Goal: Communication & Community: Answer question/provide support

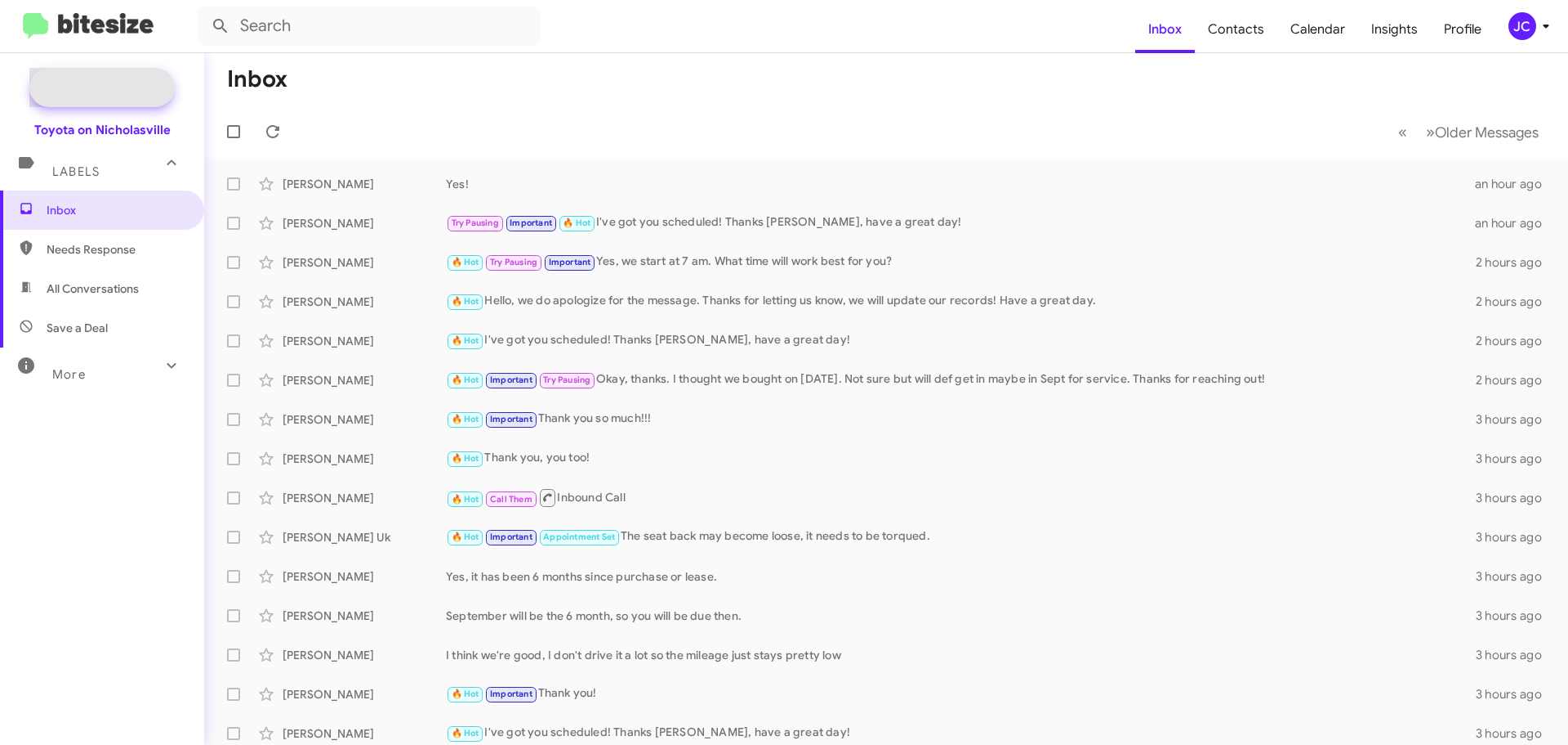
click at [88, 87] on span "New Campaign" at bounding box center [120, 87] width 83 height 16
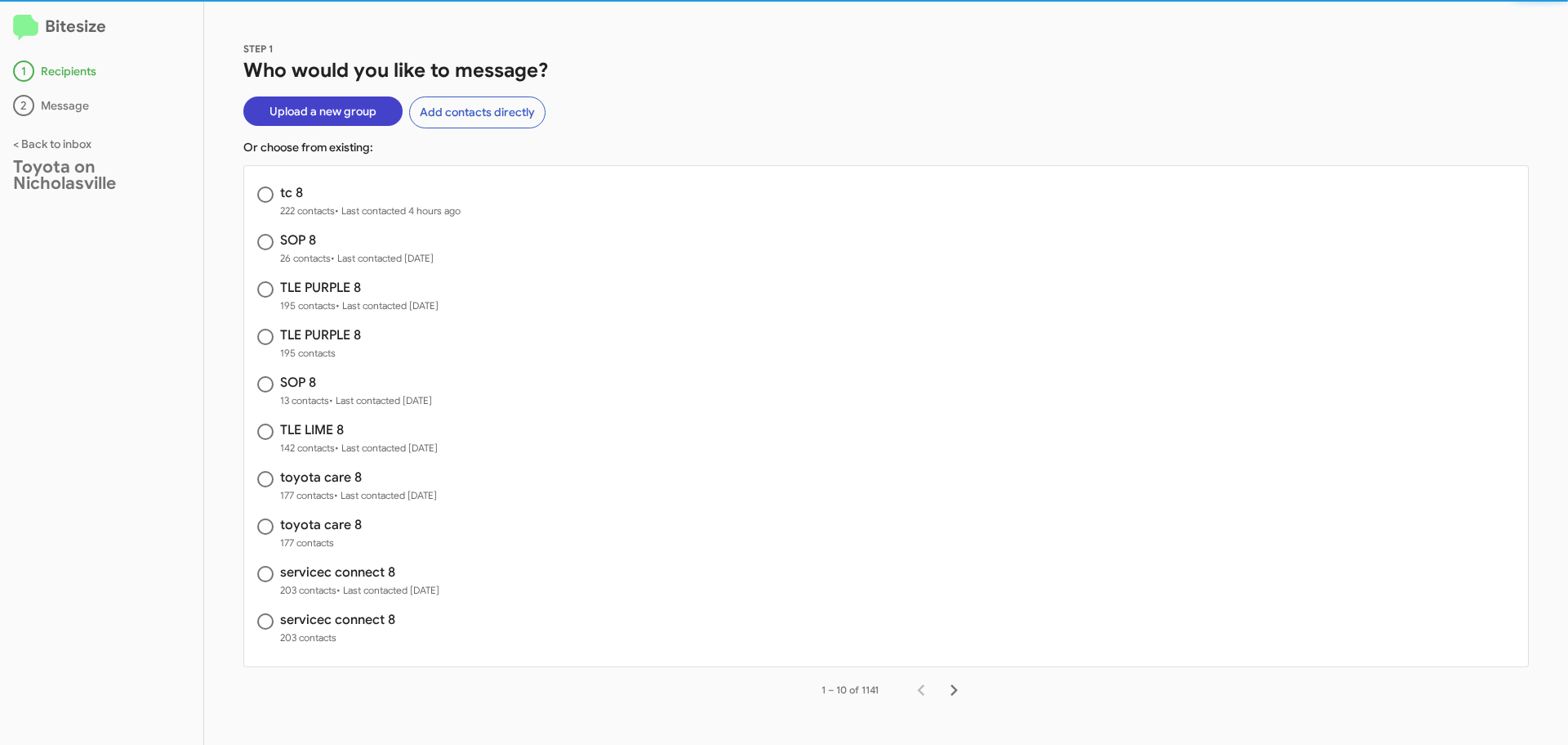
click at [321, 106] on span "Upload a new group" at bounding box center [323, 111] width 107 height 30
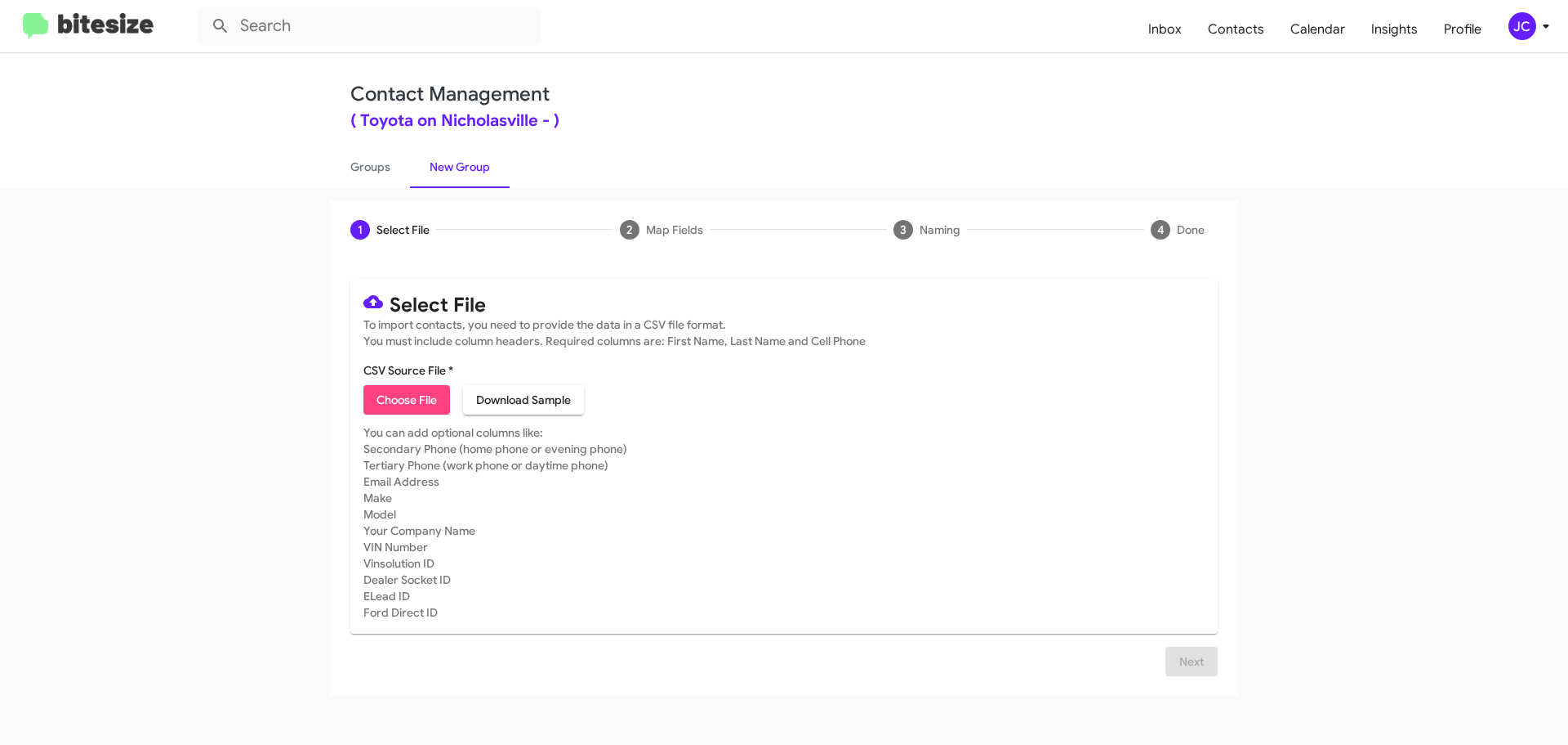
click at [436, 398] on span "Choose File" at bounding box center [406, 400] width 60 height 30
type input "sc 8"
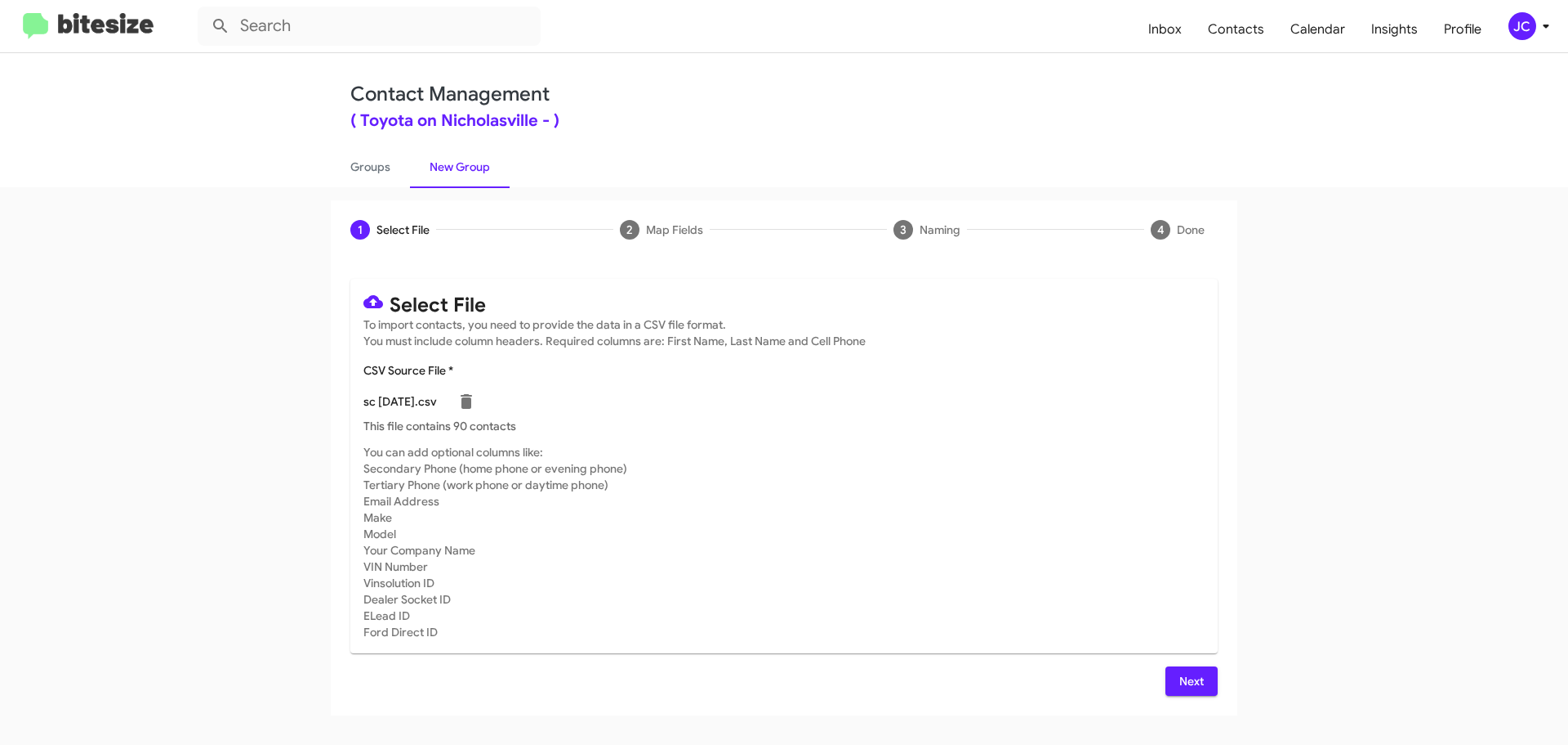
click at [1206, 686] on button "Next" at bounding box center [1192, 681] width 53 height 30
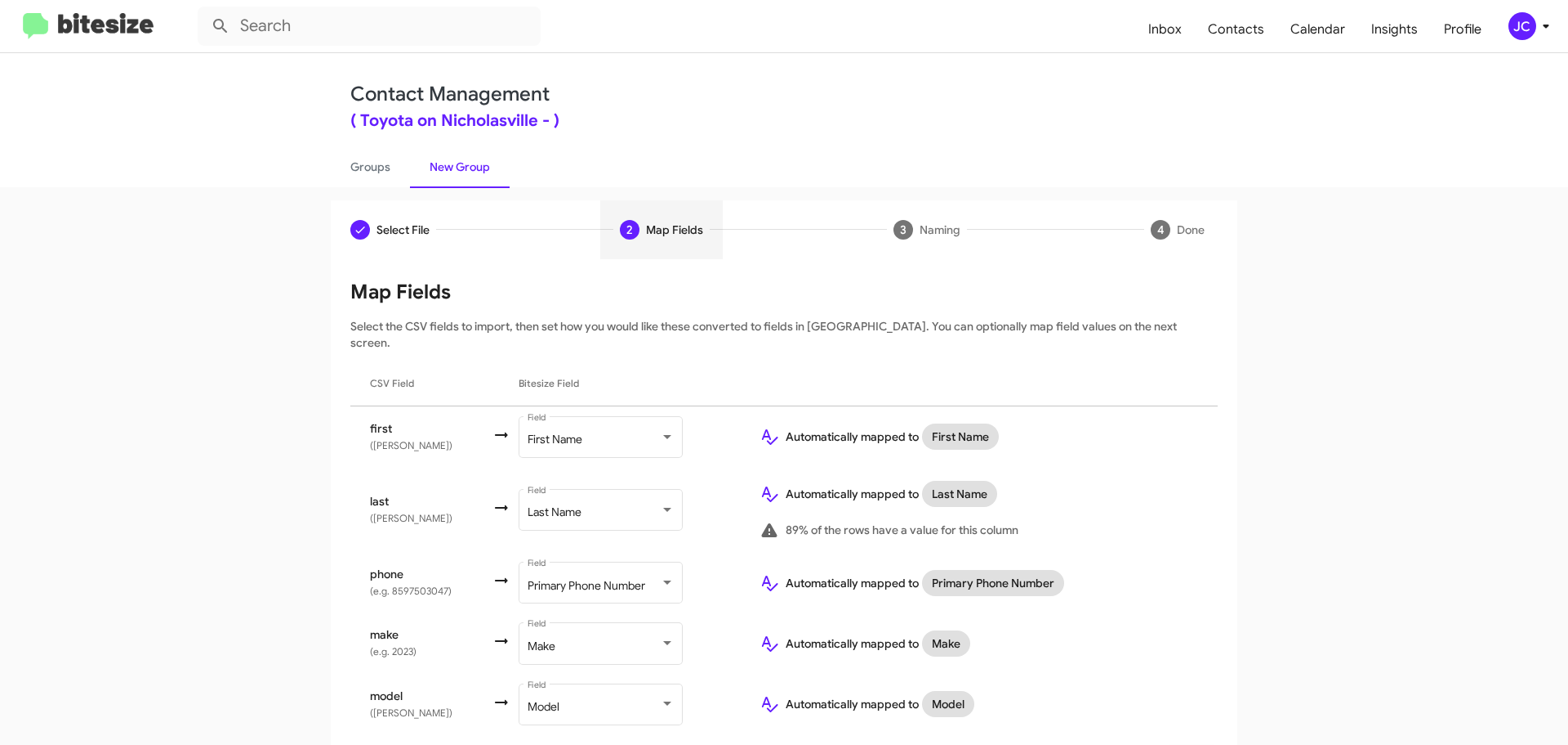
scroll to position [35, 0]
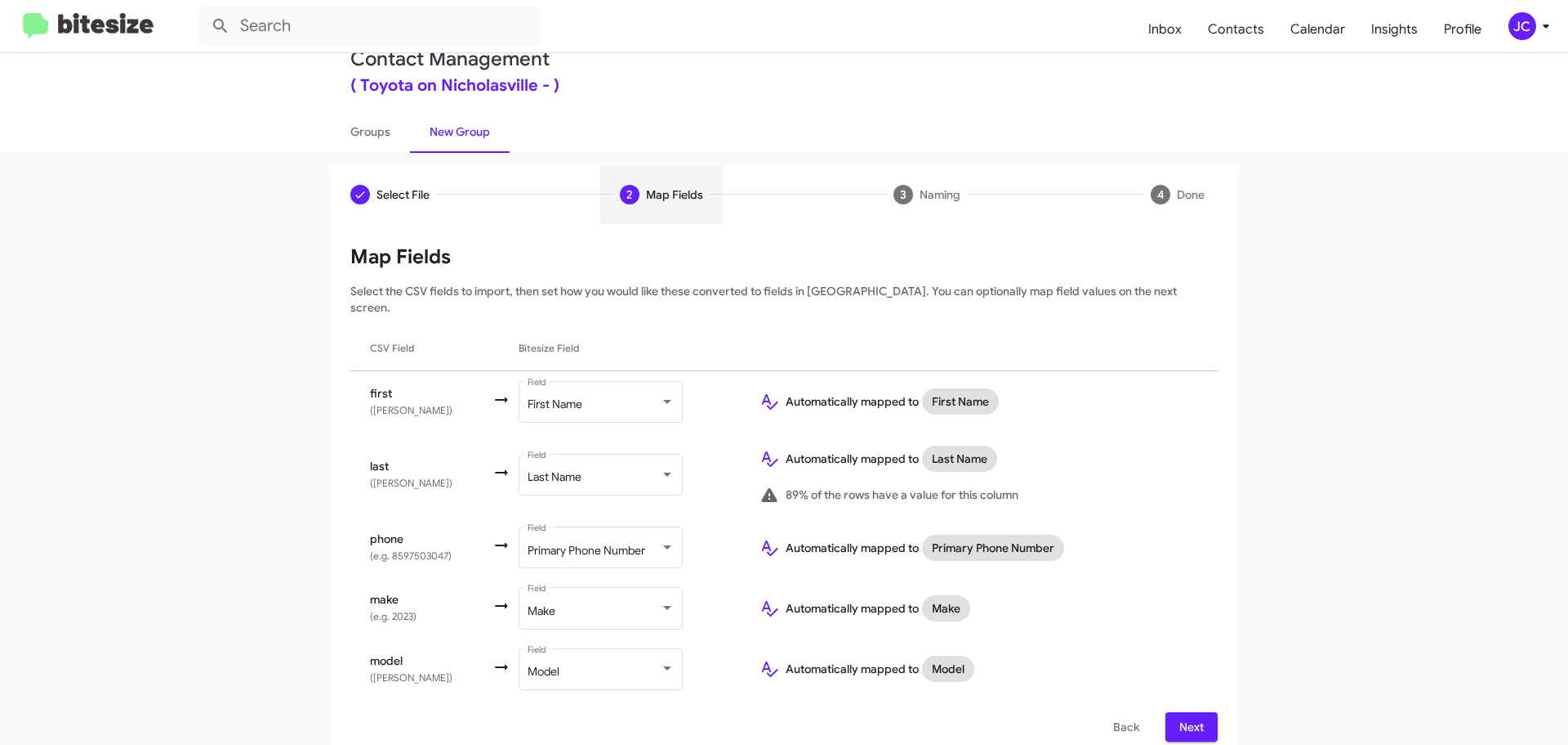
click at [1193, 712] on span "Next" at bounding box center [1191, 726] width 26 height 30
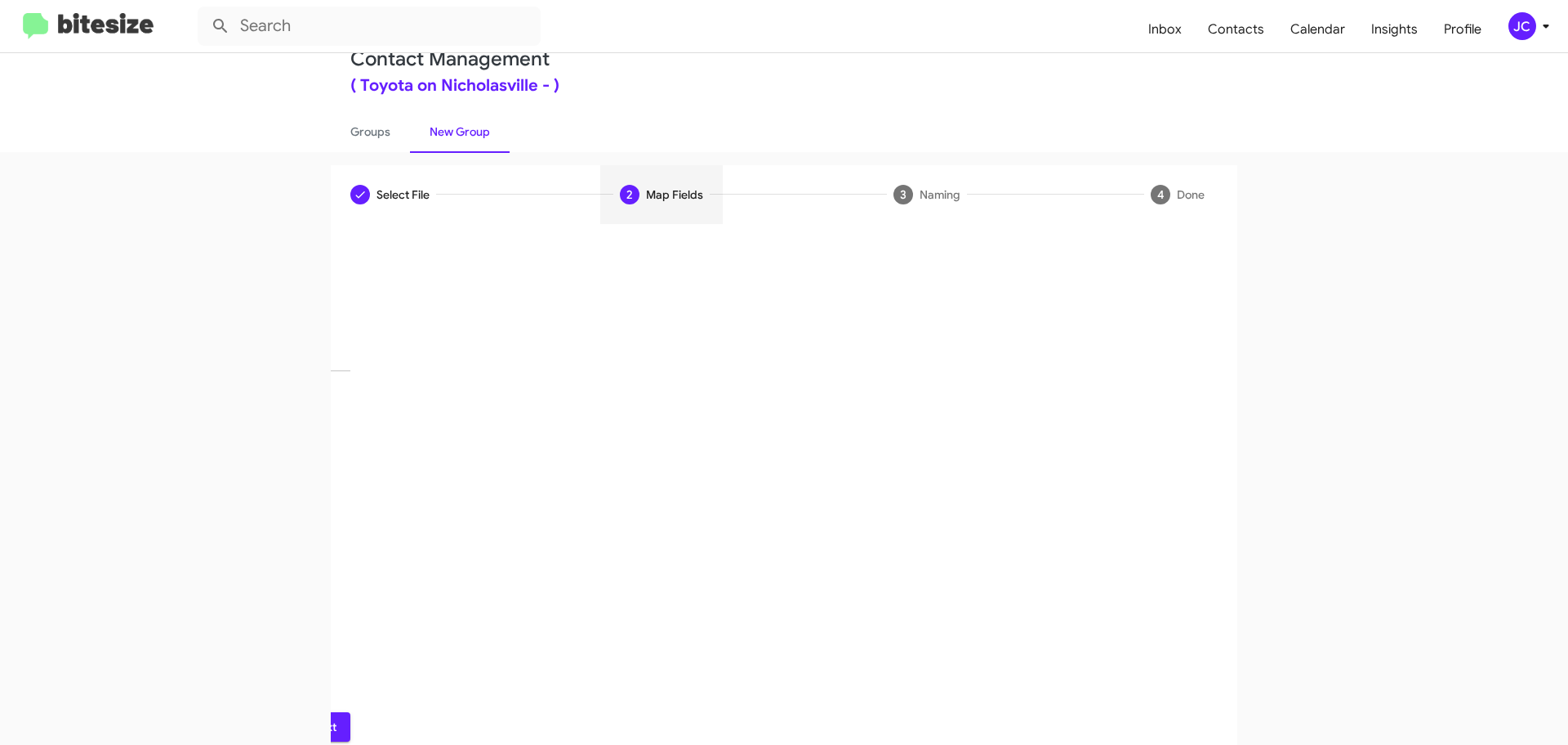
scroll to position [0, 0]
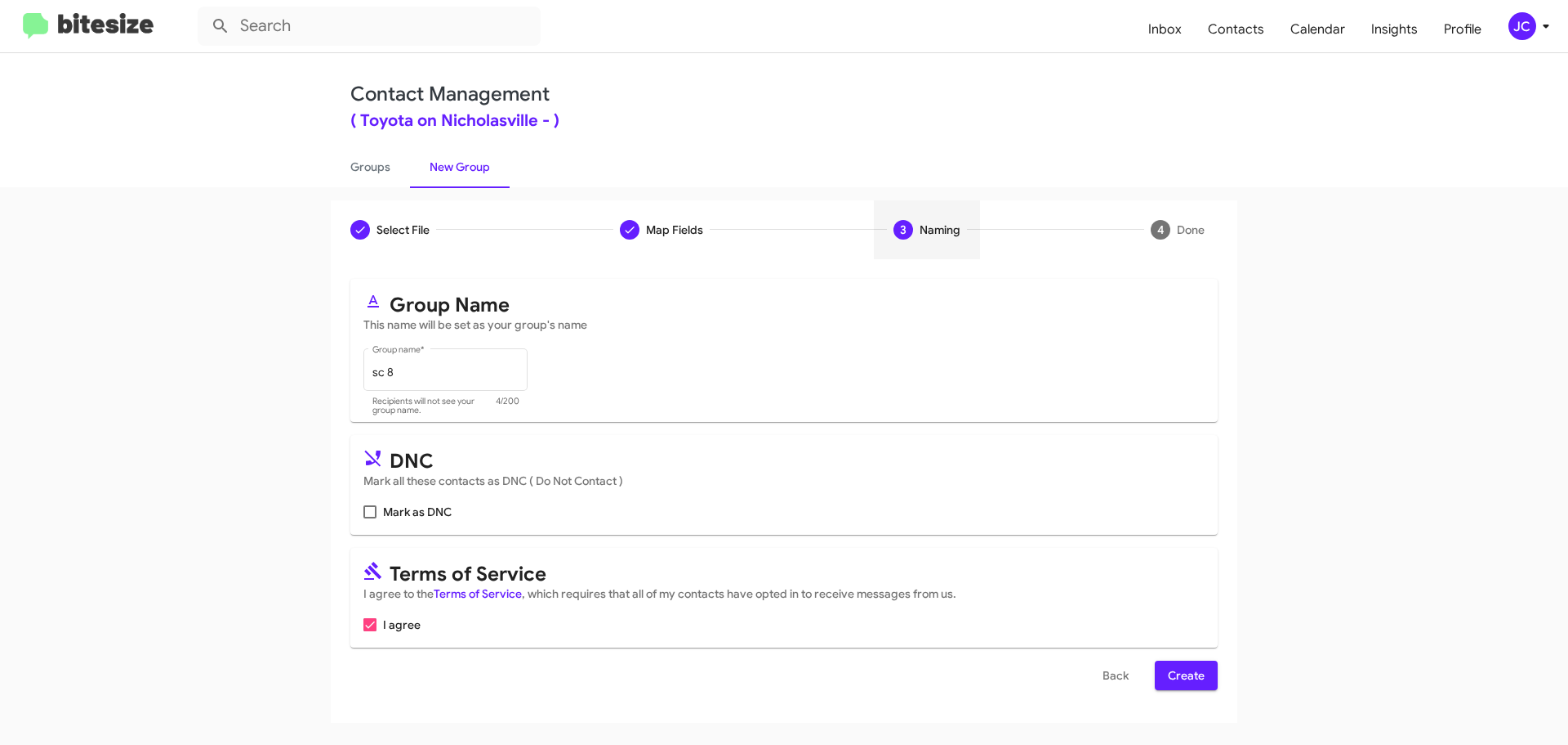
click at [1190, 681] on span "Create" at bounding box center [1186, 675] width 36 height 30
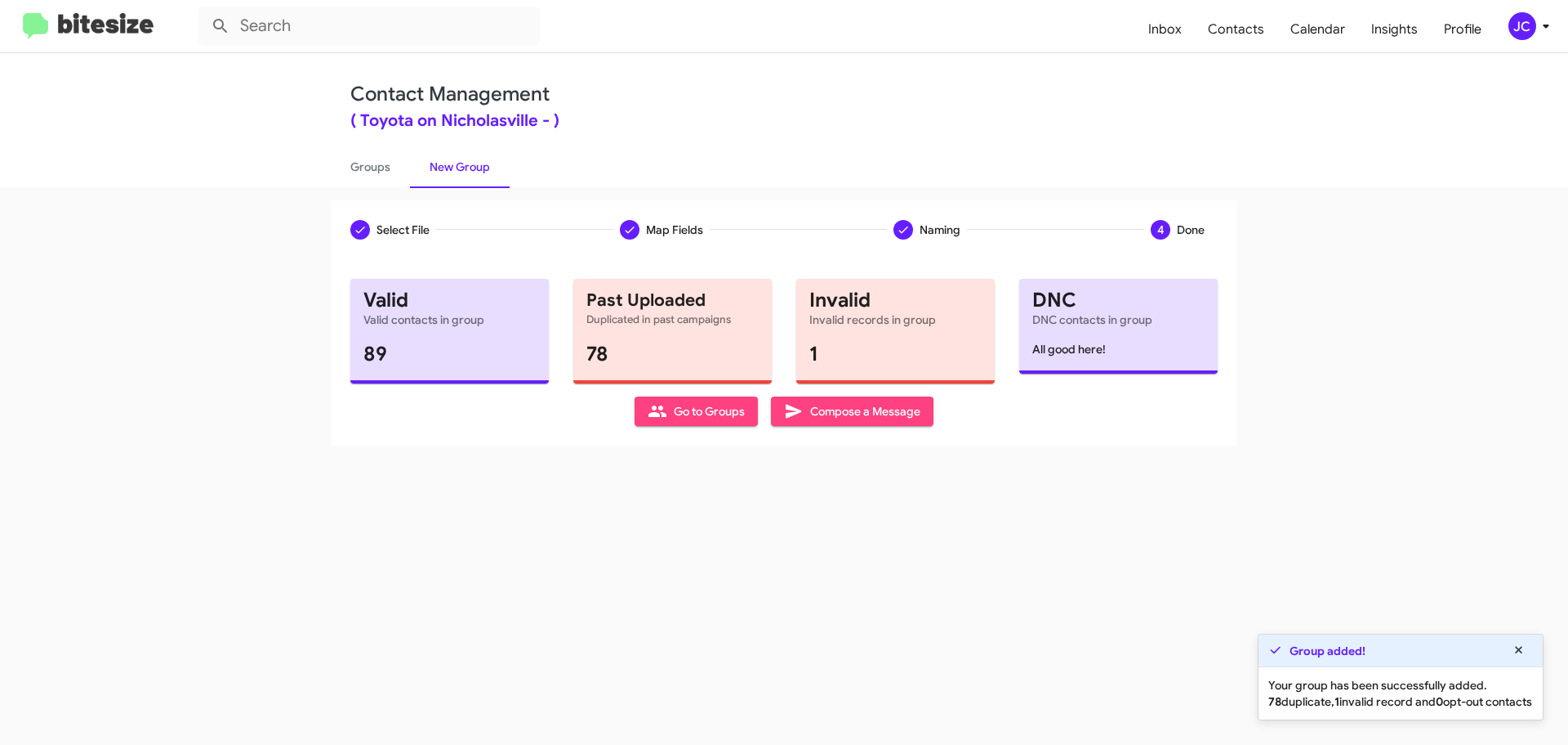
click at [868, 412] on span "Compose a Message" at bounding box center [852, 411] width 137 height 30
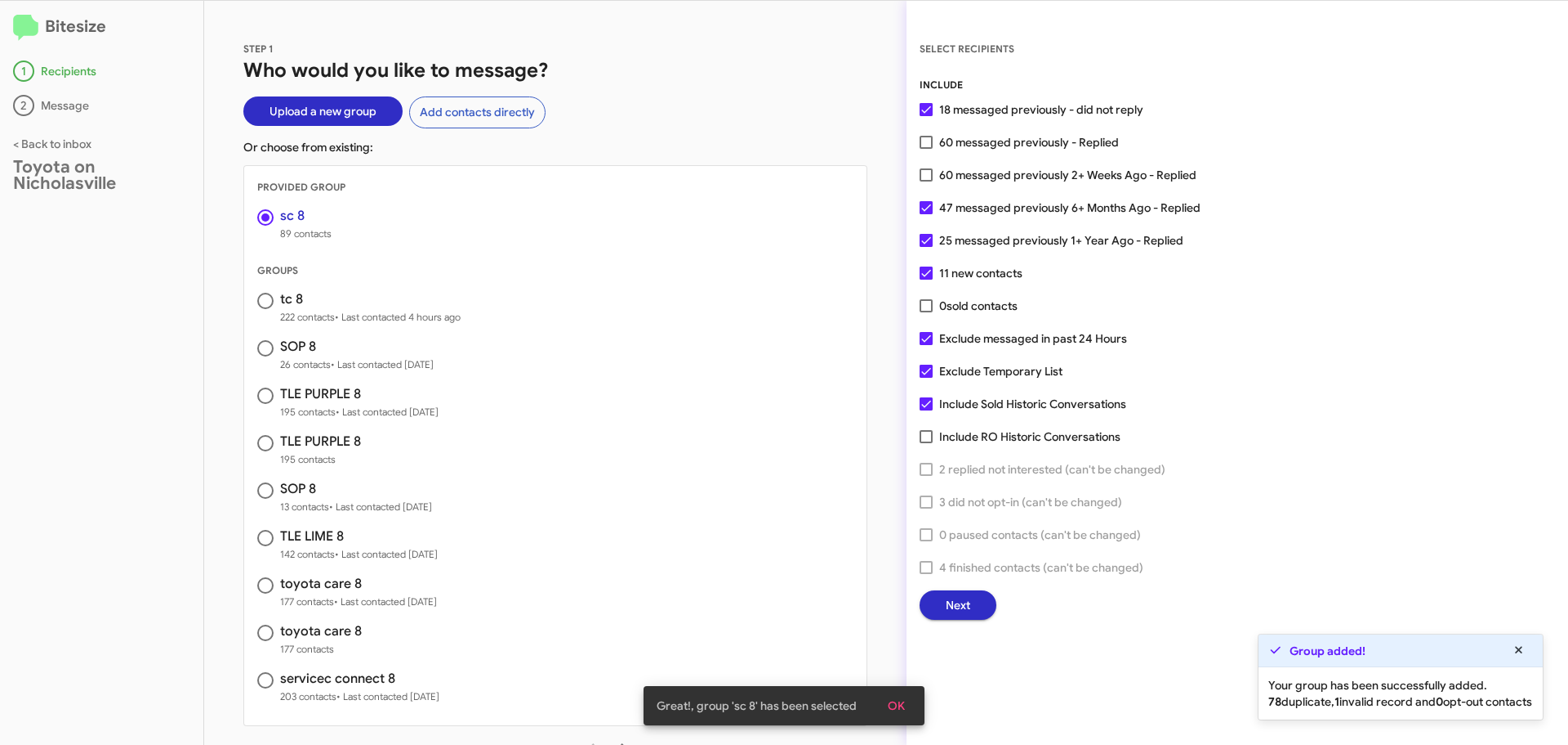
click at [924, 340] on span at bounding box center [926, 338] width 13 height 13
click at [925, 344] on input "Exclude messaged in past 24 Hours" at bounding box center [925, 344] width 1 height 1
checkbox input "false"
click at [986, 613] on button "Next" at bounding box center [958, 604] width 77 height 30
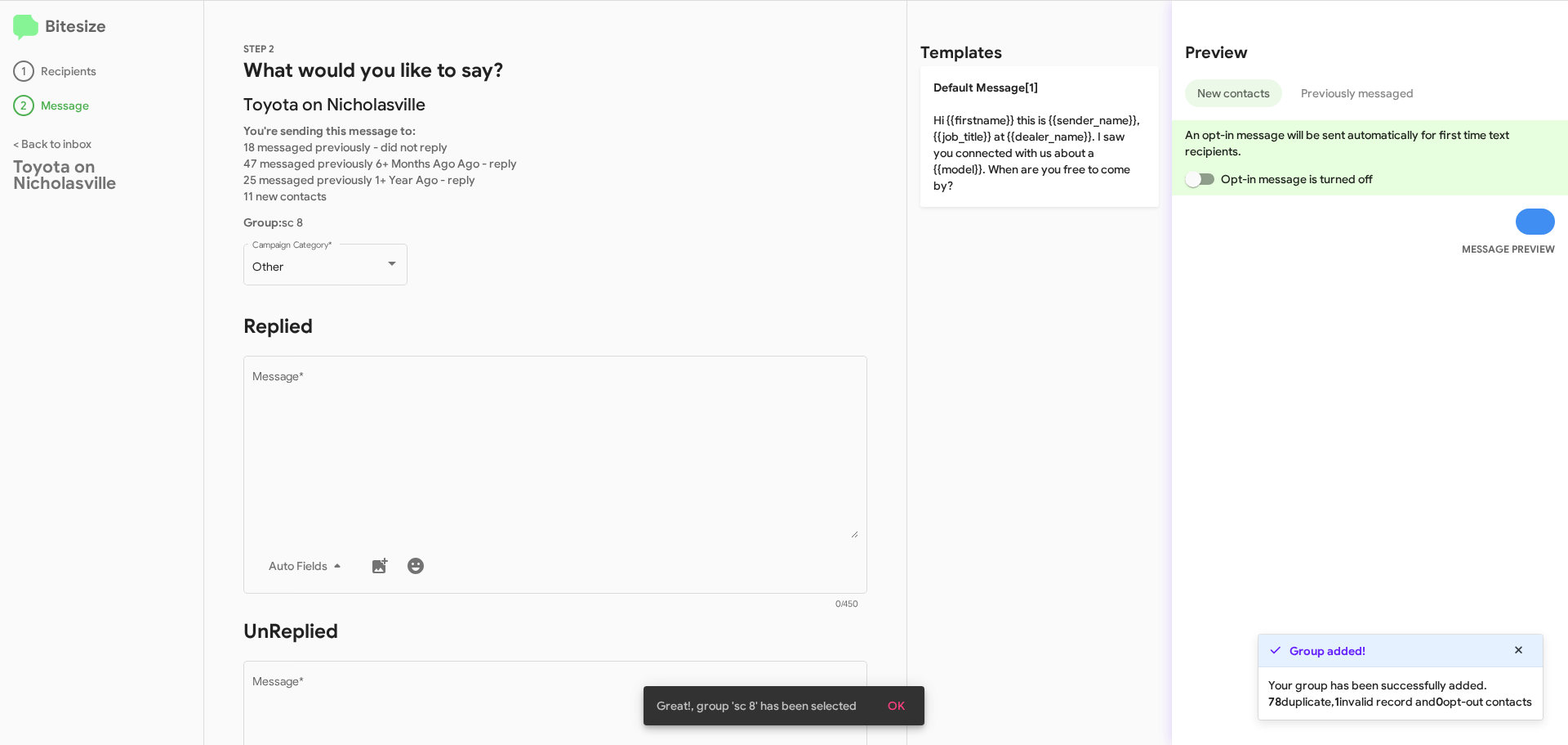
click at [243, 388] on div "STEP 2 What would you like to say? Toyota on Nicholasville You're sending this …" at bounding box center [555, 372] width 702 height 744
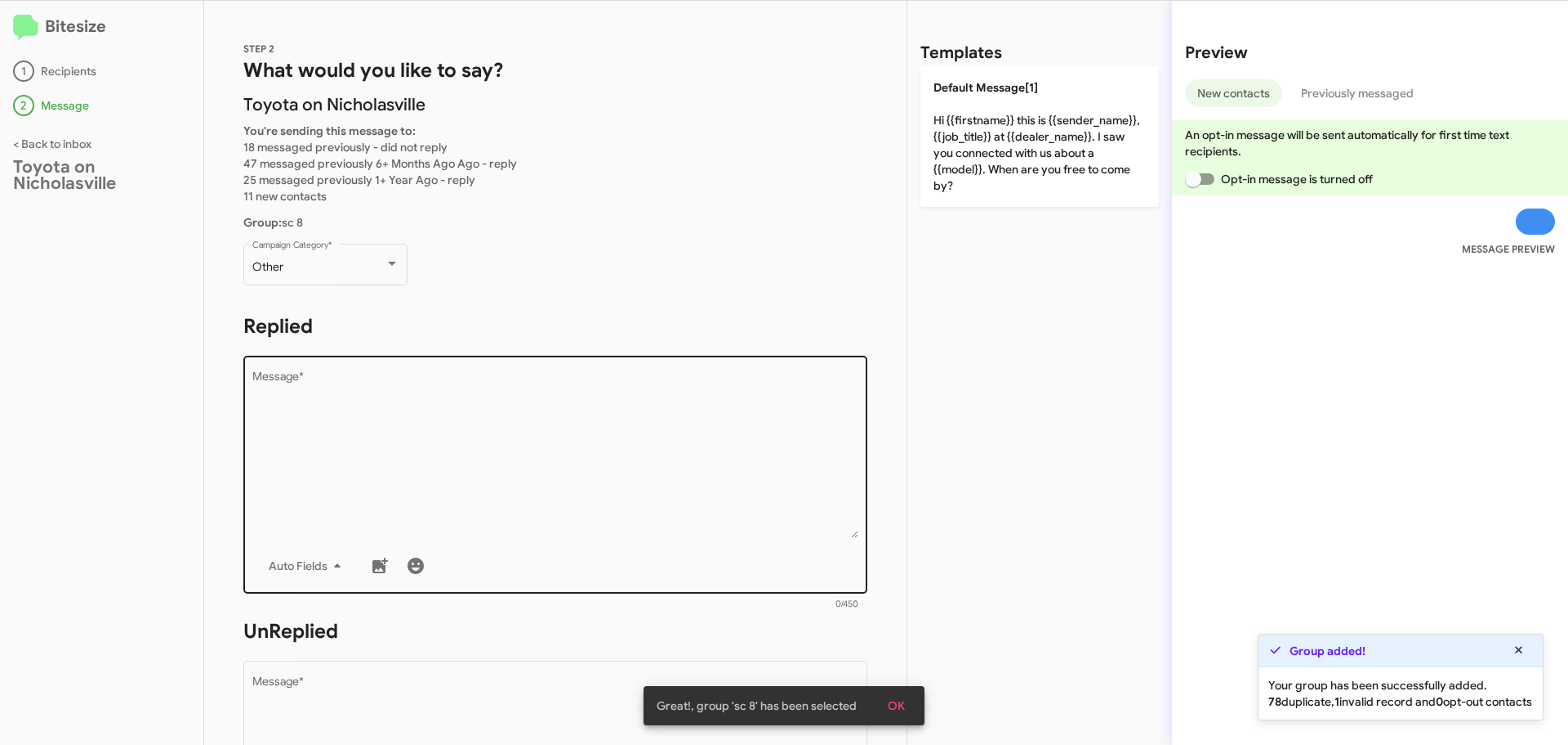
click at [260, 380] on textarea "Message *" at bounding box center [556, 454] width 607 height 167
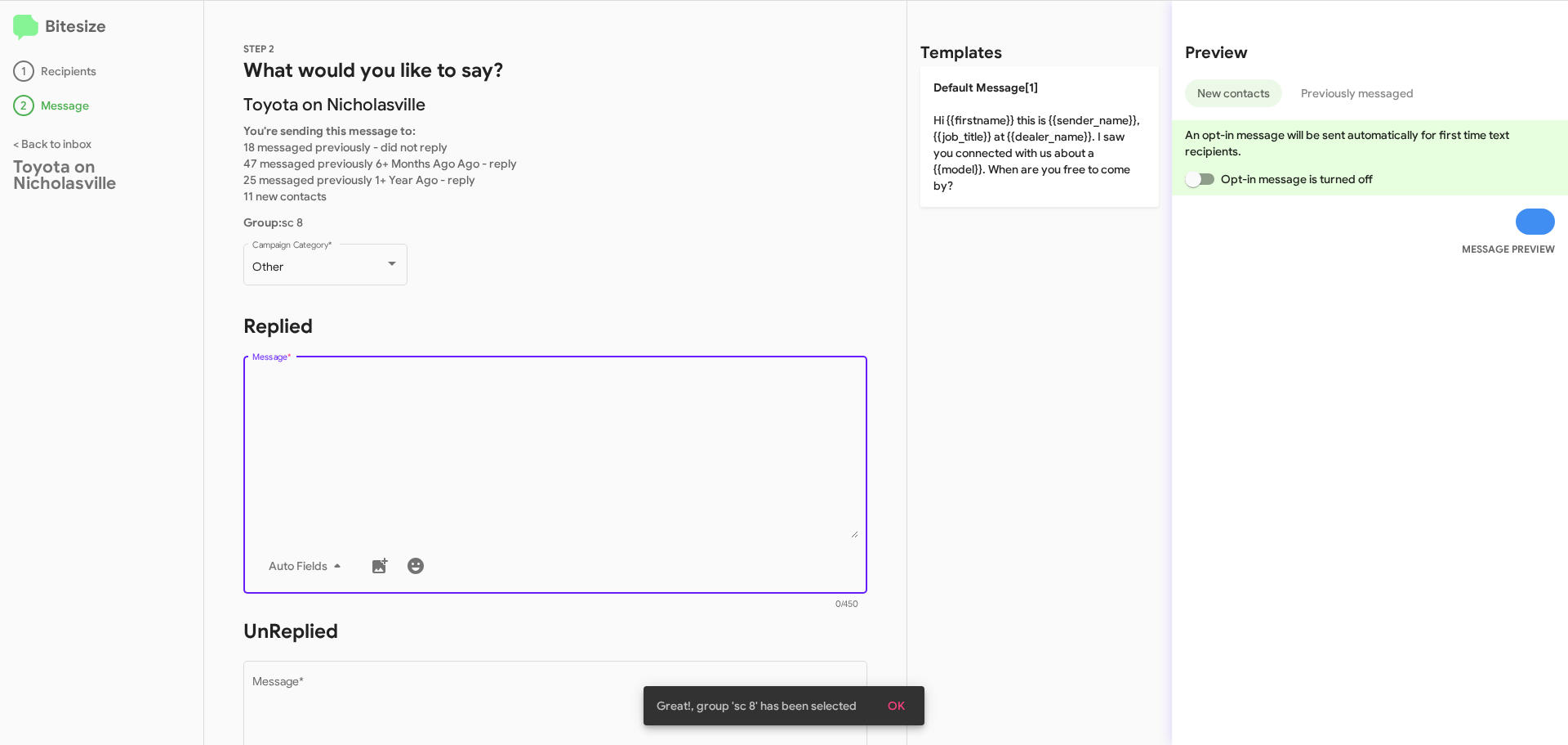
paste textarea "Hello {{firstname}}, this is Jessika at Toyota on Nicholasville. We were notifi…"
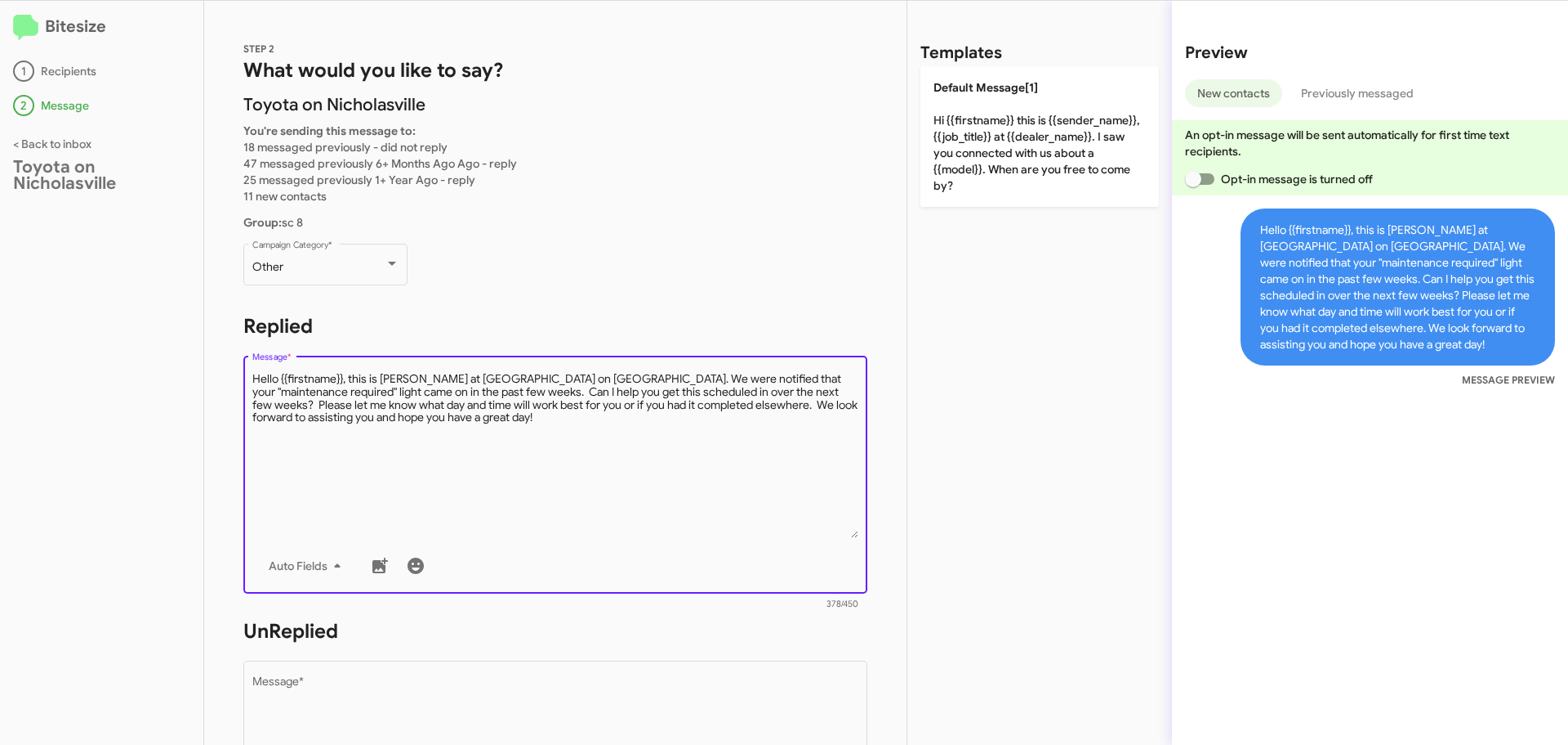
click at [408, 395] on textarea "Message *" at bounding box center [556, 454] width 607 height 167
click at [301, 573] on span "Auto Fields" at bounding box center [308, 565] width 78 height 30
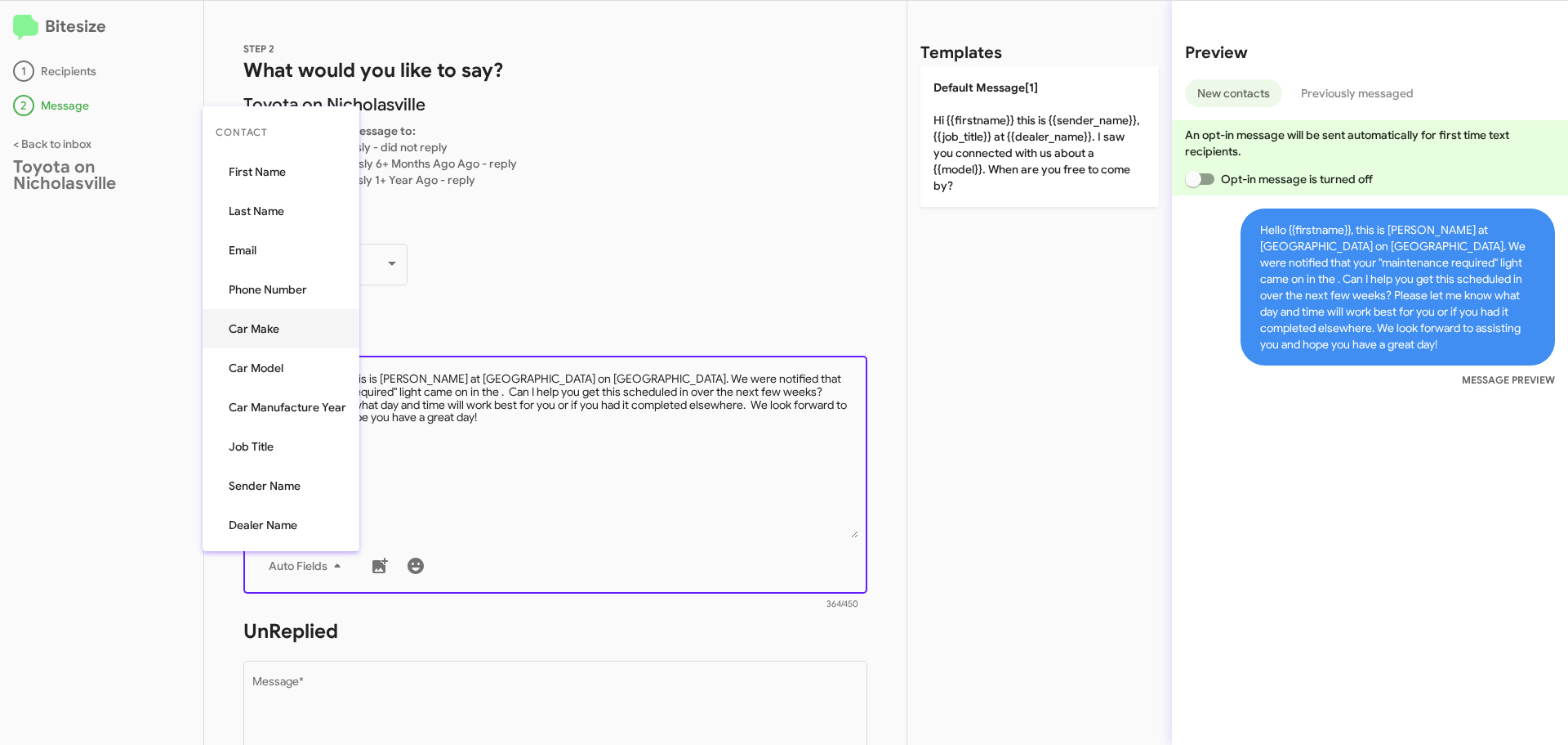
click at [263, 322] on button "Car Make" at bounding box center [281, 328] width 157 height 39
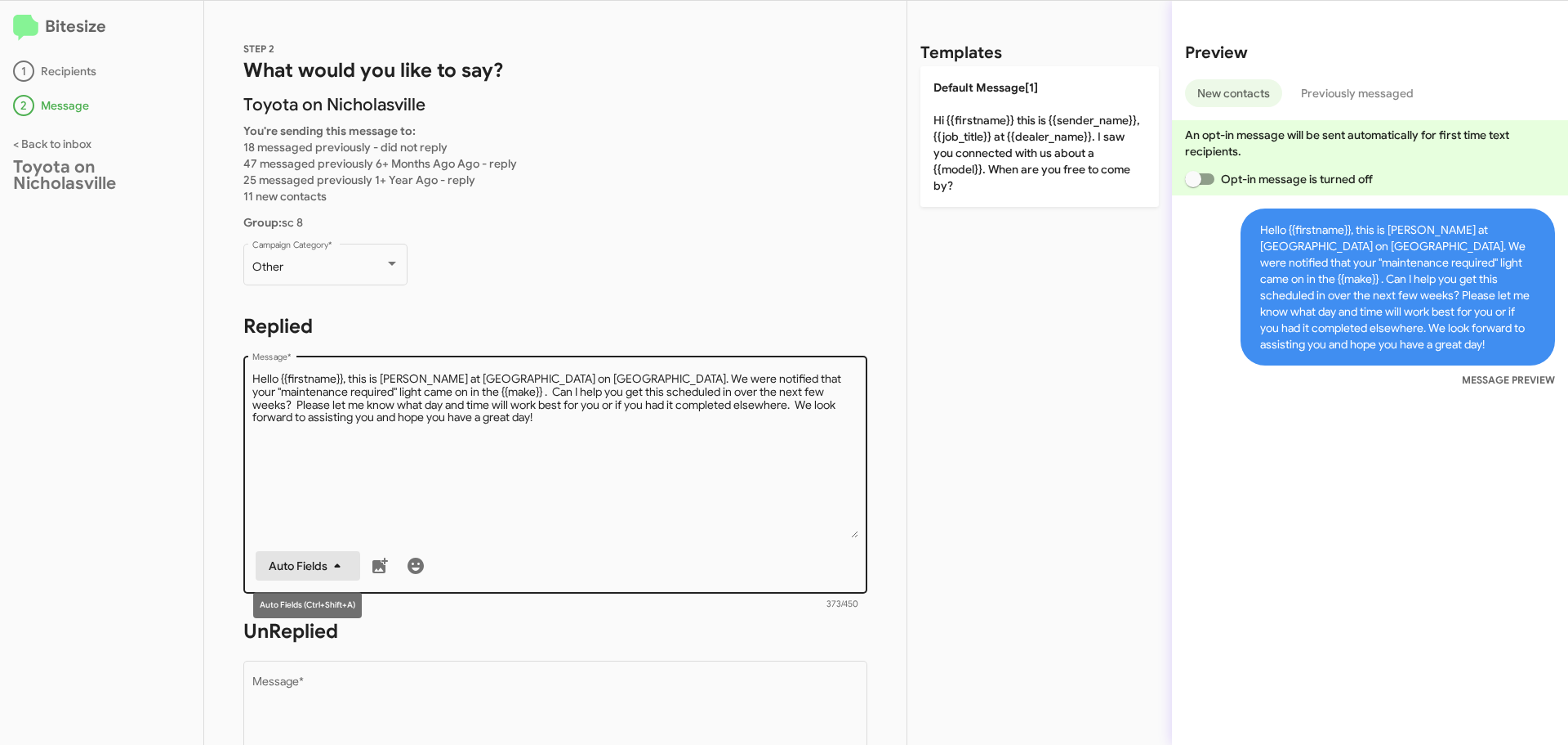
click at [287, 569] on span "Auto Fields" at bounding box center [308, 565] width 78 height 30
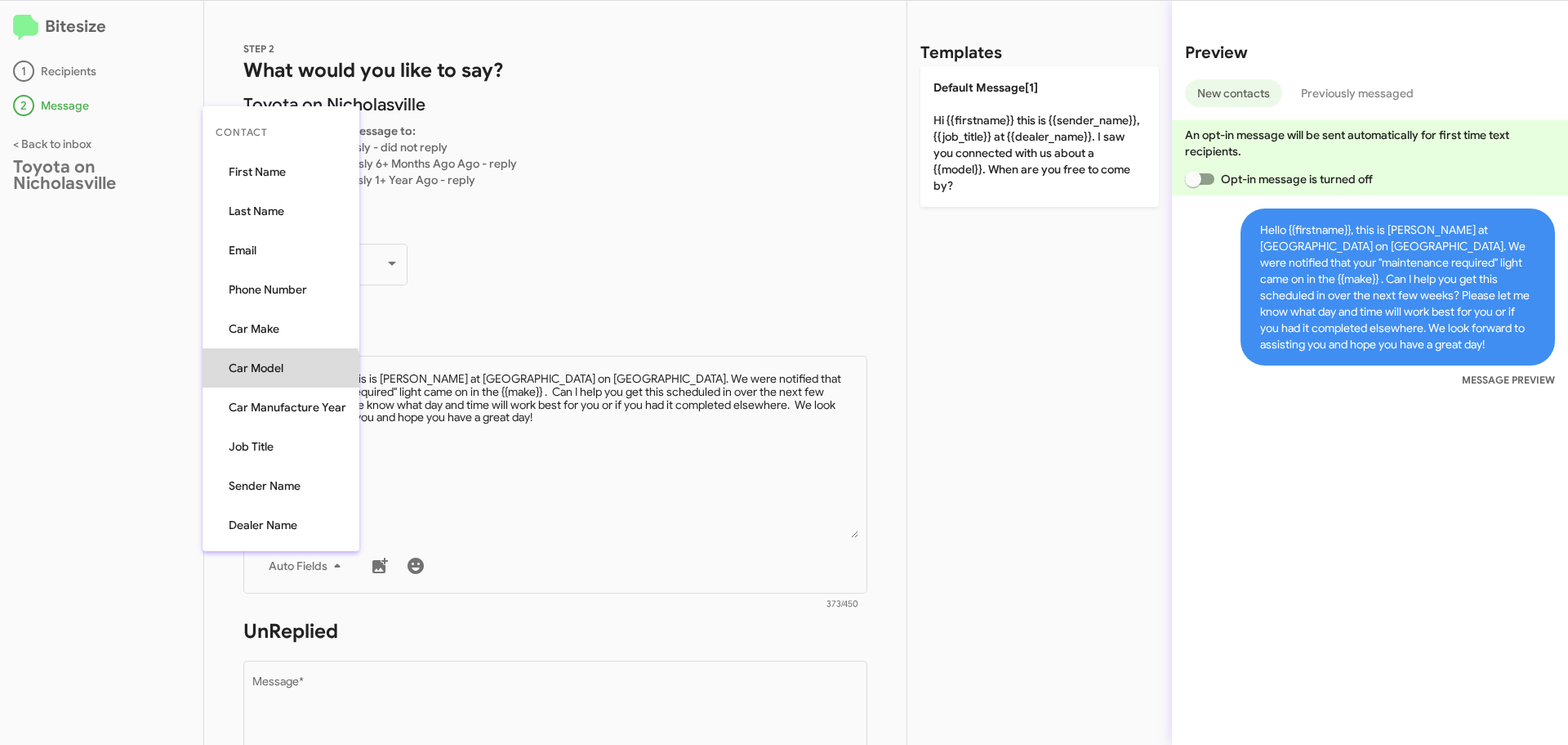
click at [282, 379] on button "Car Model" at bounding box center [281, 367] width 157 height 39
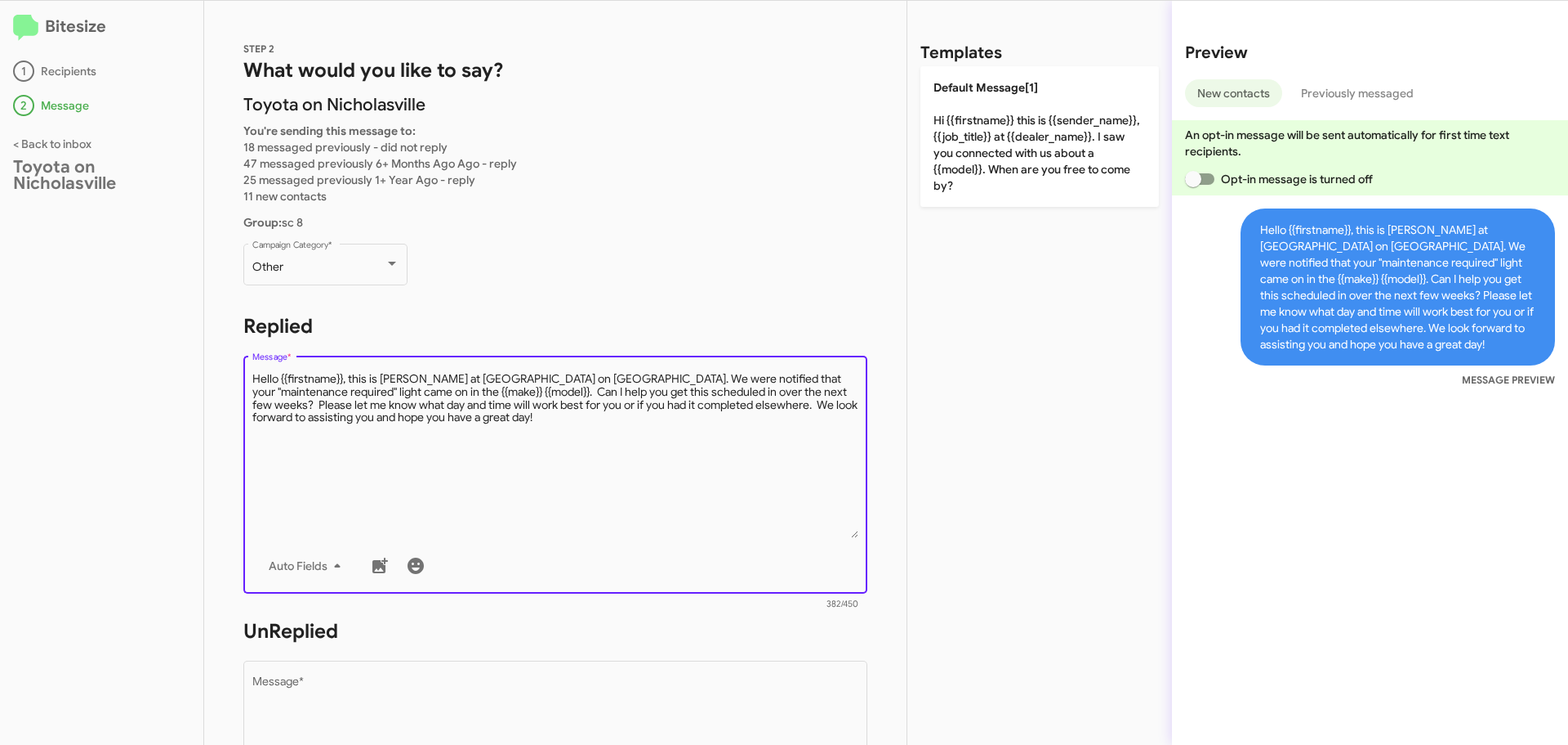
click at [521, 475] on textarea "Message *" at bounding box center [556, 454] width 607 height 167
click at [390, 417] on textarea "Message *" at bounding box center [556, 454] width 607 height 167
type textarea "Hello {{firstname}}, this is Jessika at Toyota on Nicholasville. We were notifi…"
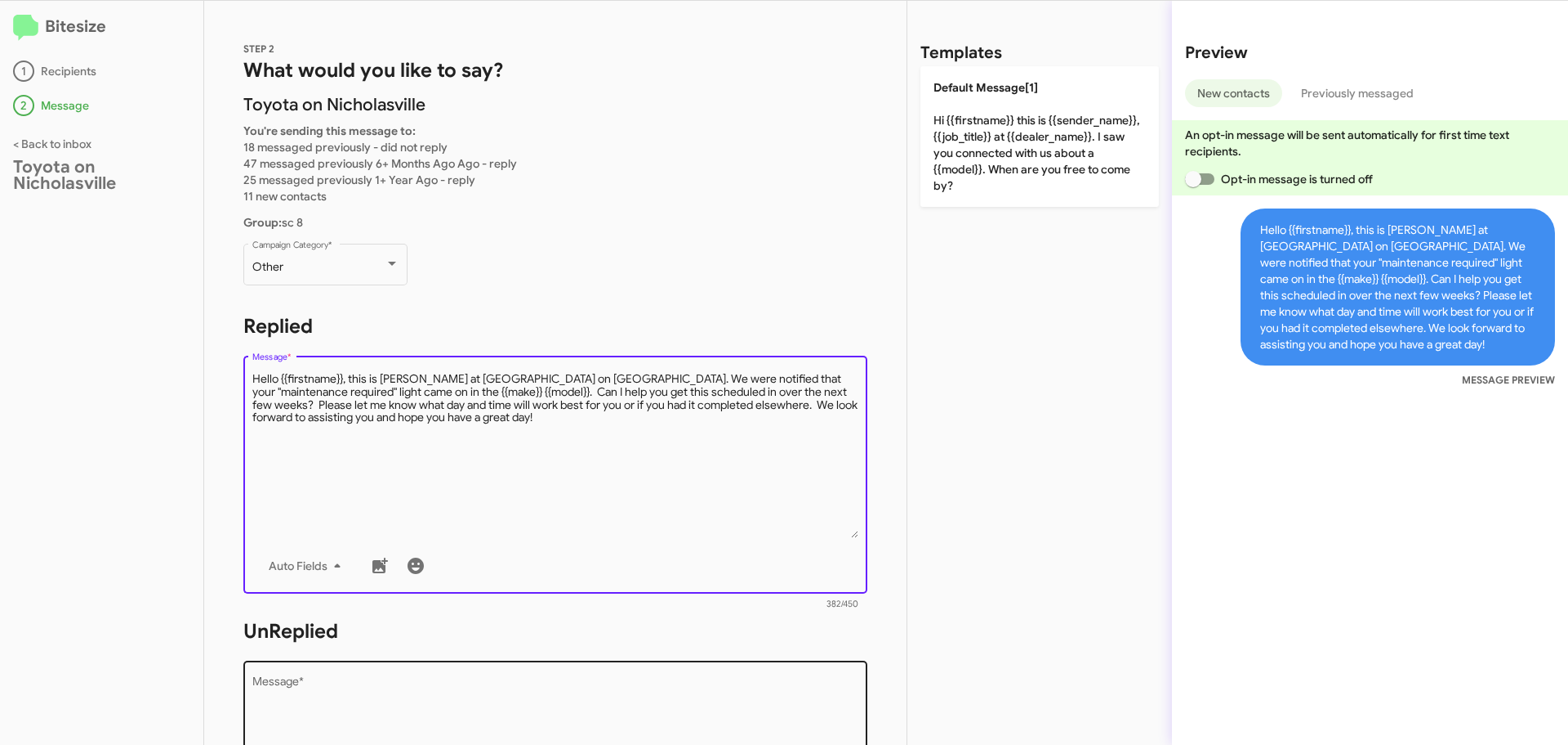
click at [336, 694] on textarea "Message *" at bounding box center [556, 759] width 607 height 167
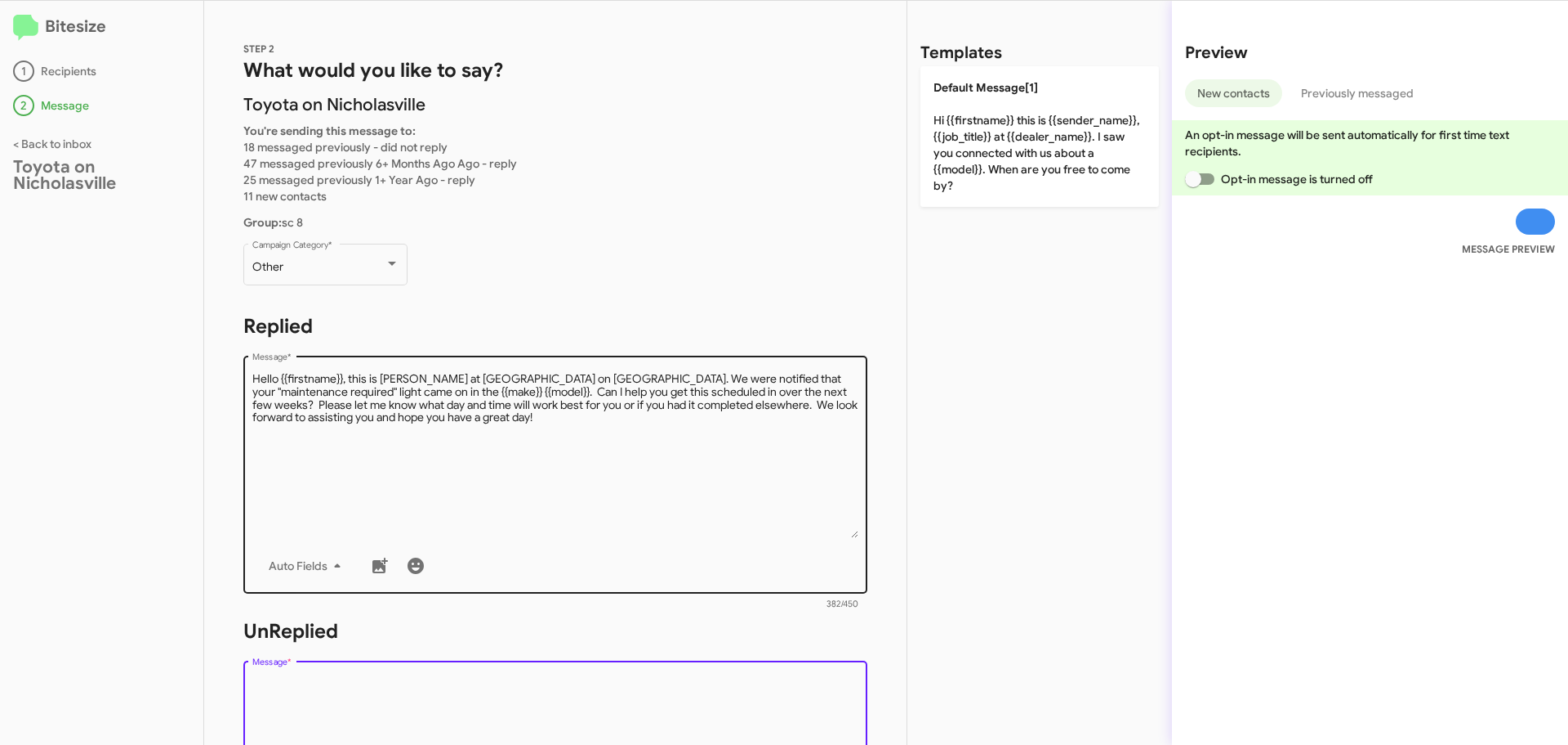
paste textarea "Hello {{firstname}}, this is Jessika at Toyota on Nicholasville. We were notifi…"
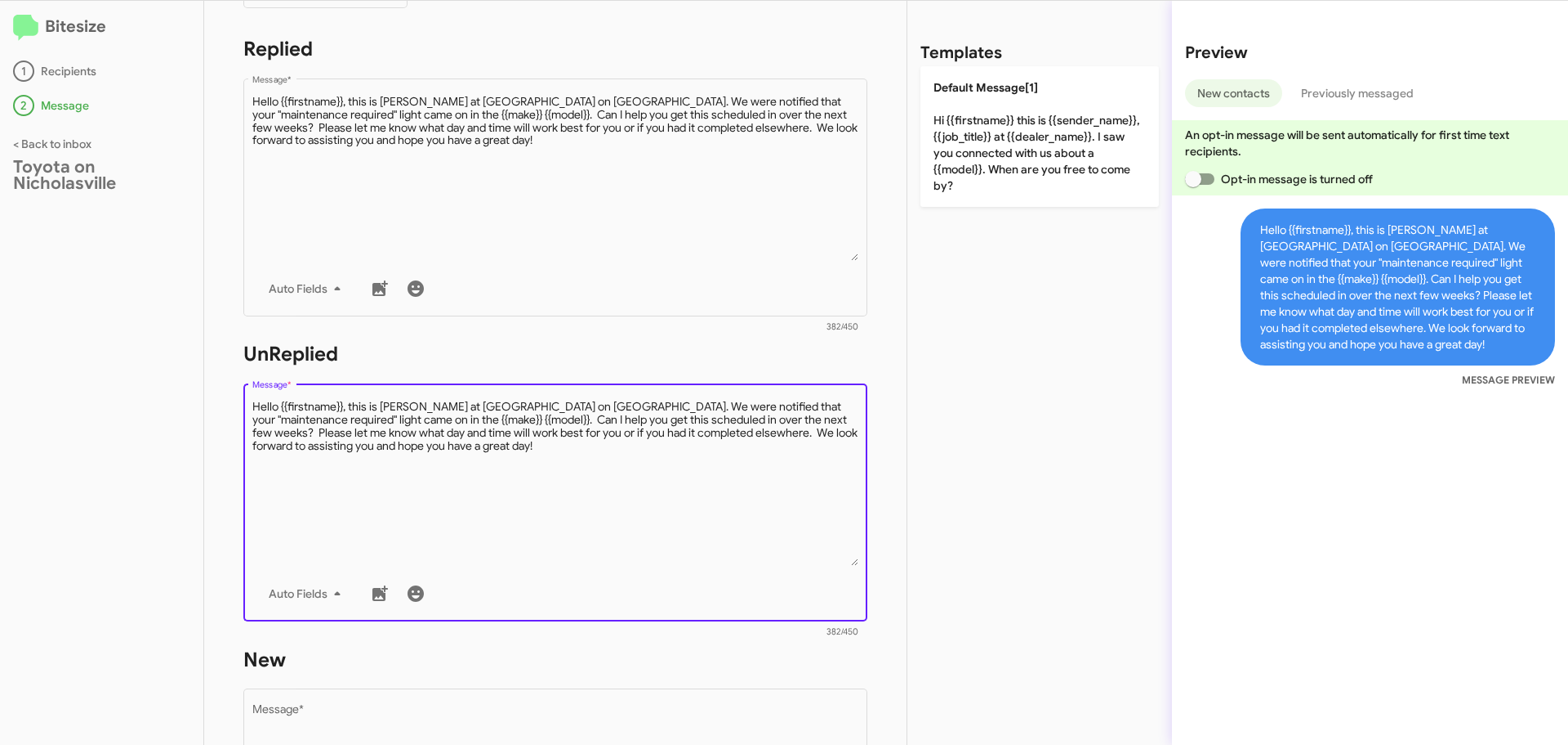
scroll to position [409, 0]
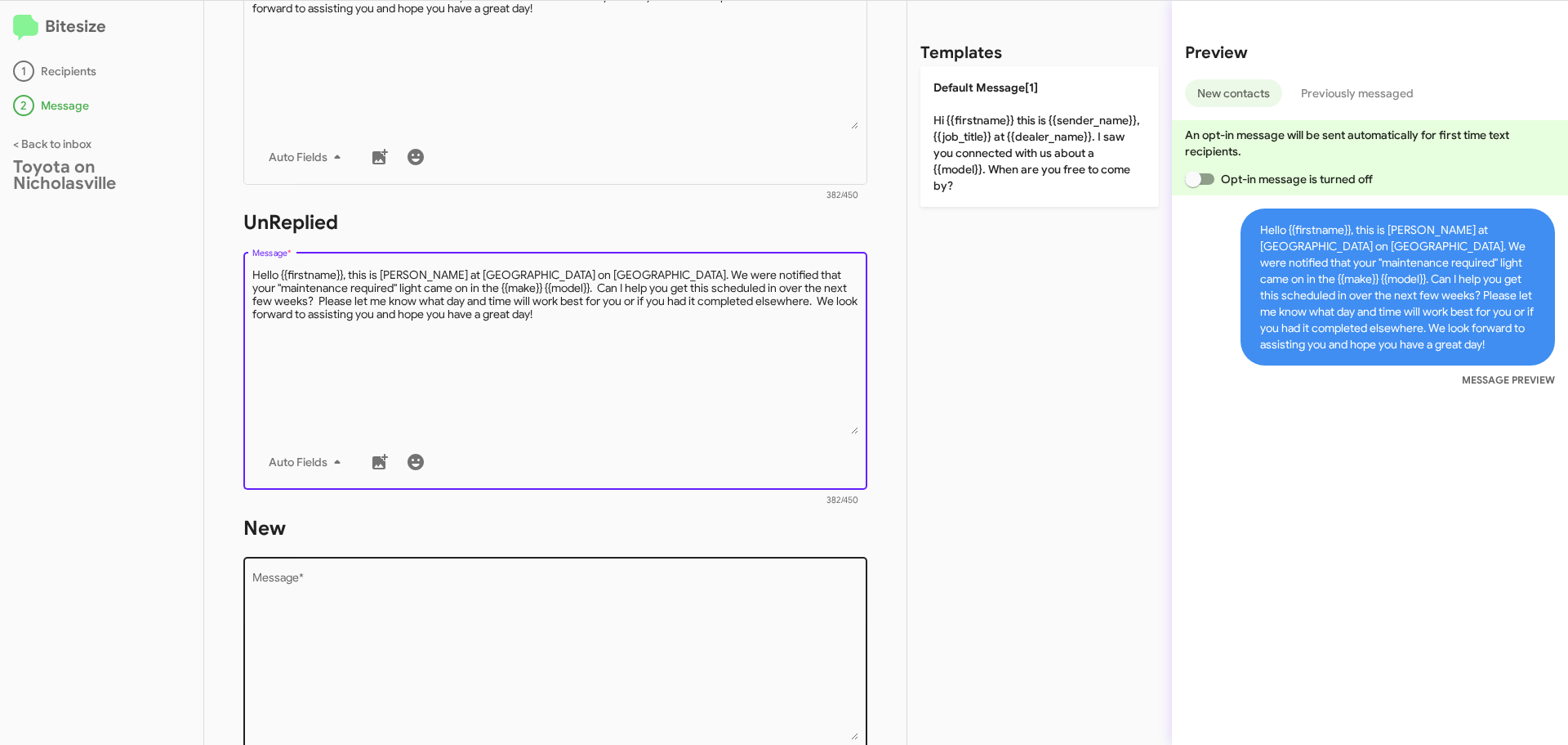
type textarea "Hello {{firstname}}, this is Jessika at Toyota on Nicholasville. We were notifi…"
click at [347, 621] on textarea "Message *" at bounding box center [556, 656] width 607 height 167
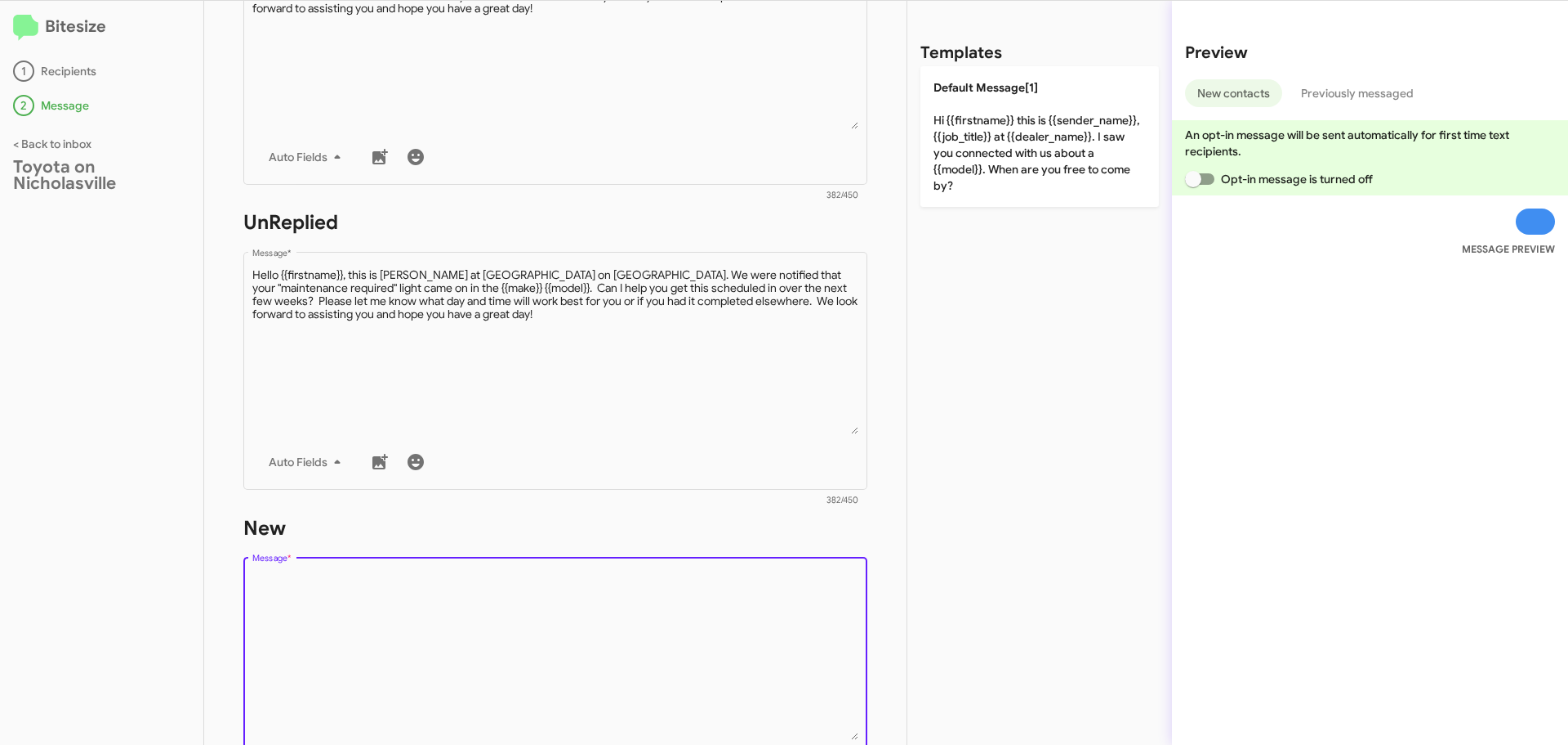
paste textarea "Hello {{firstname}}, this is Jessika at Toyota on Nicholasville. We were notifi…"
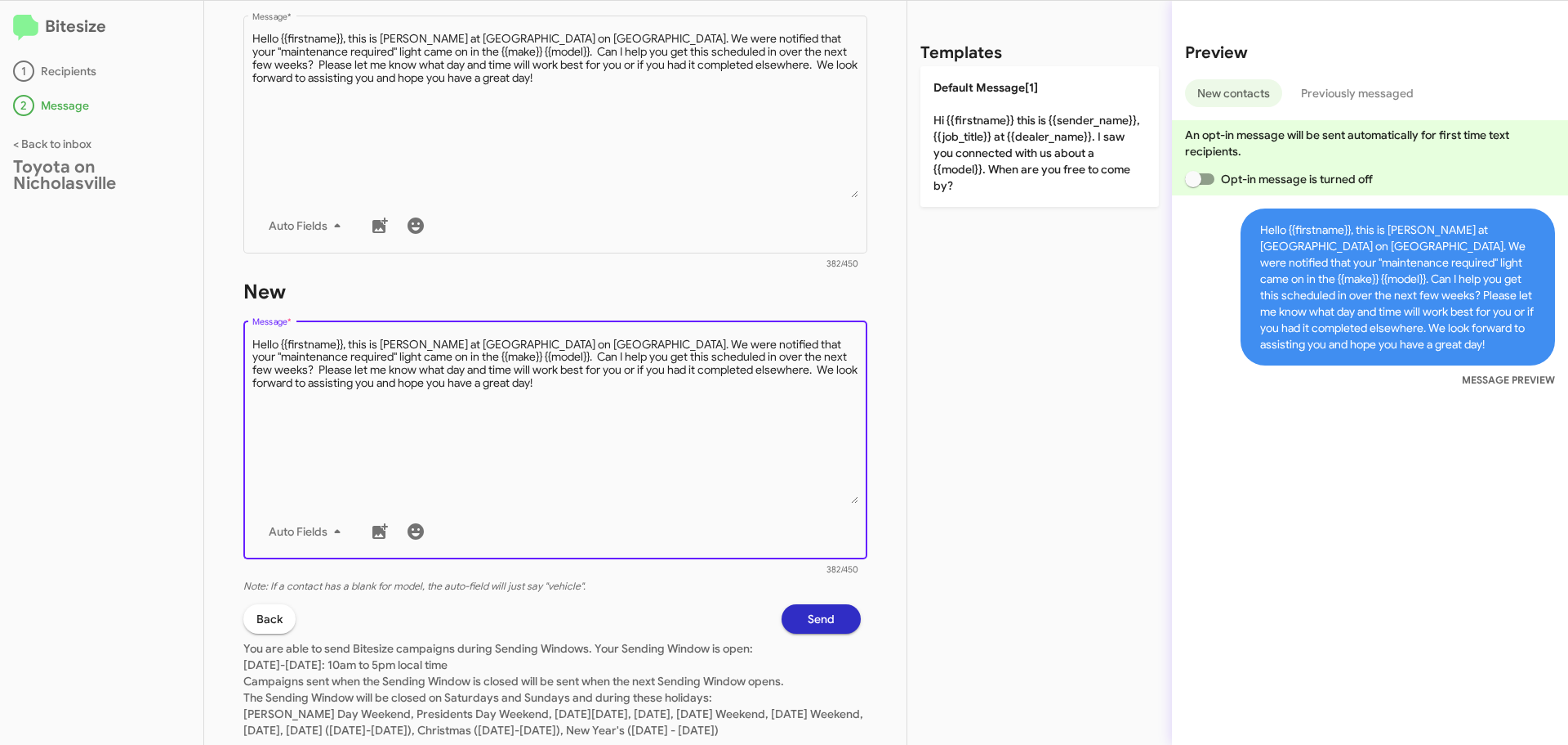
scroll to position [703, 0]
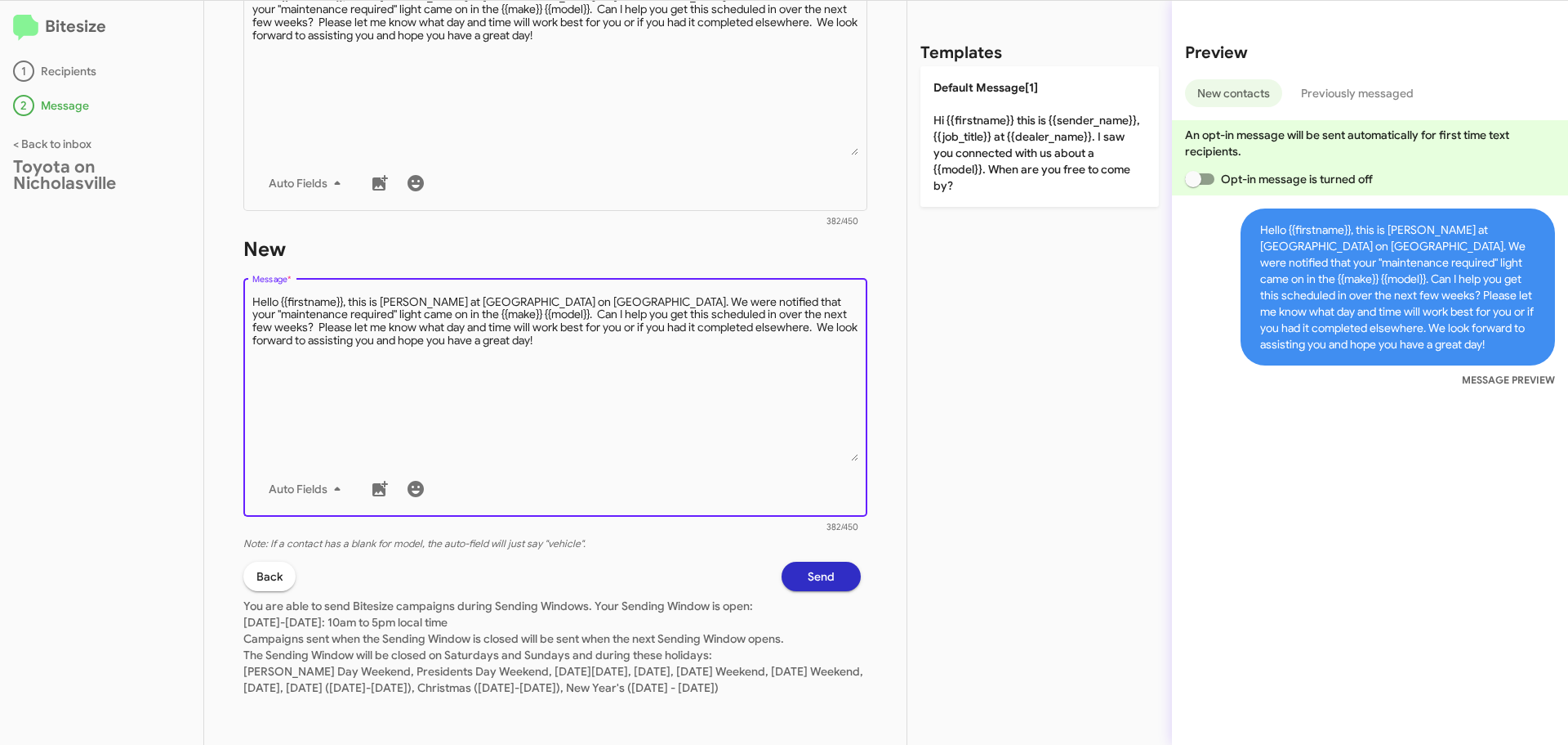
type textarea "Hello {{firstname}}, this is Jessika at Toyota on Nicholasville. We were notifi…"
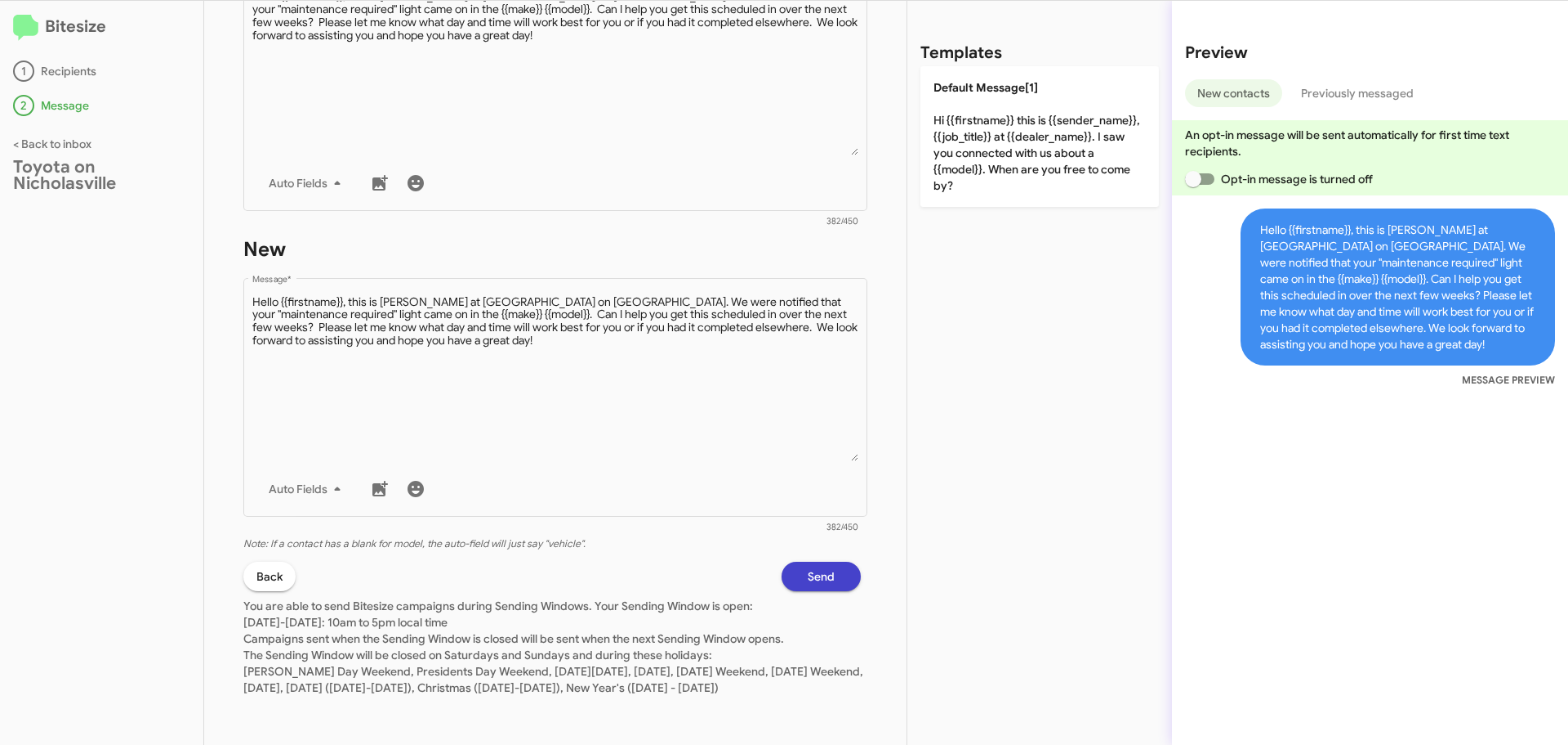
click at [816, 562] on span "Send" at bounding box center [822, 576] width 27 height 30
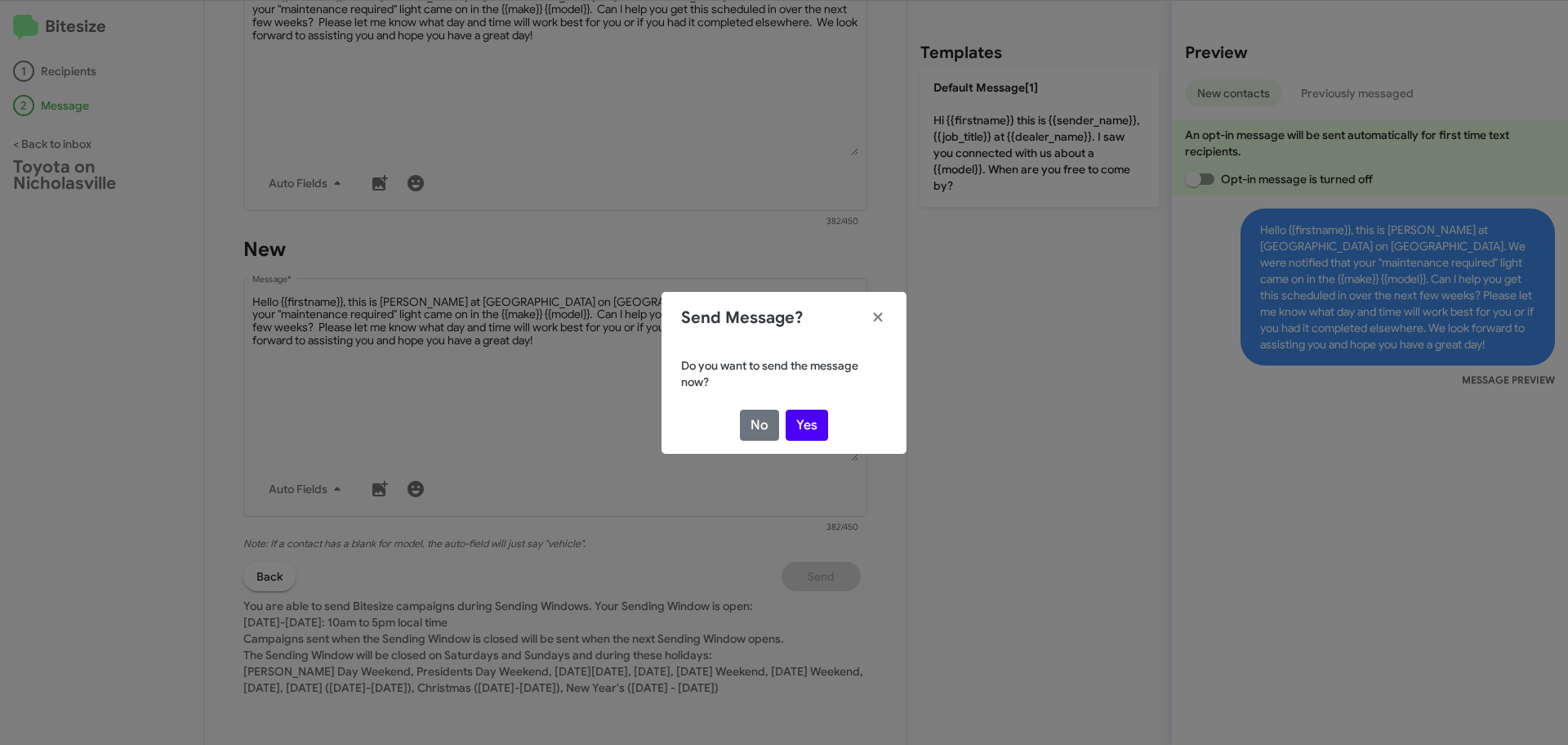
drag, startPoint x: 803, startPoint y: 423, endPoint x: 762, endPoint y: 423, distance: 41.0
click at [803, 423] on button "Yes" at bounding box center [807, 425] width 42 height 31
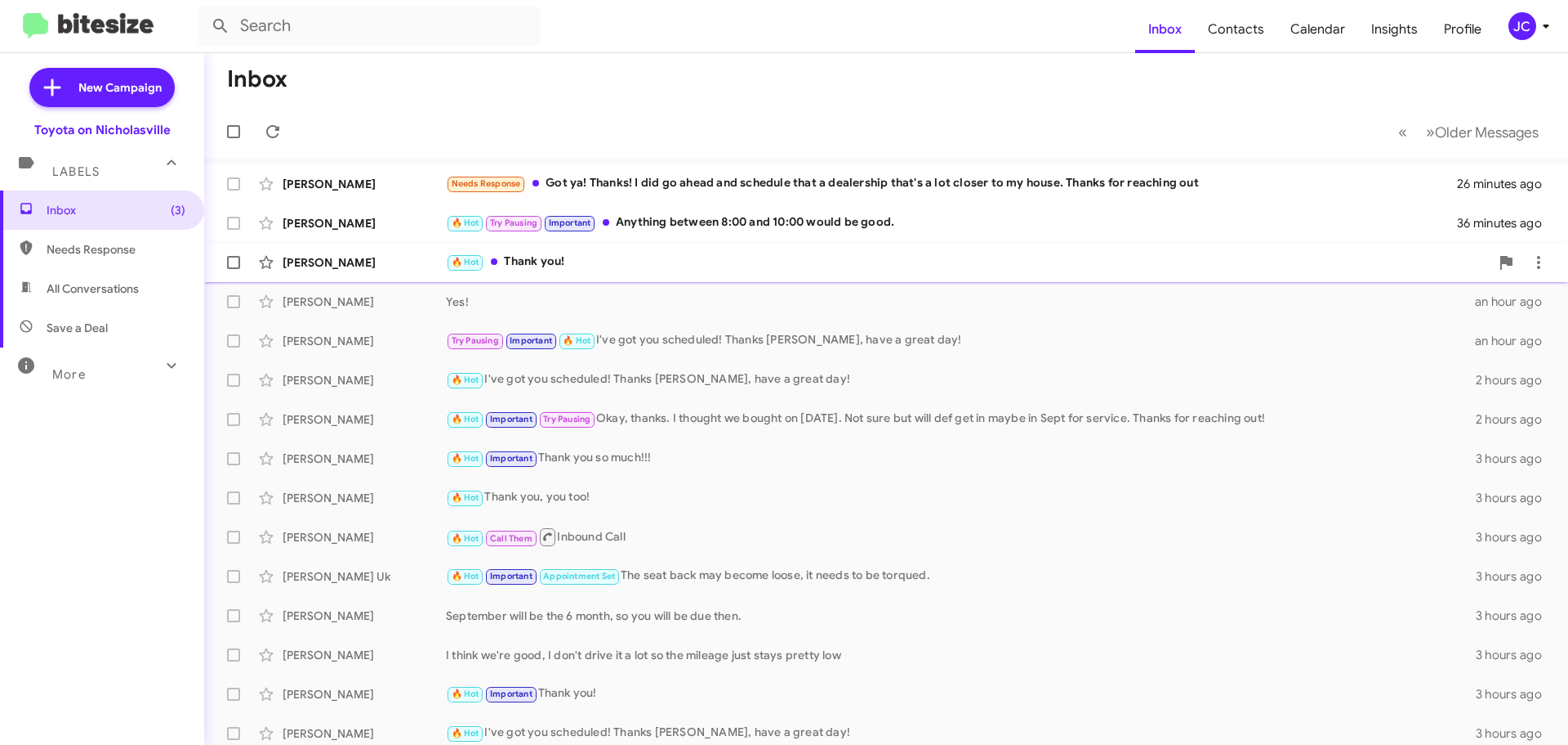
click at [365, 256] on div "[PERSON_NAME]" at bounding box center [364, 262] width 164 height 16
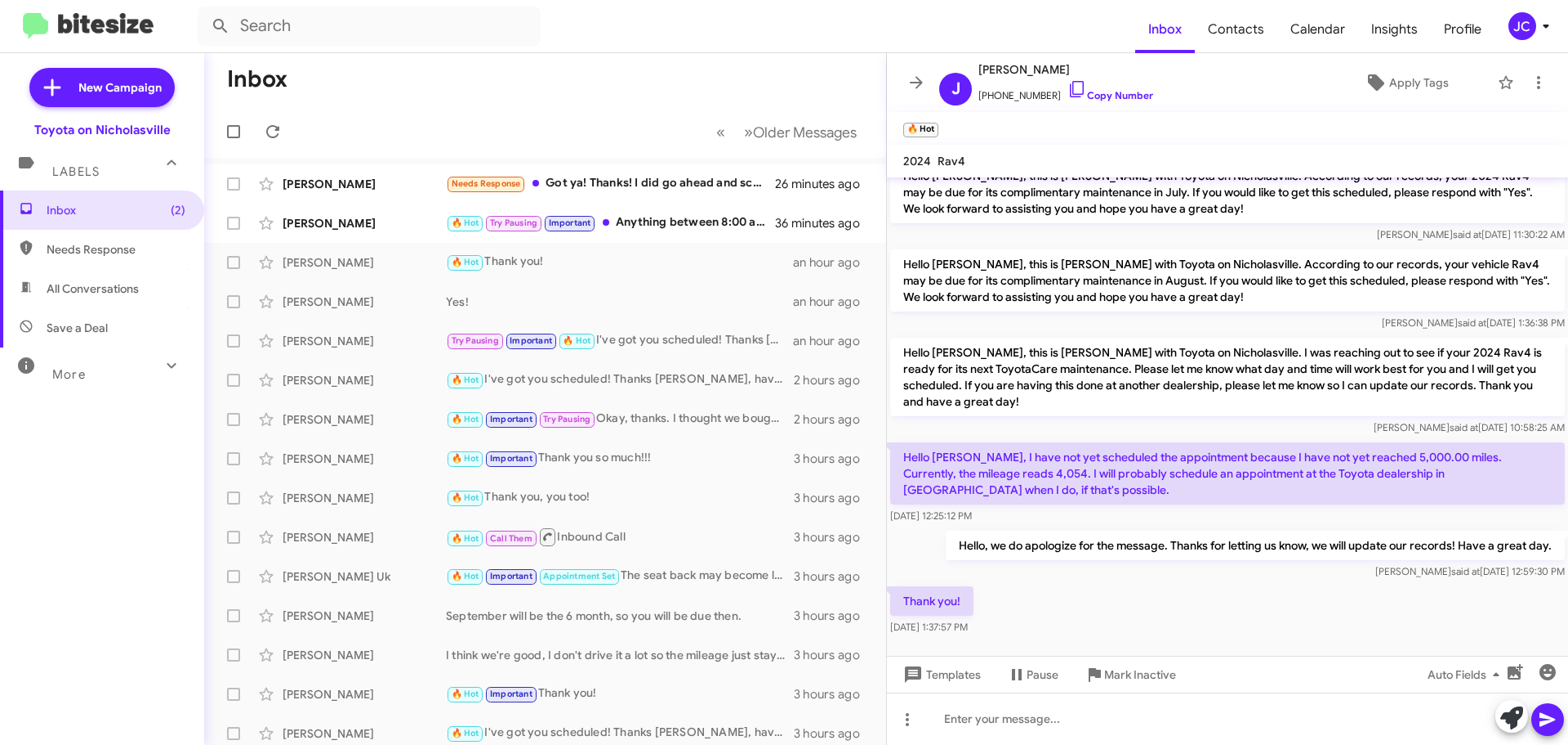
scroll to position [120, 0]
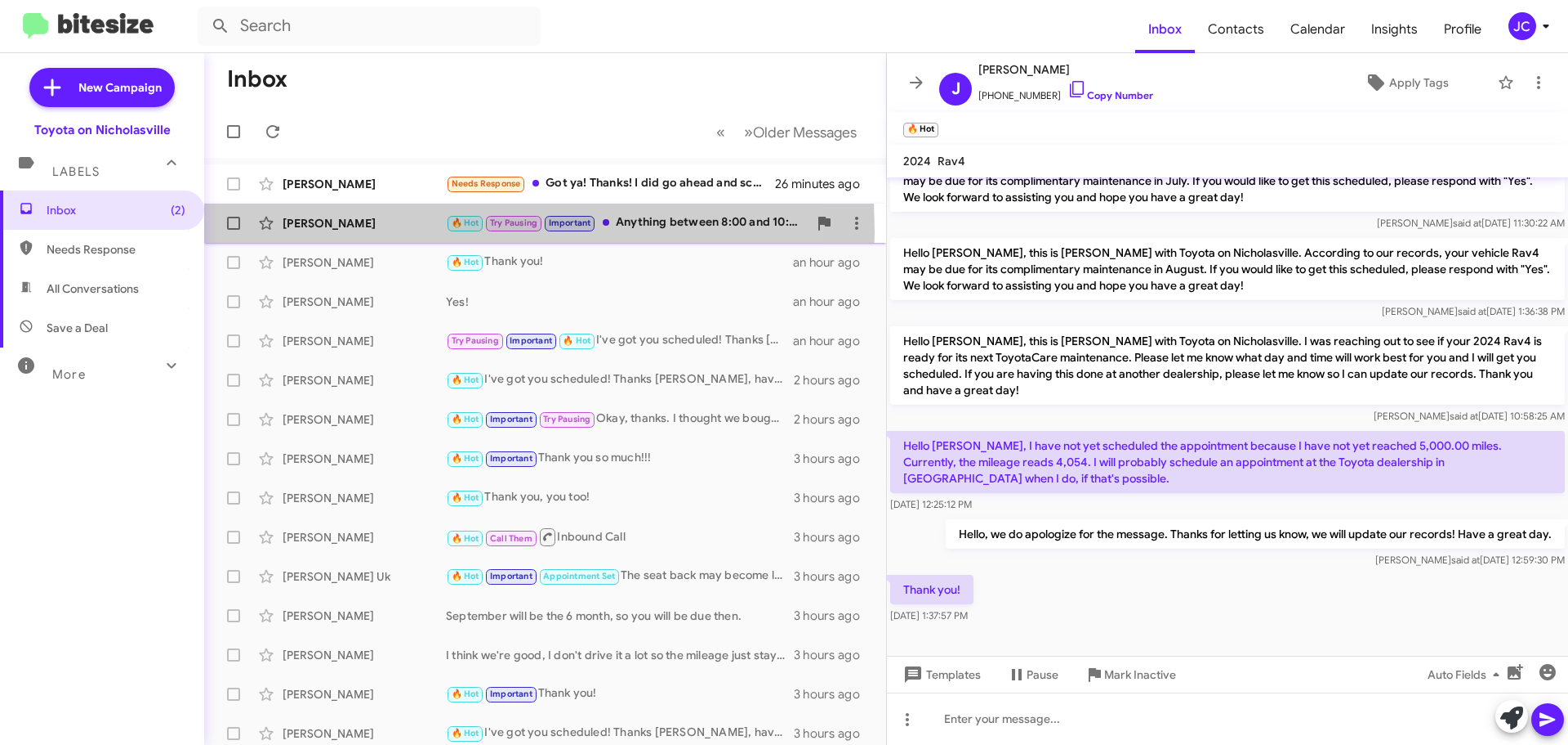
click at [330, 232] on div "Craig Combs 🔥 Hot Try Pausing Important Anything between 8:00 and 10:00 would b…" at bounding box center [545, 223] width 656 height 33
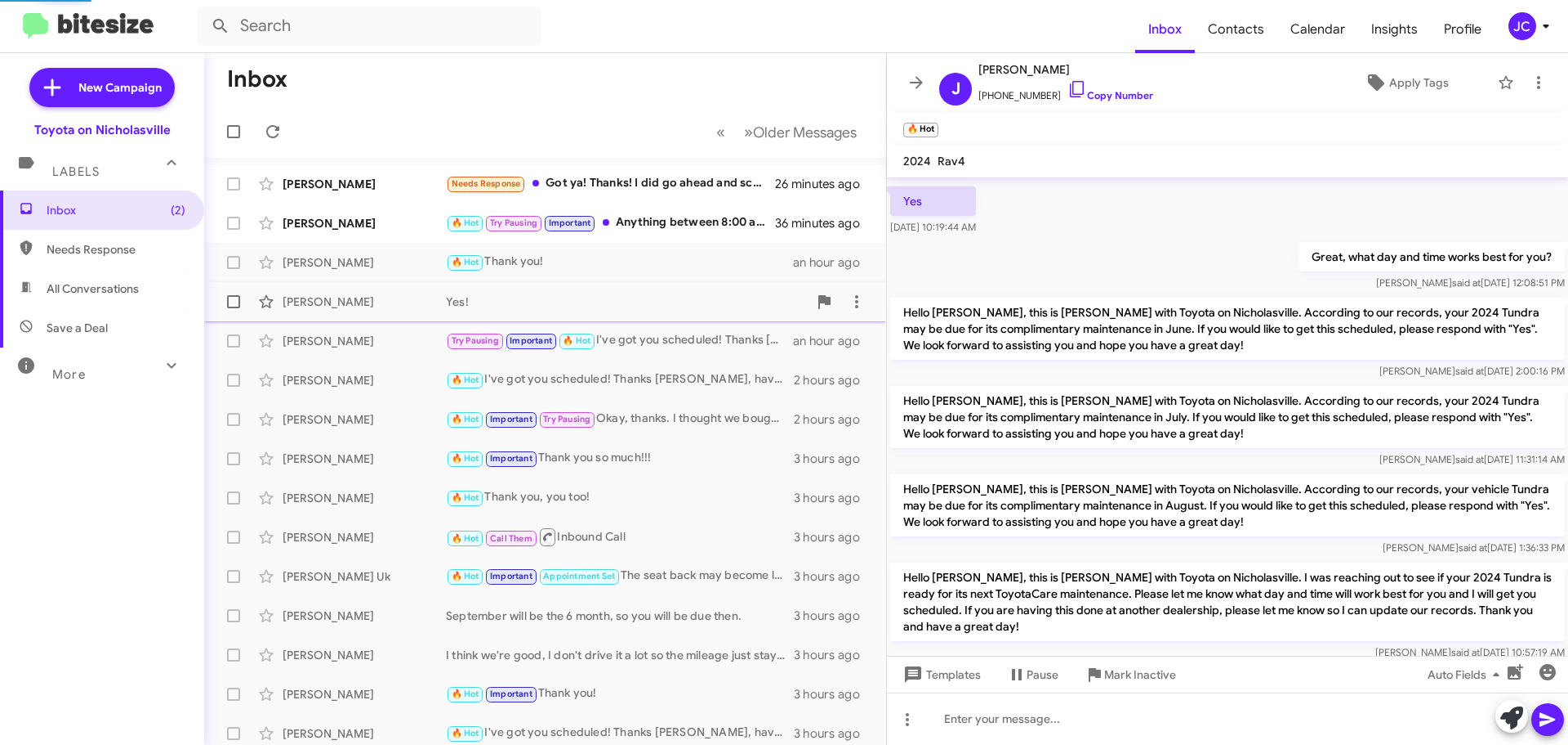
scroll to position [395, 0]
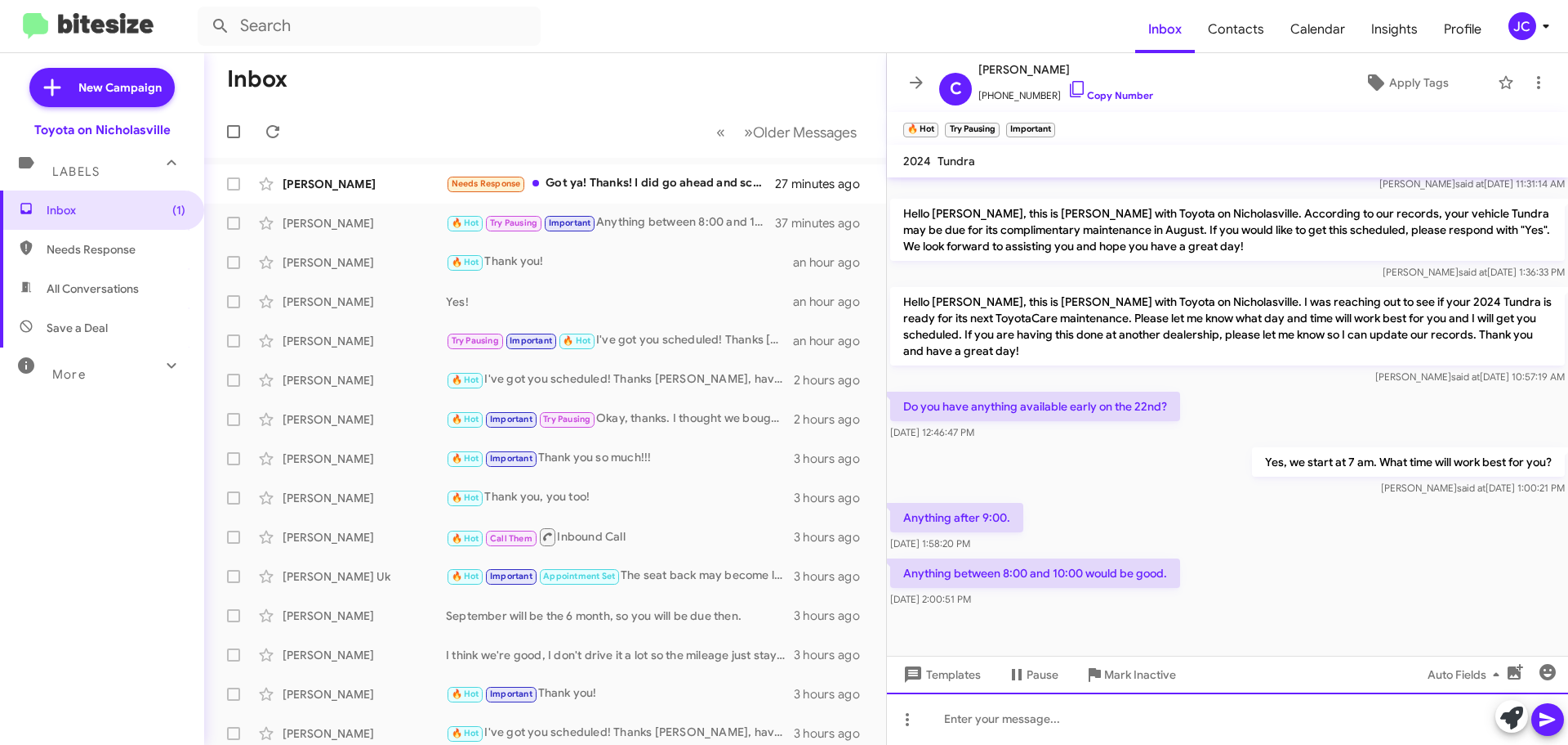
click at [1024, 734] on div at bounding box center [1227, 719] width 681 height 53
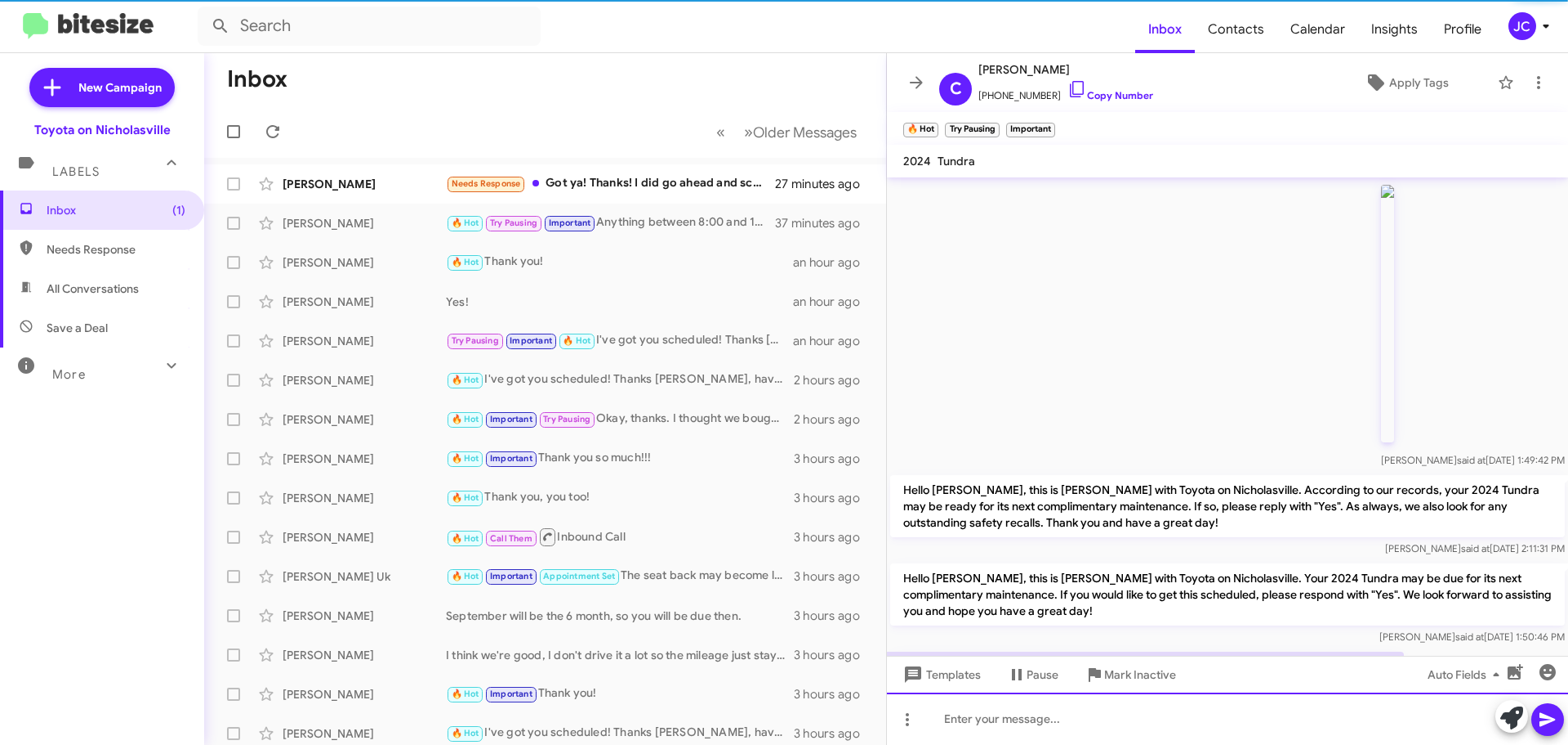
scroll to position [81, 0]
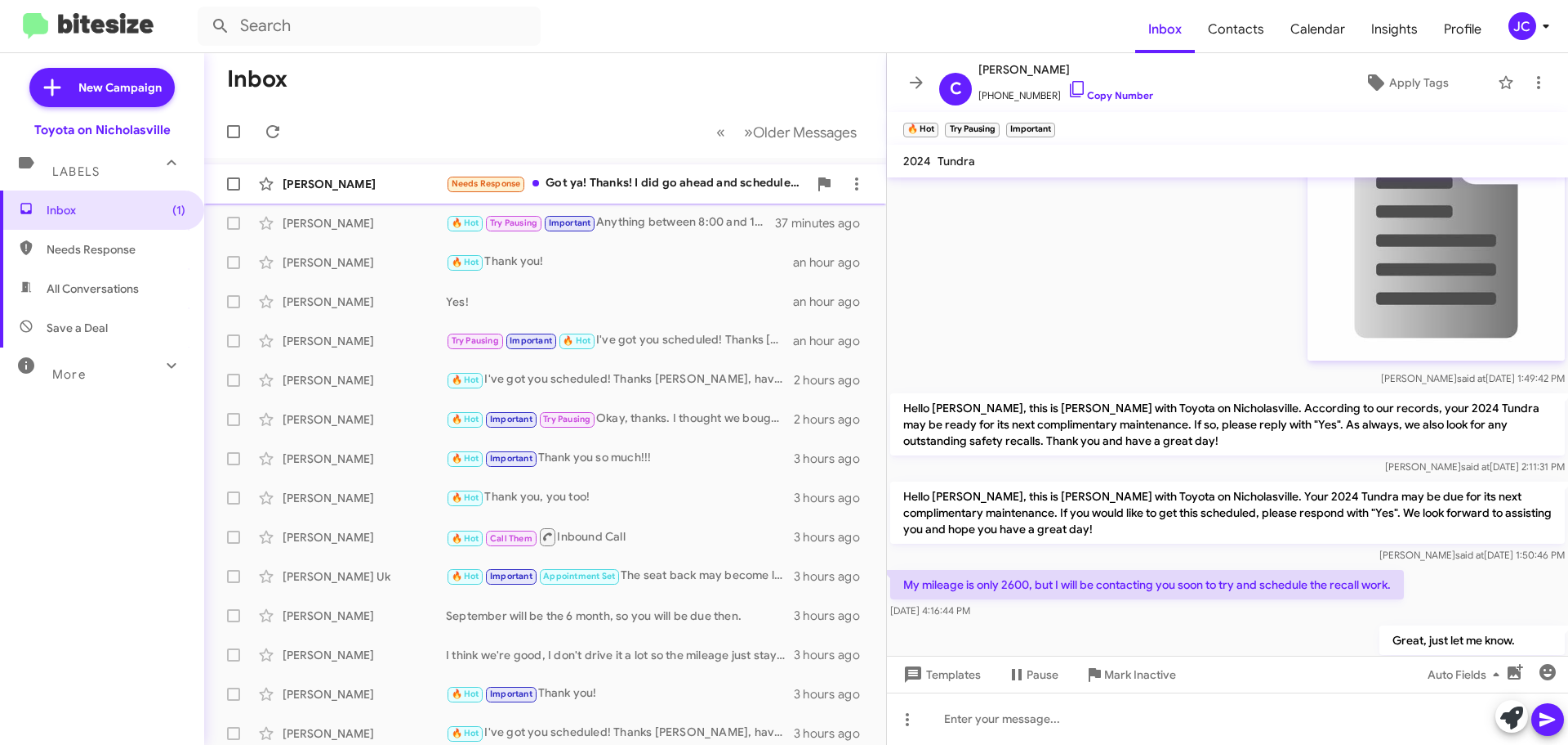
click at [377, 193] on div "Jennifer Hardin Needs Response Got ya! Thanks! I did go ahead and schedule that…" at bounding box center [545, 183] width 656 height 33
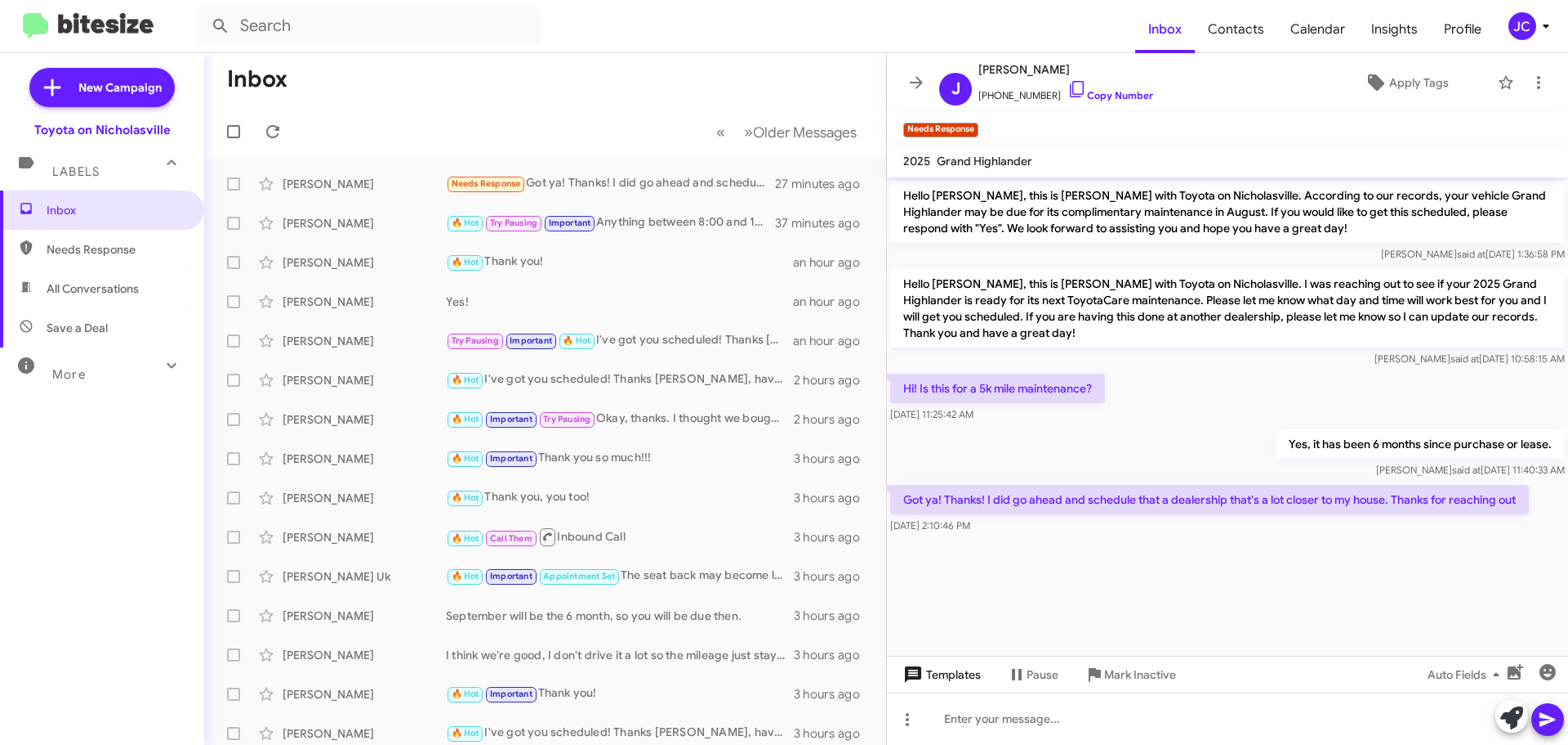
click at [945, 673] on span "Templates" at bounding box center [940, 674] width 81 height 30
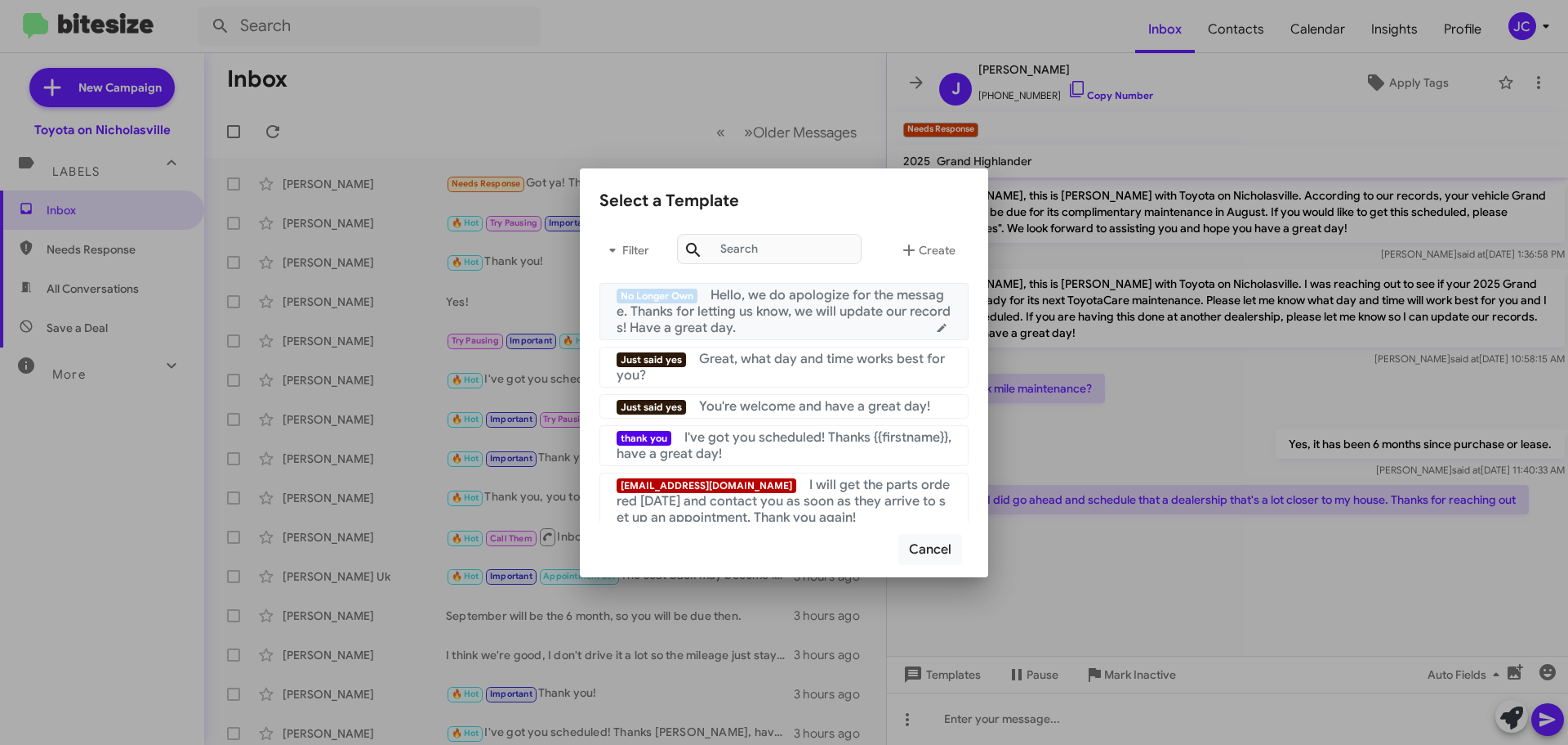
click at [792, 295] on span "Hello, we do apologize for the message. Thanks for letting us know, we will upd…" at bounding box center [784, 311] width 334 height 49
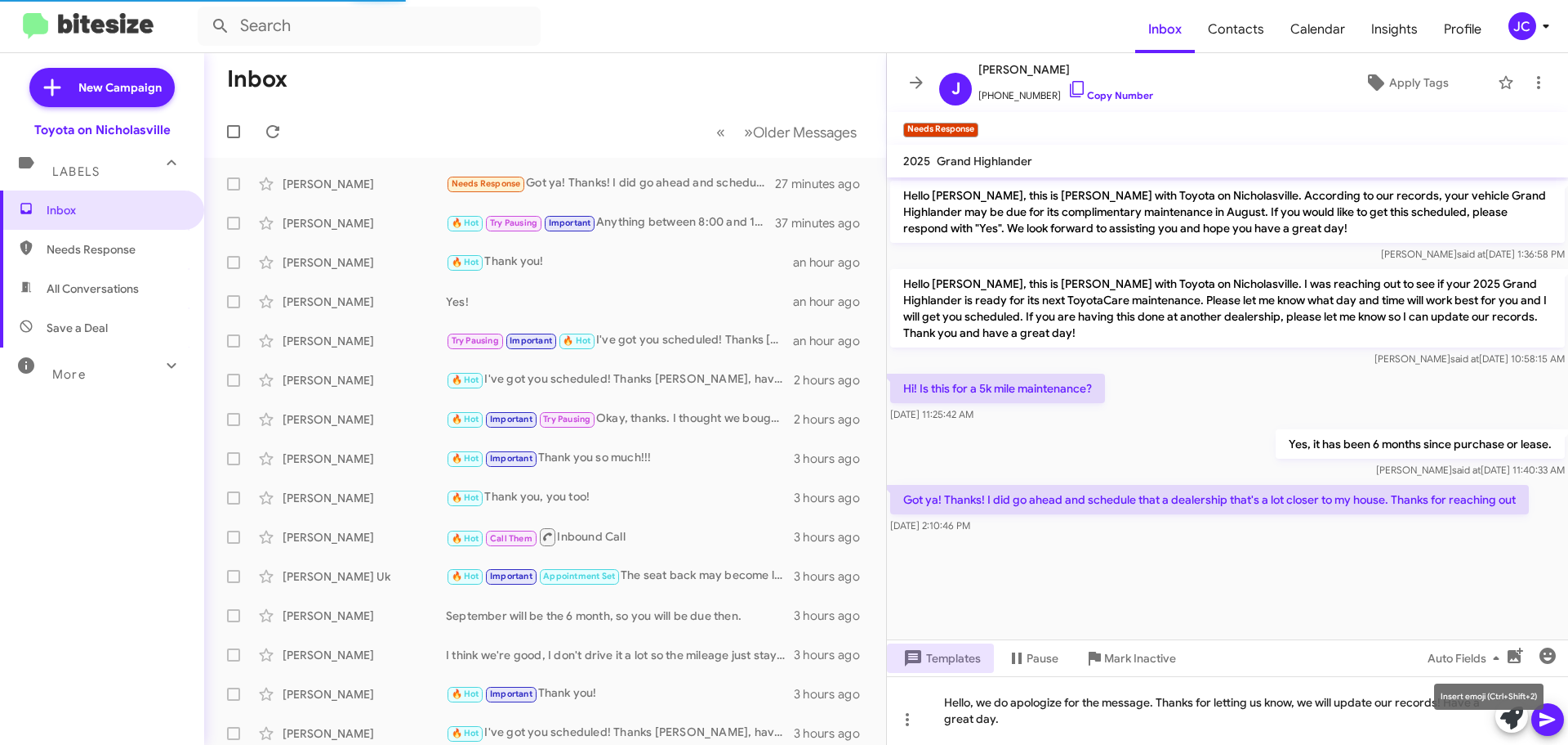
click at [1544, 713] on mat-tooltip-component "Insert emoji (Ctrl+Shift+2)" at bounding box center [1489, 697] width 132 height 49
click at [1548, 717] on icon at bounding box center [1548, 720] width 15 height 14
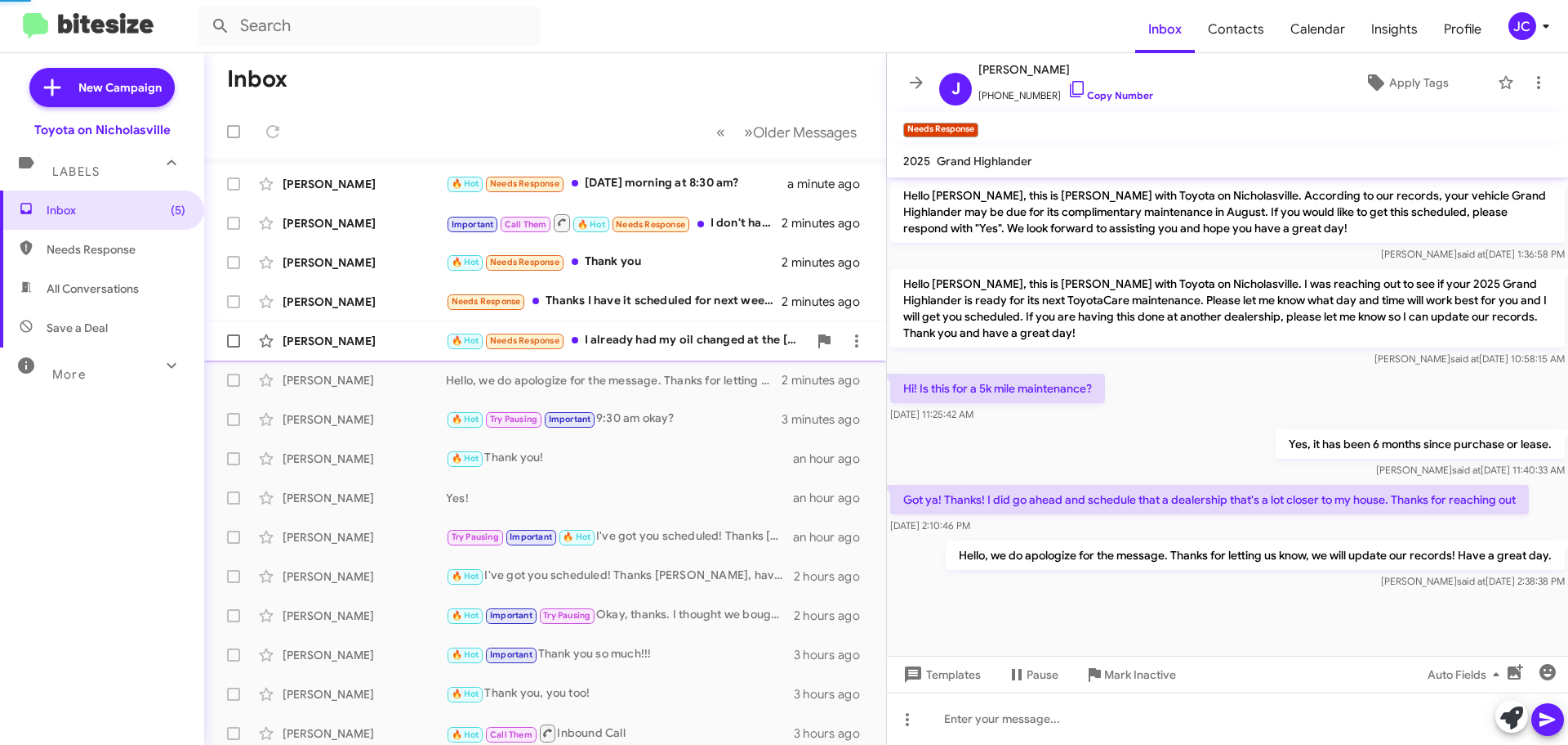
click at [327, 349] on div "Eden Brewington 🔥 Hot Needs Response I already had my oil changed at the Frankf…" at bounding box center [545, 340] width 656 height 33
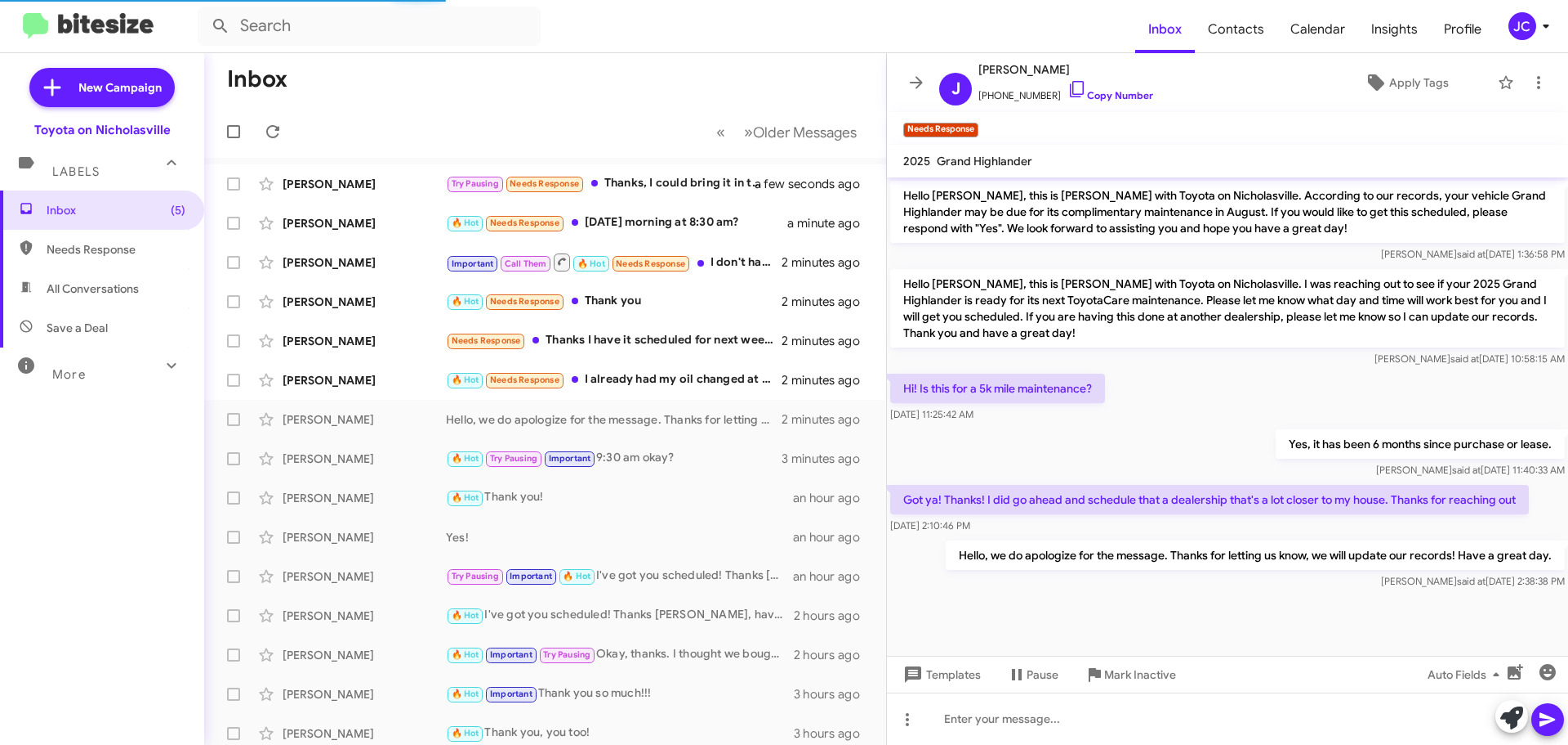
scroll to position [843, 0]
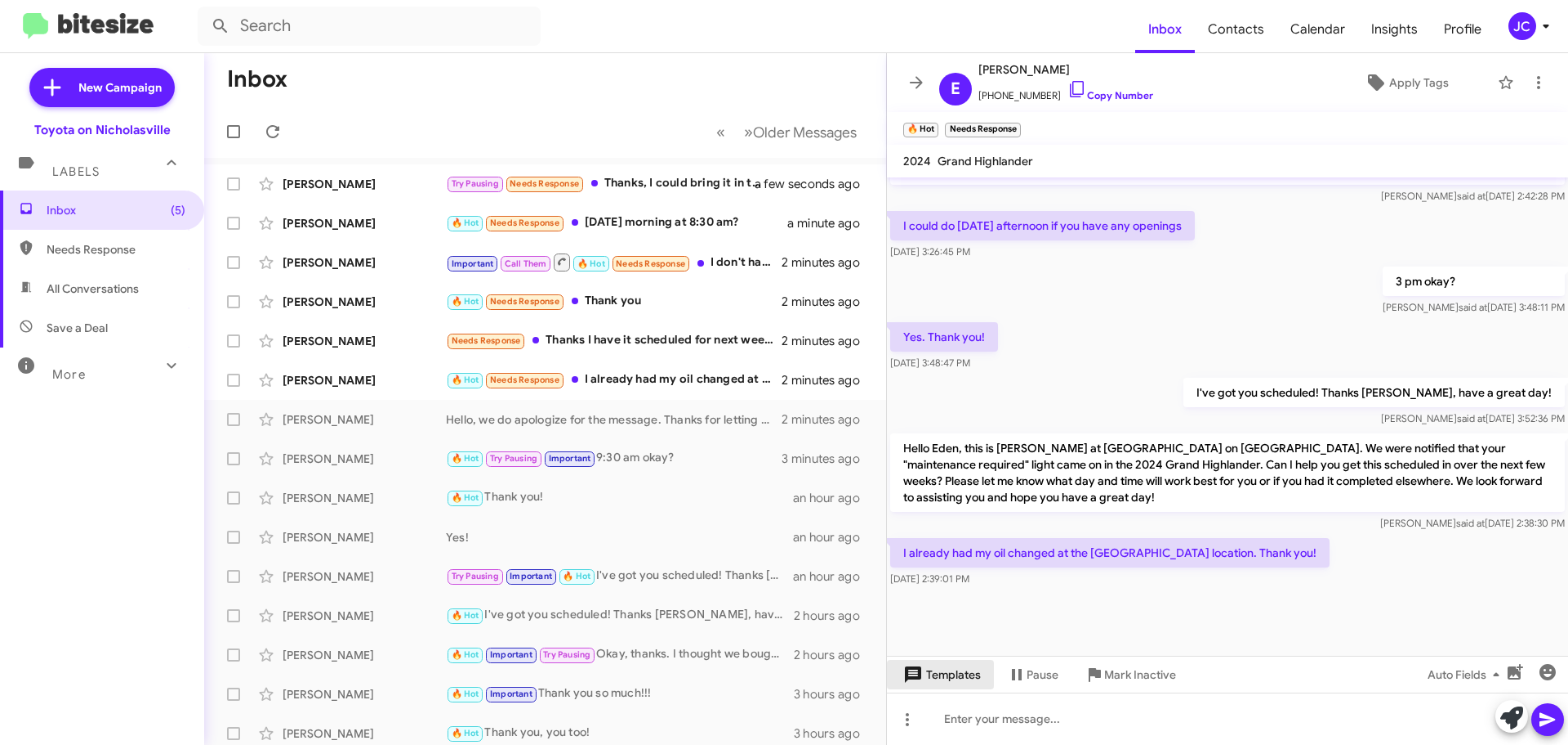
click at [952, 675] on span "Templates" at bounding box center [940, 674] width 81 height 30
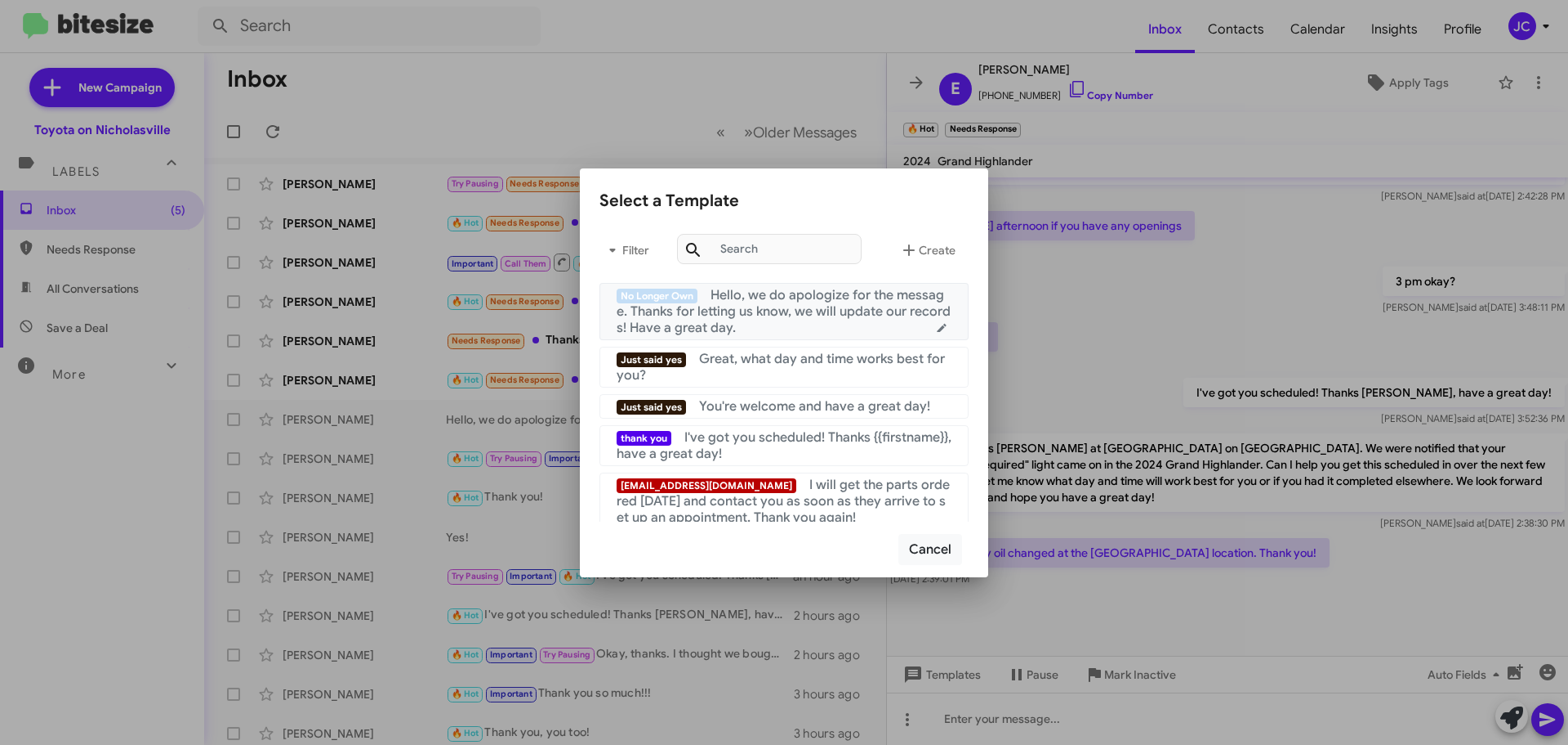
click at [790, 317] on span "Hello, we do apologize for the message. Thanks for letting us know, we will upd…" at bounding box center [784, 311] width 334 height 49
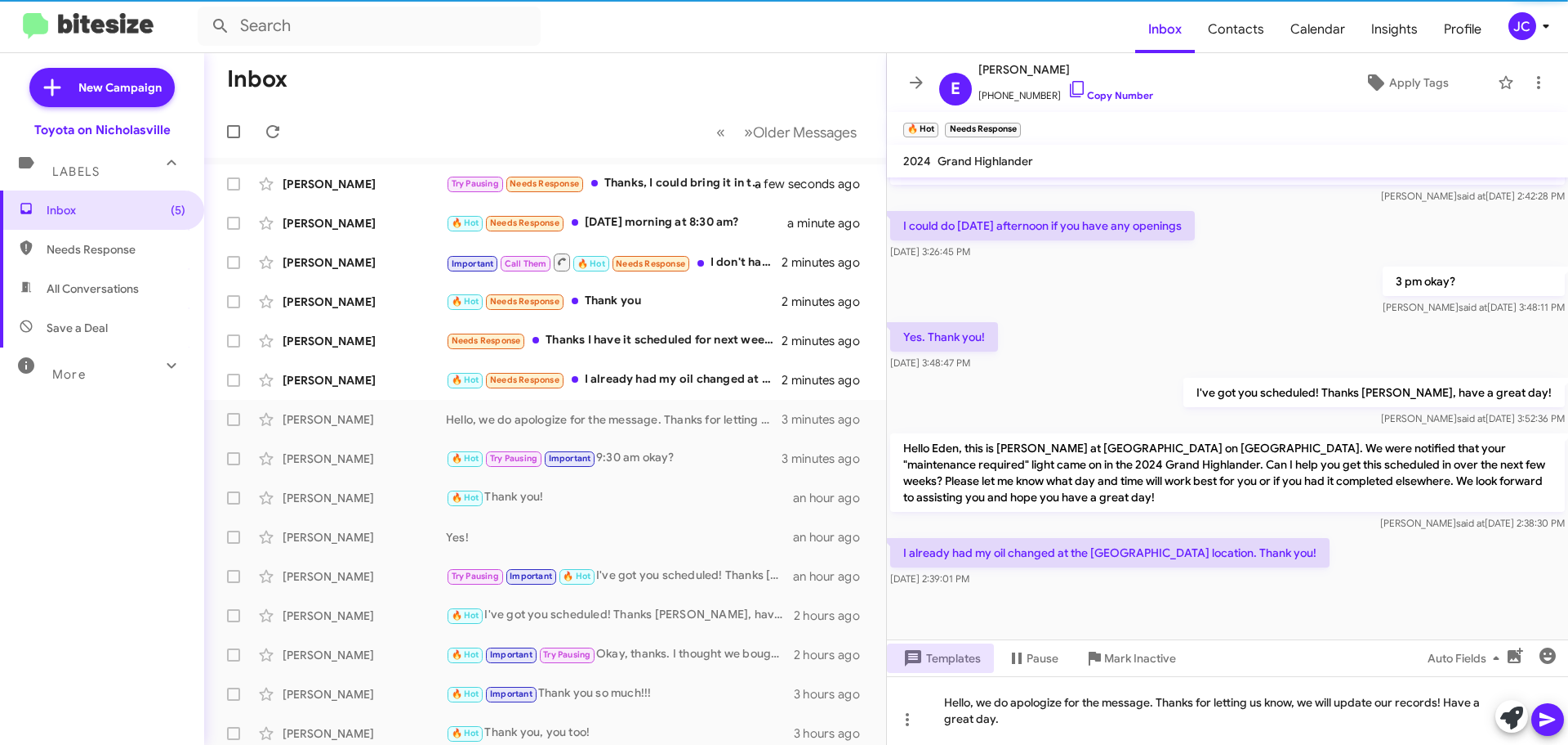
click at [1543, 708] on span at bounding box center [1548, 719] width 20 height 33
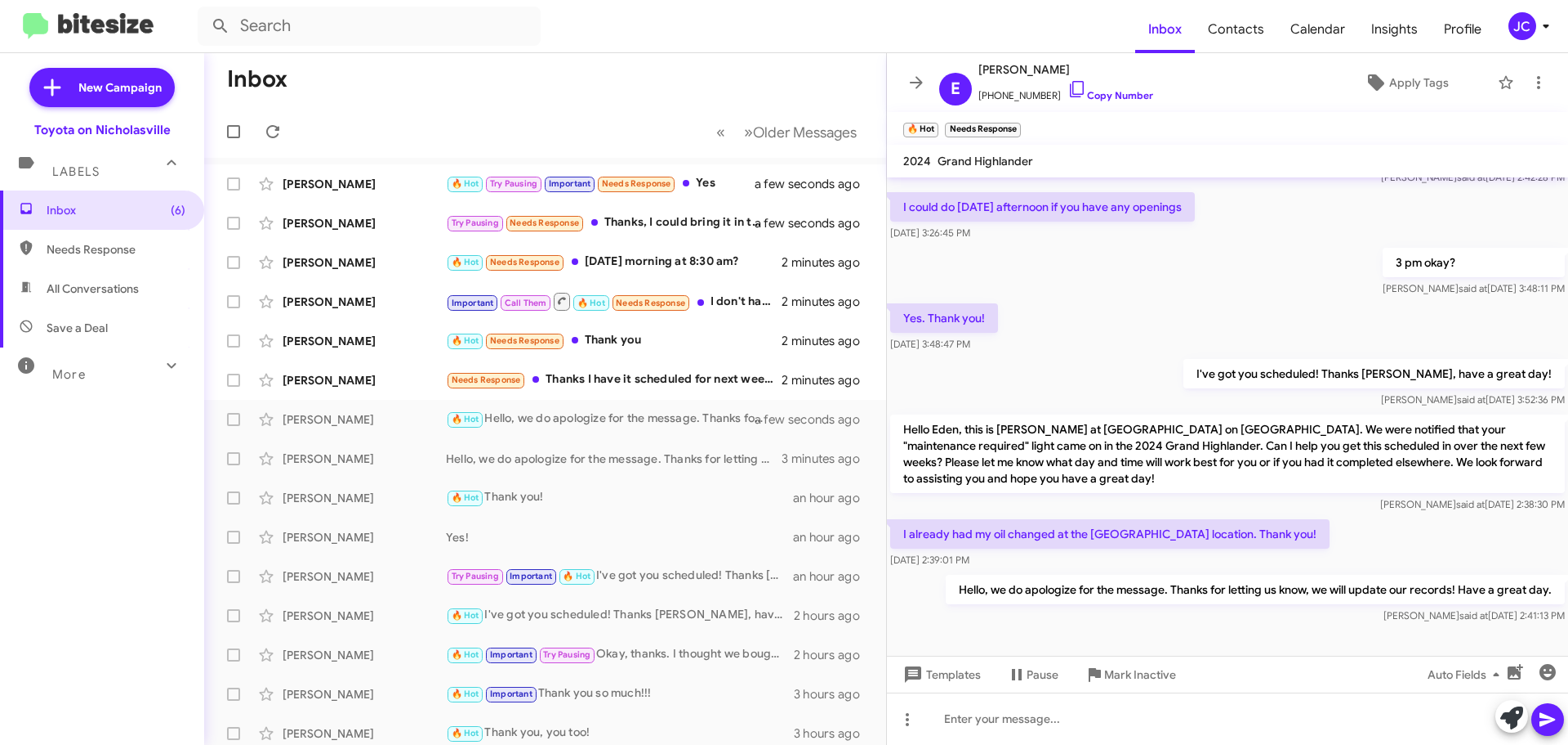
scroll to position [902, 0]
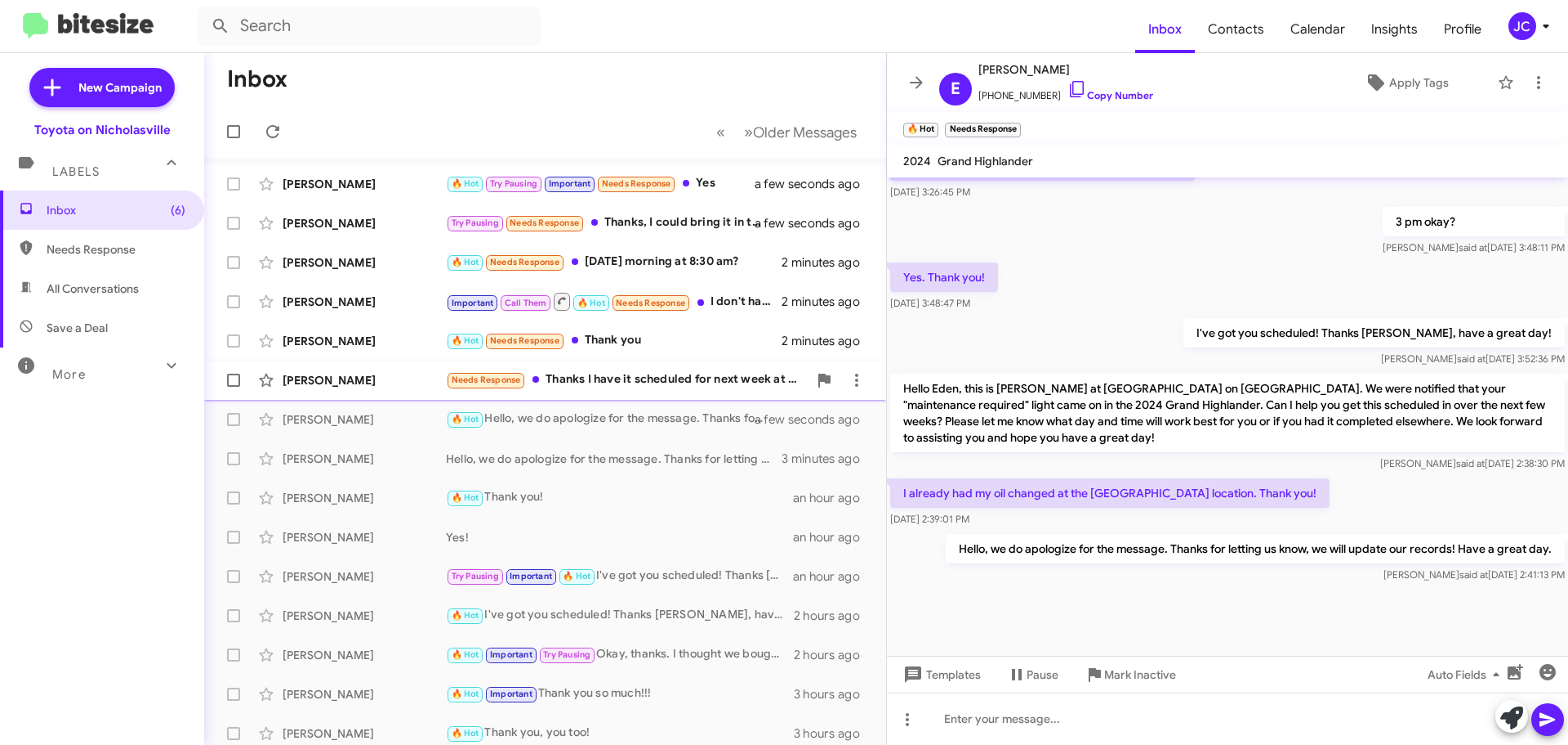
click at [343, 386] on div "[PERSON_NAME]" at bounding box center [364, 379] width 164 height 16
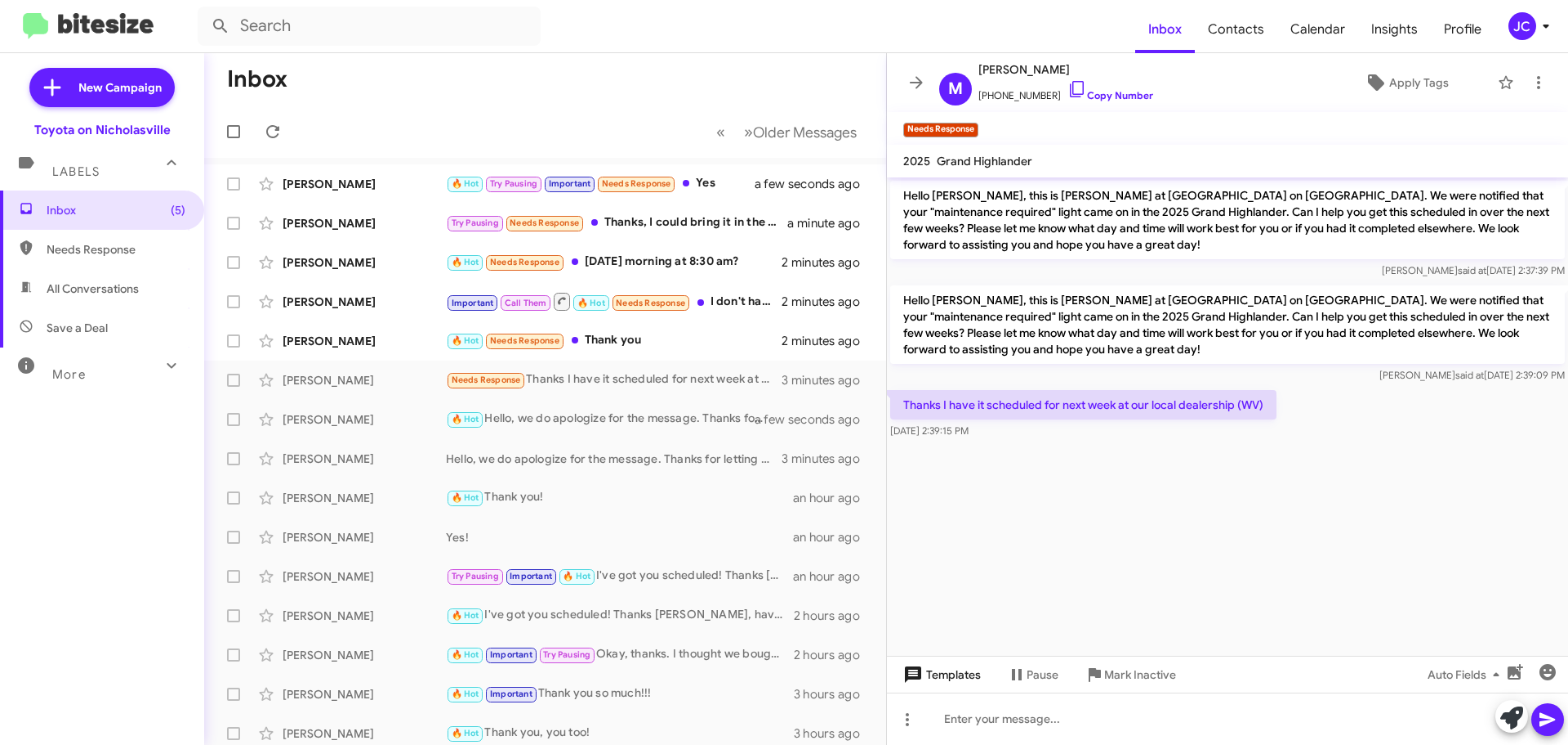
click at [954, 681] on span "Templates" at bounding box center [940, 674] width 81 height 30
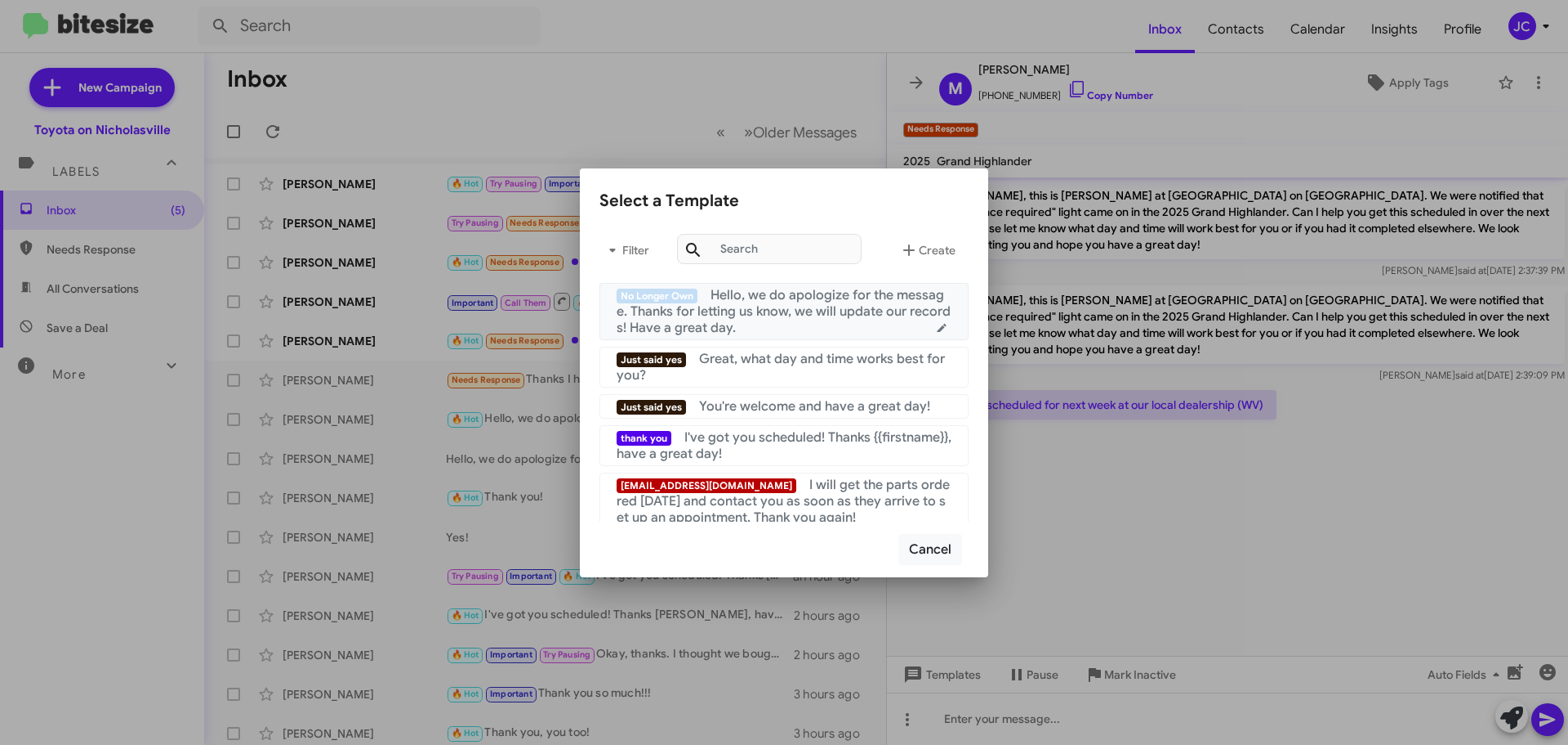
click at [809, 322] on div "No Longer Own Hello, we do apologize for the message. Thanks for letting us kno…" at bounding box center [784, 311] width 335 height 49
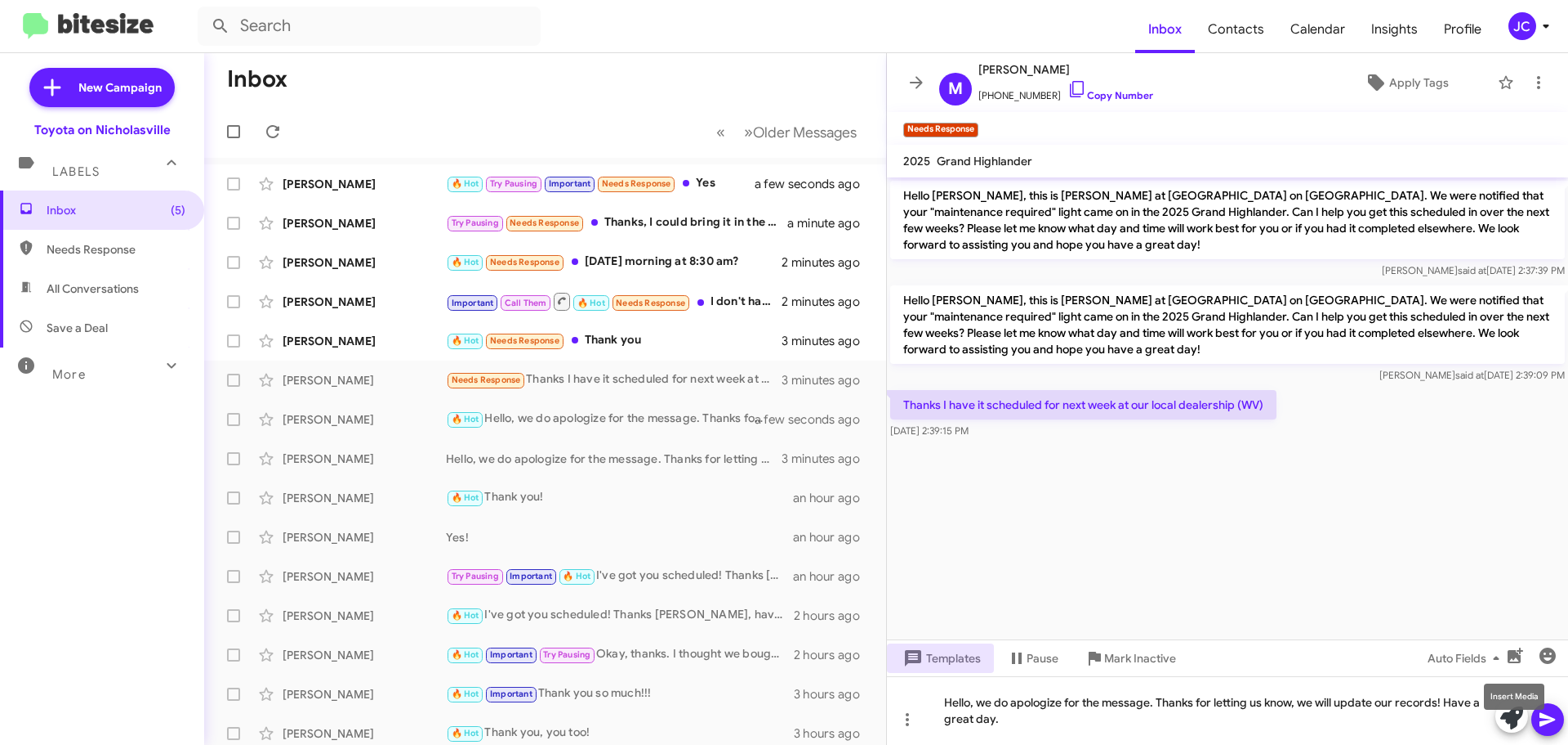
click at [1545, 715] on mat-tooltip-component "Insert Media" at bounding box center [1515, 697] width 83 height 49
click at [1559, 718] on button at bounding box center [1548, 719] width 33 height 33
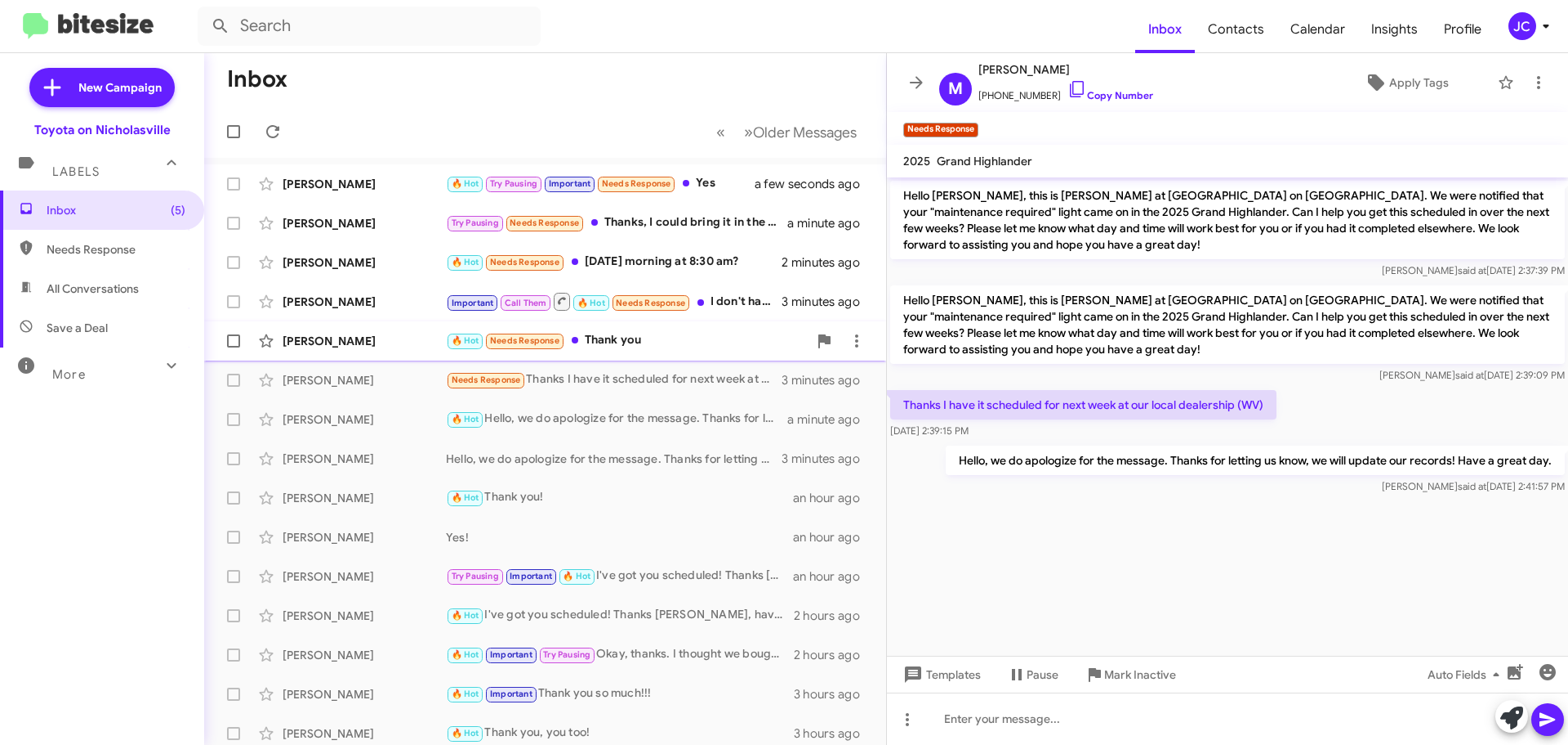
click at [344, 343] on div "[PERSON_NAME]" at bounding box center [364, 340] width 164 height 16
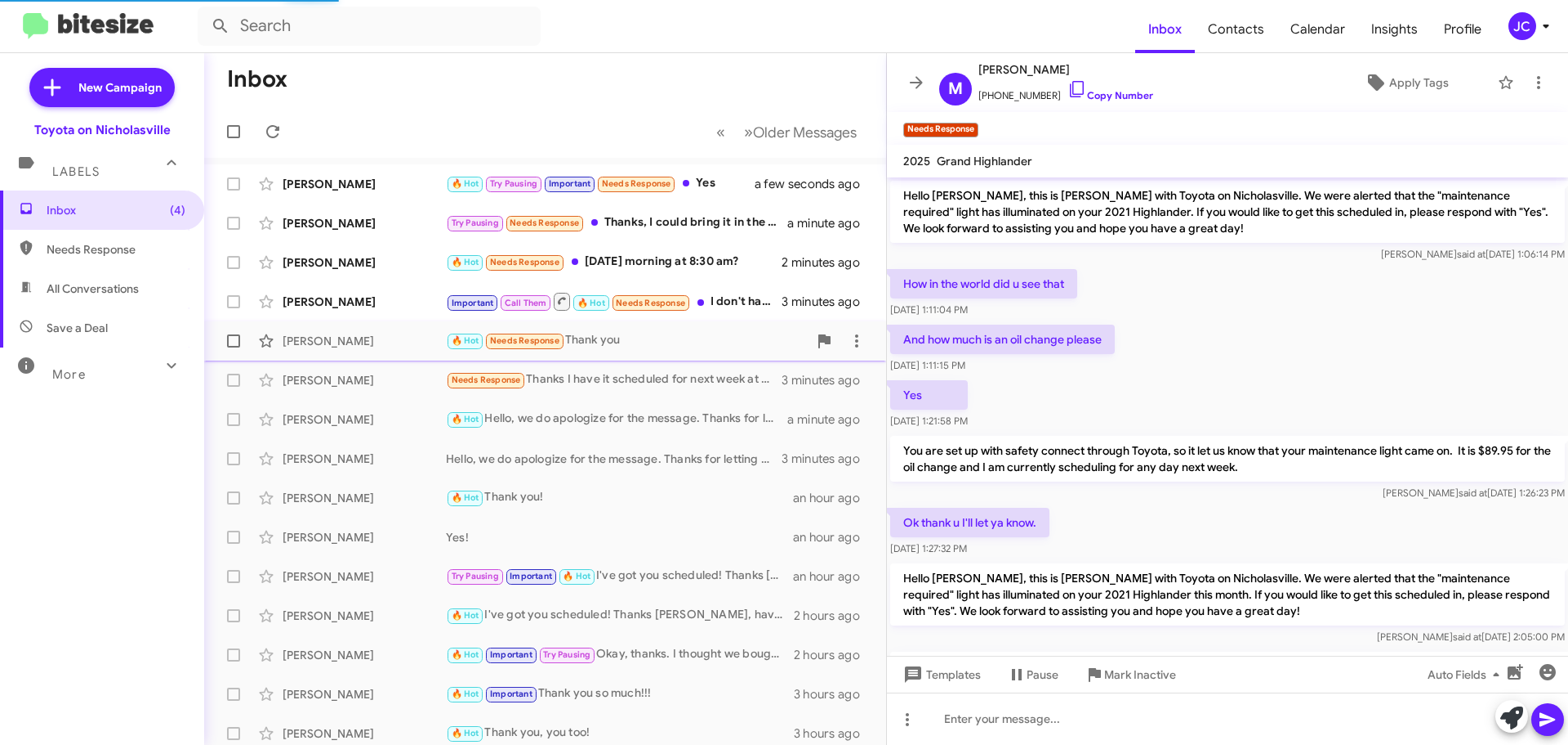
scroll to position [249, 0]
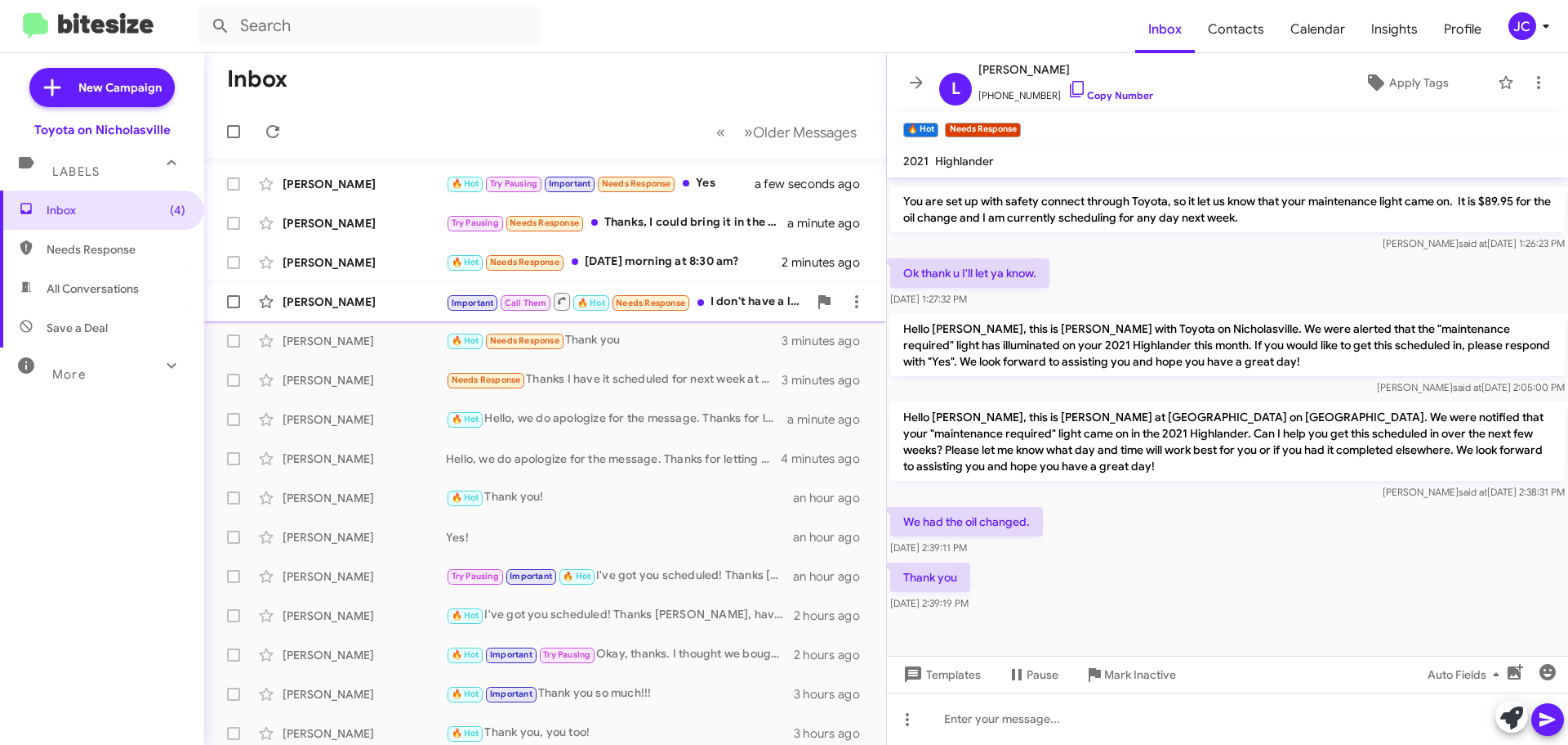
click at [365, 316] on div "Andrea Terry Important Call Them 🔥 Hot Needs Response I don't have a light on. …" at bounding box center [545, 301] width 656 height 33
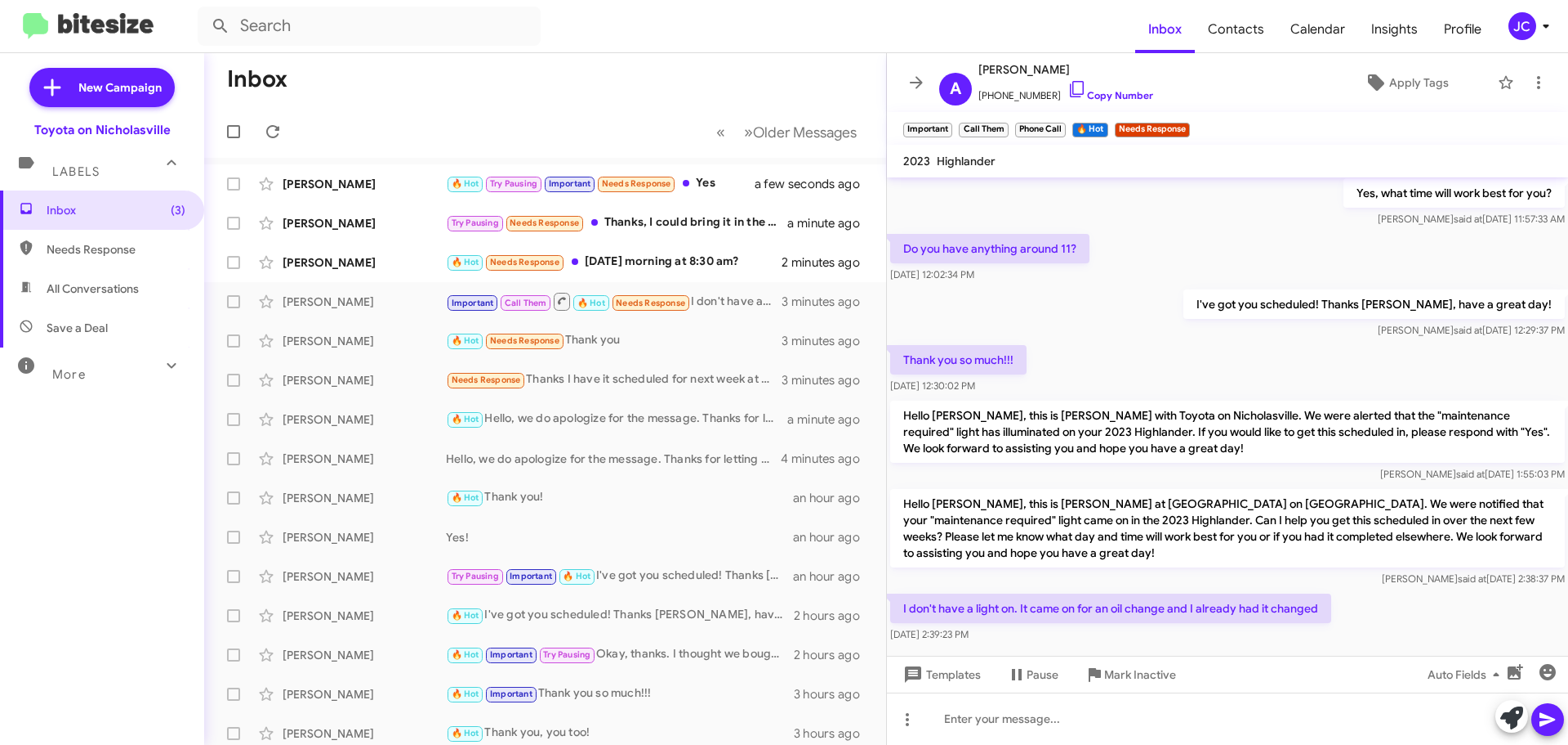
scroll to position [2079, 0]
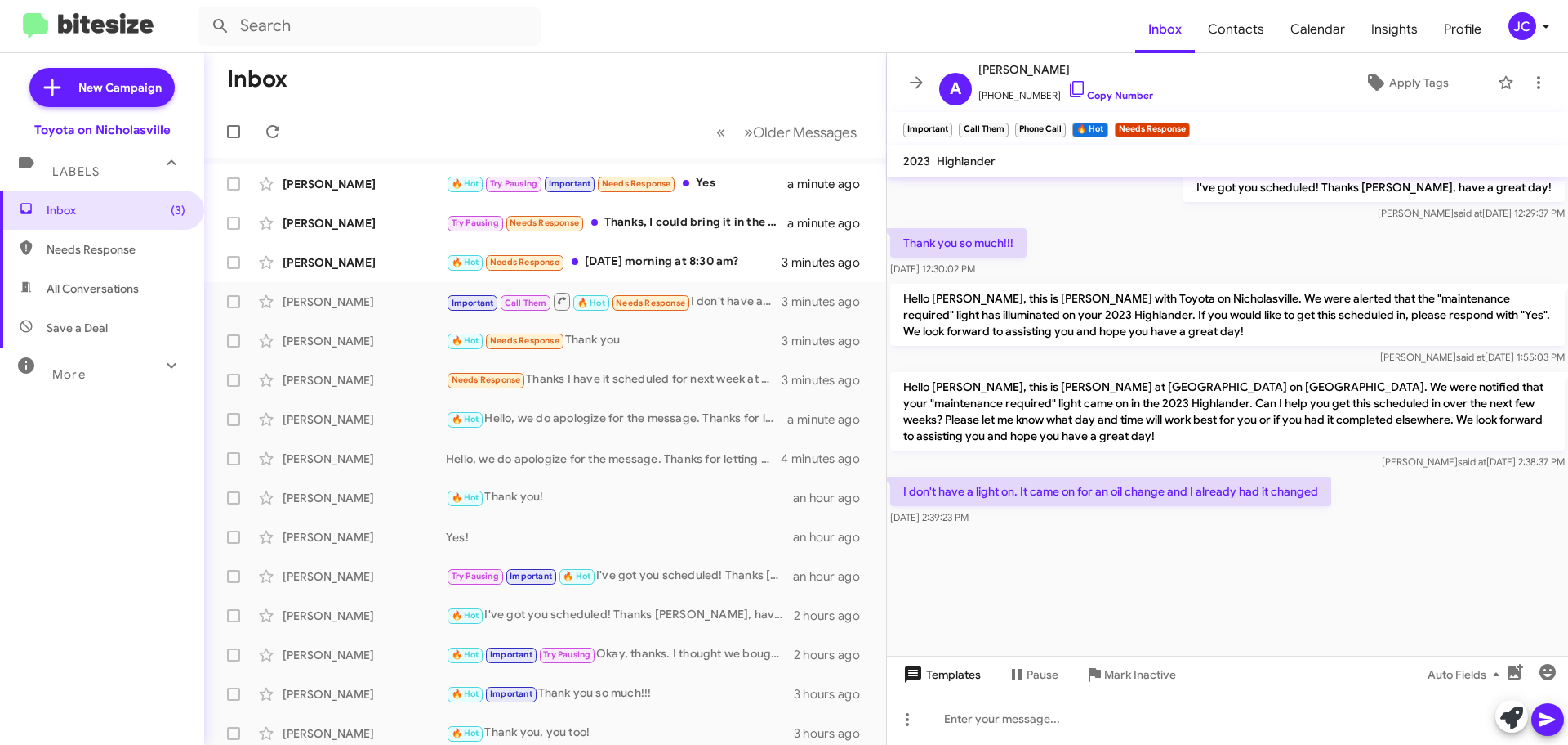
click at [963, 686] on span "Templates" at bounding box center [940, 674] width 81 height 30
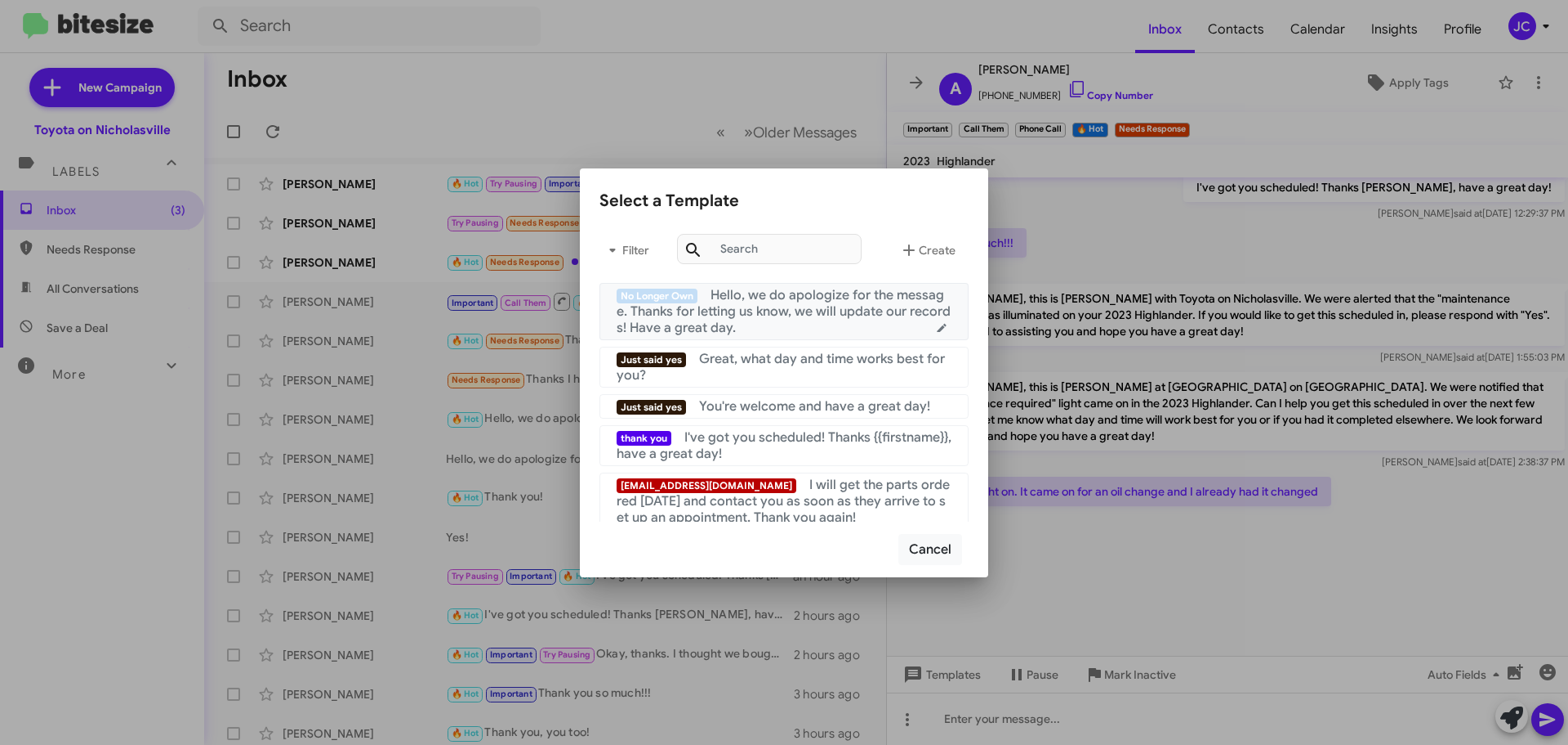
click at [730, 297] on span "Hello, we do apologize for the message. Thanks for letting us know, we will upd…" at bounding box center [784, 311] width 334 height 49
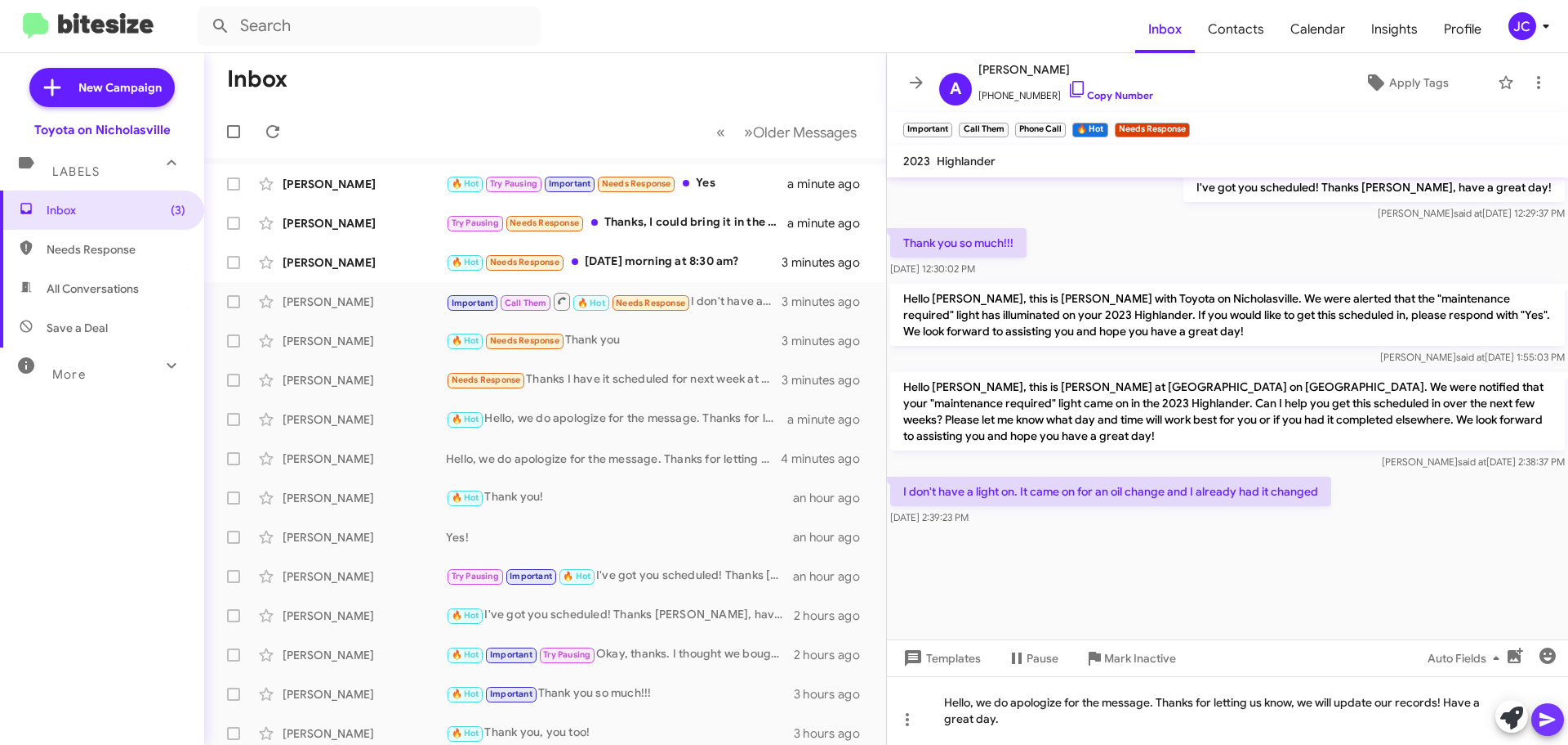
click at [1540, 721] on icon at bounding box center [1548, 719] width 20 height 20
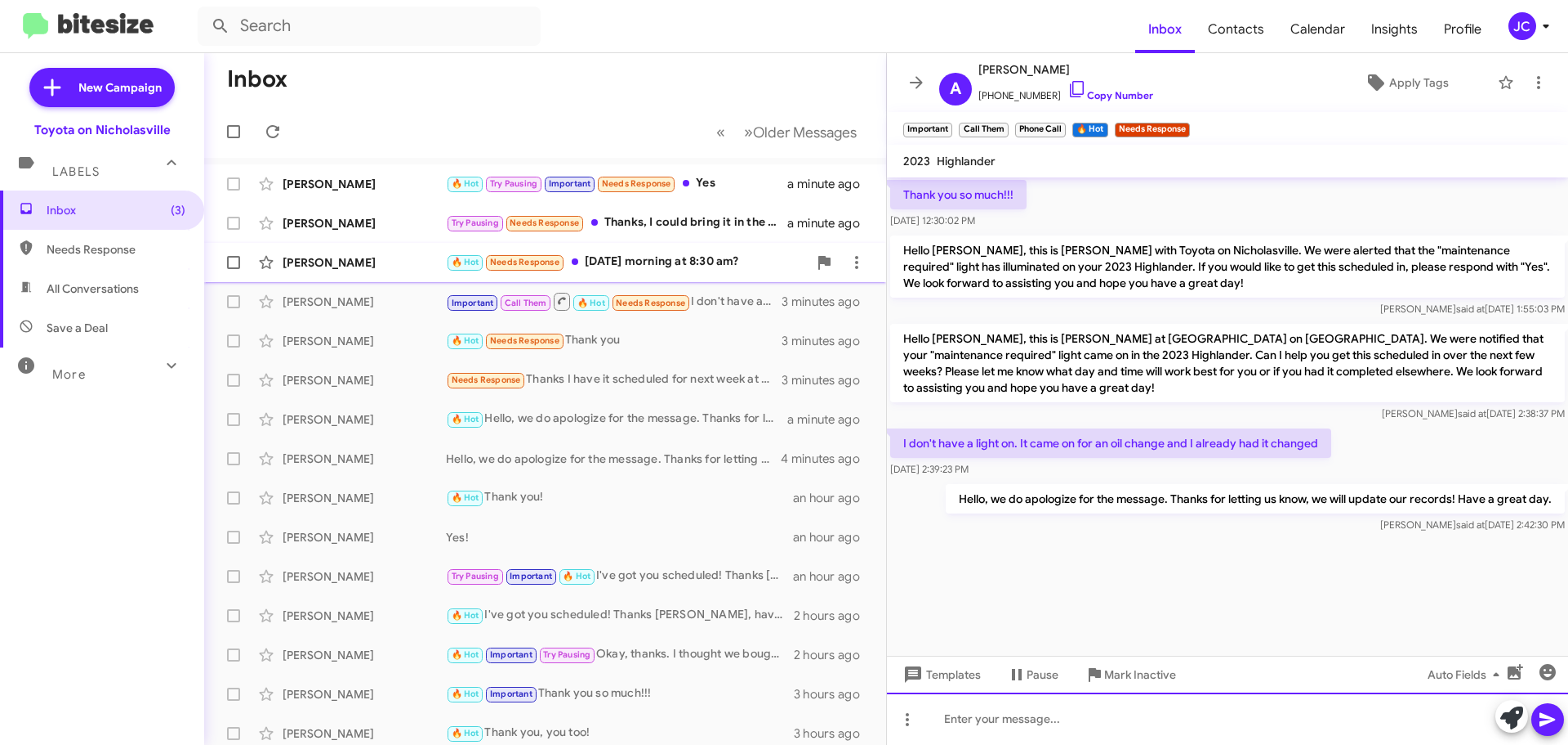
scroll to position [2138, 0]
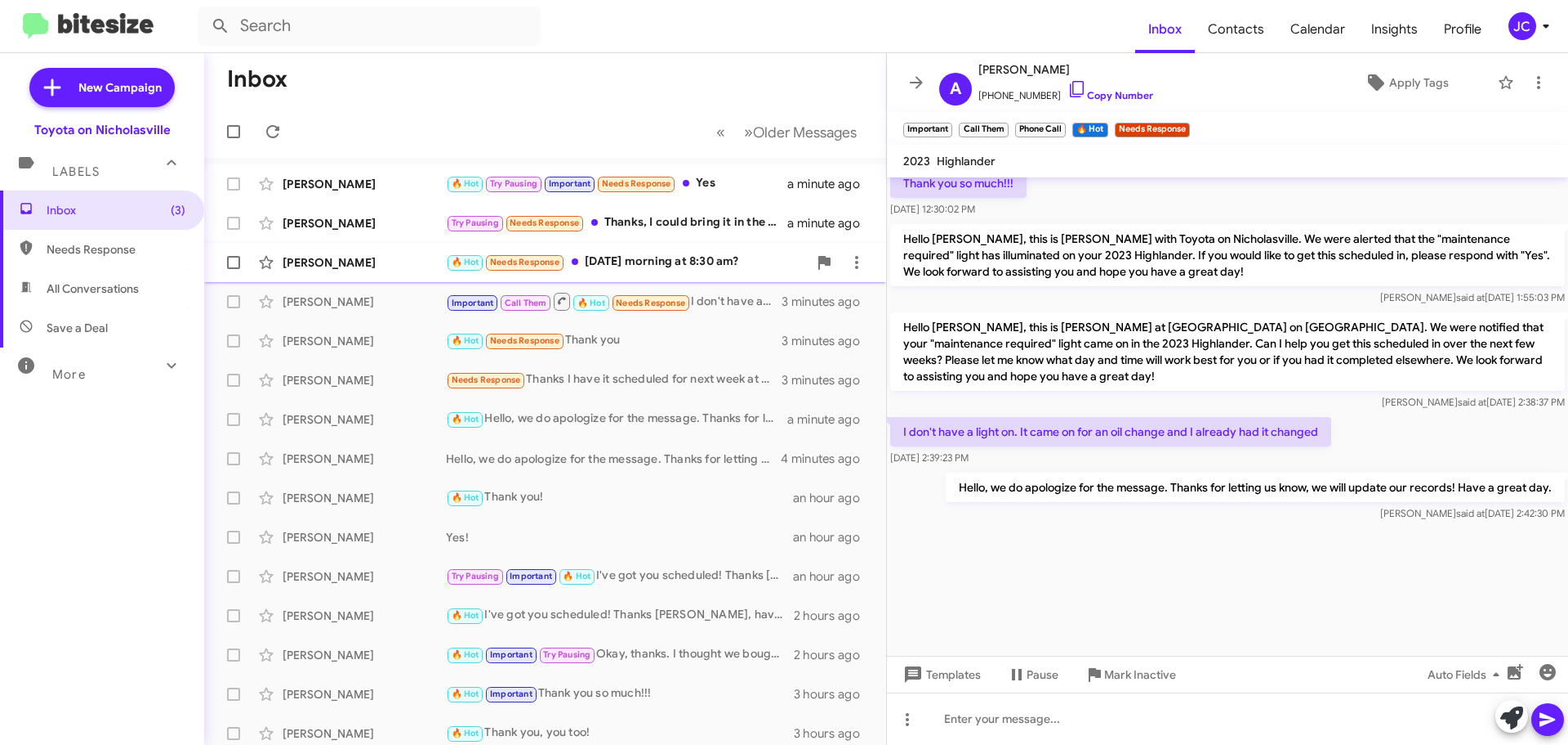
click at [323, 250] on div "Gaurav Sadhir 🔥 Hot Needs Response Tomorrow morning at 8:30 am? 3 minutes ago" at bounding box center [545, 262] width 656 height 33
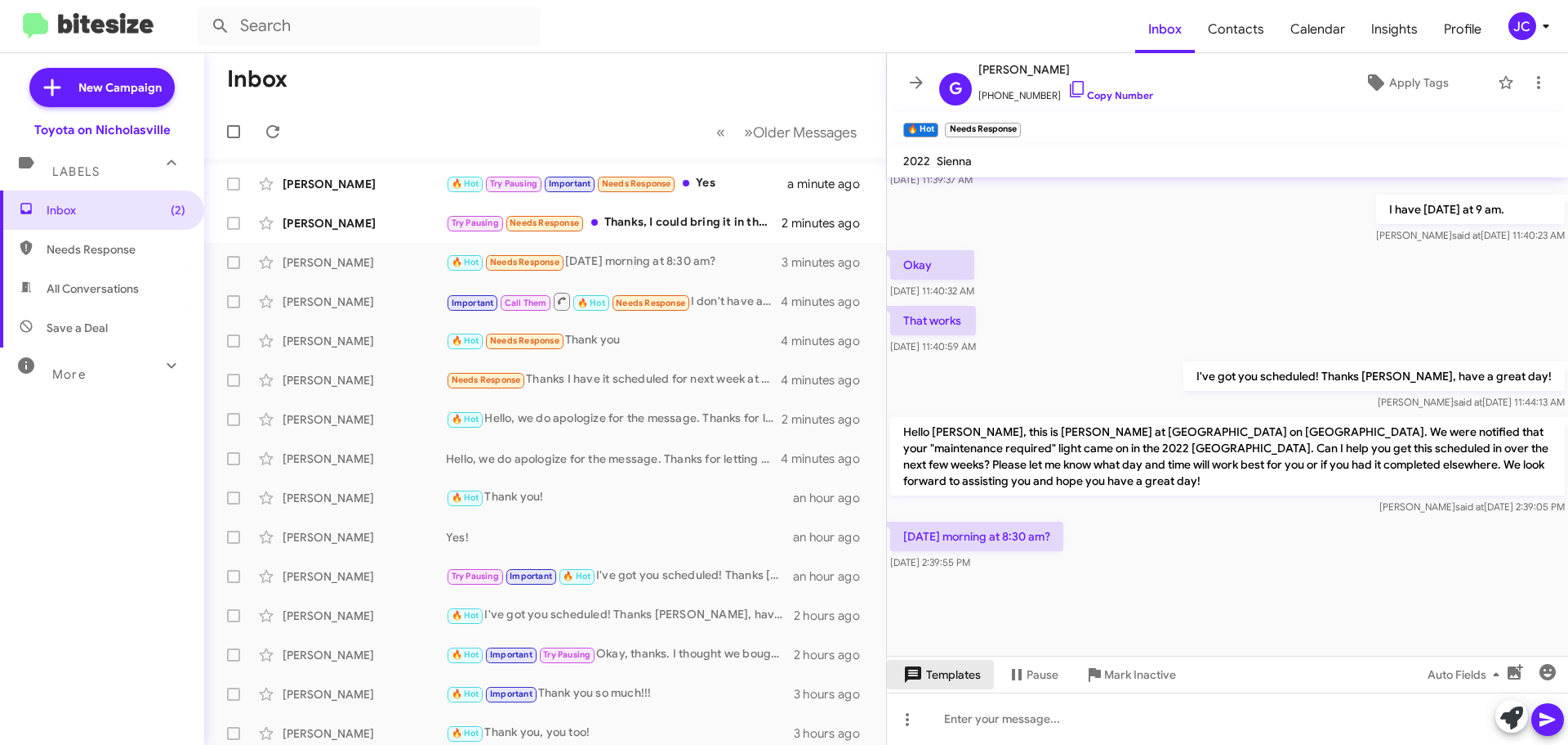
click at [968, 680] on span "Templates" at bounding box center [940, 674] width 81 height 30
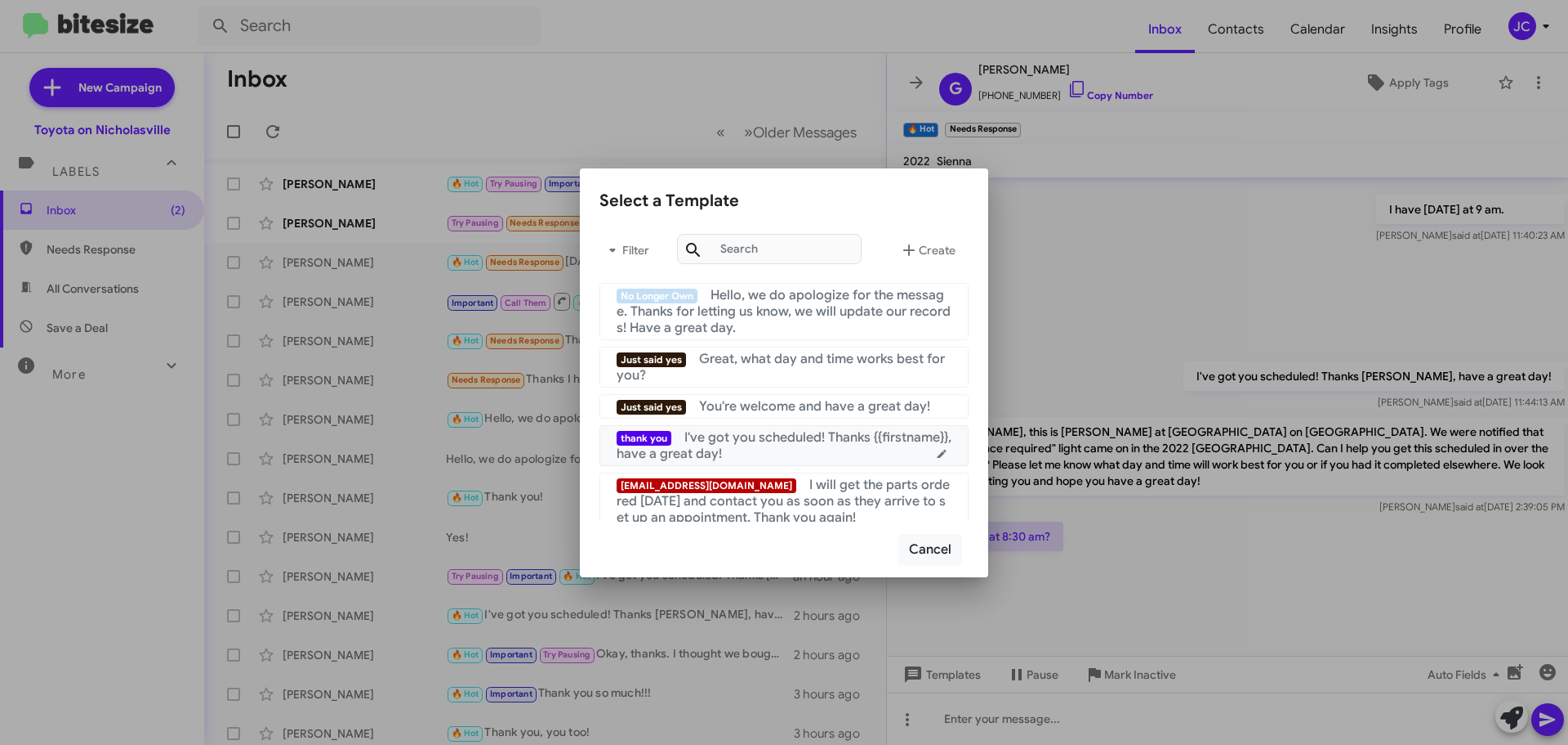
click at [726, 438] on span "I've got you scheduled! Thanks {{firstname}}, have a great day!" at bounding box center [784, 445] width 335 height 33
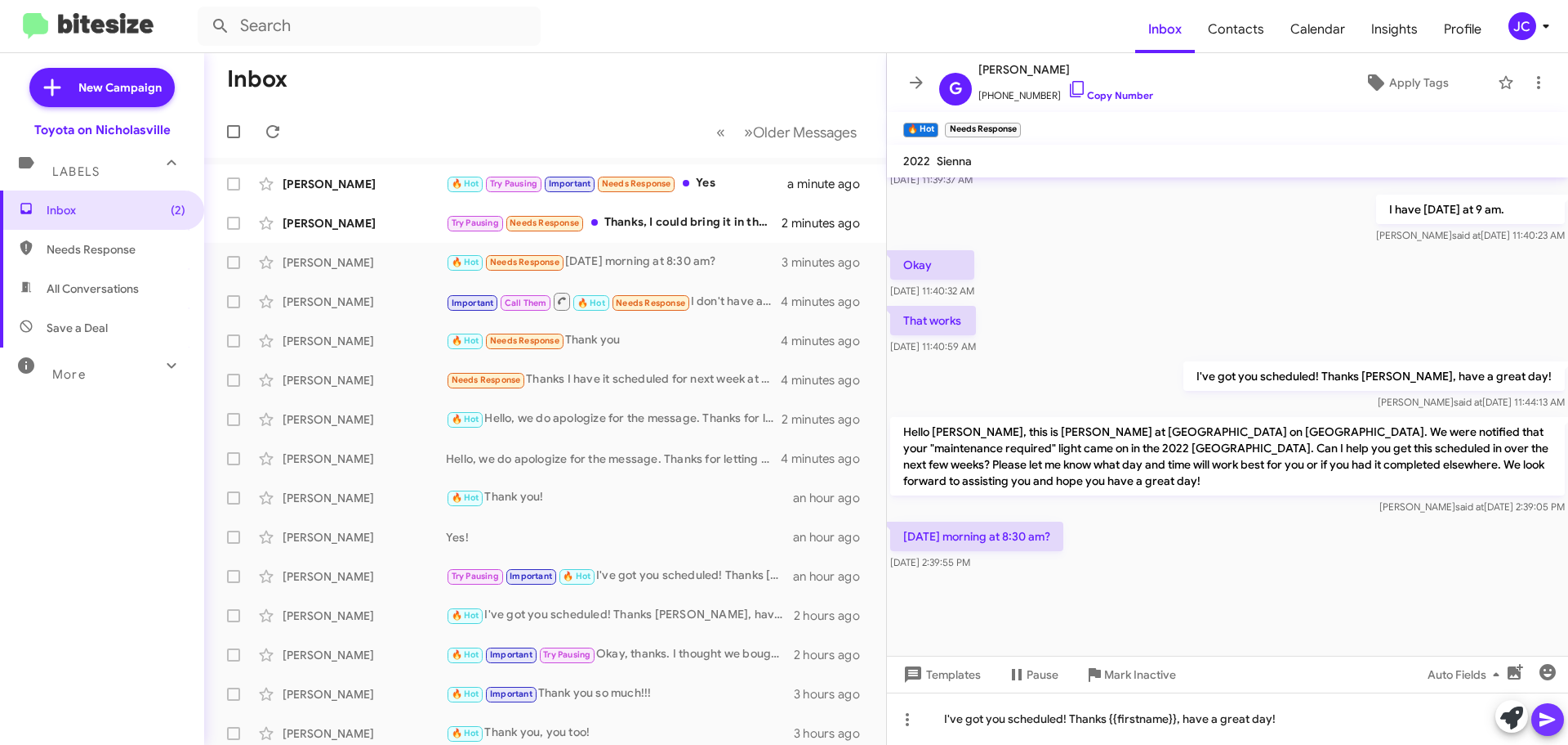
click at [1556, 723] on icon at bounding box center [1548, 719] width 20 height 20
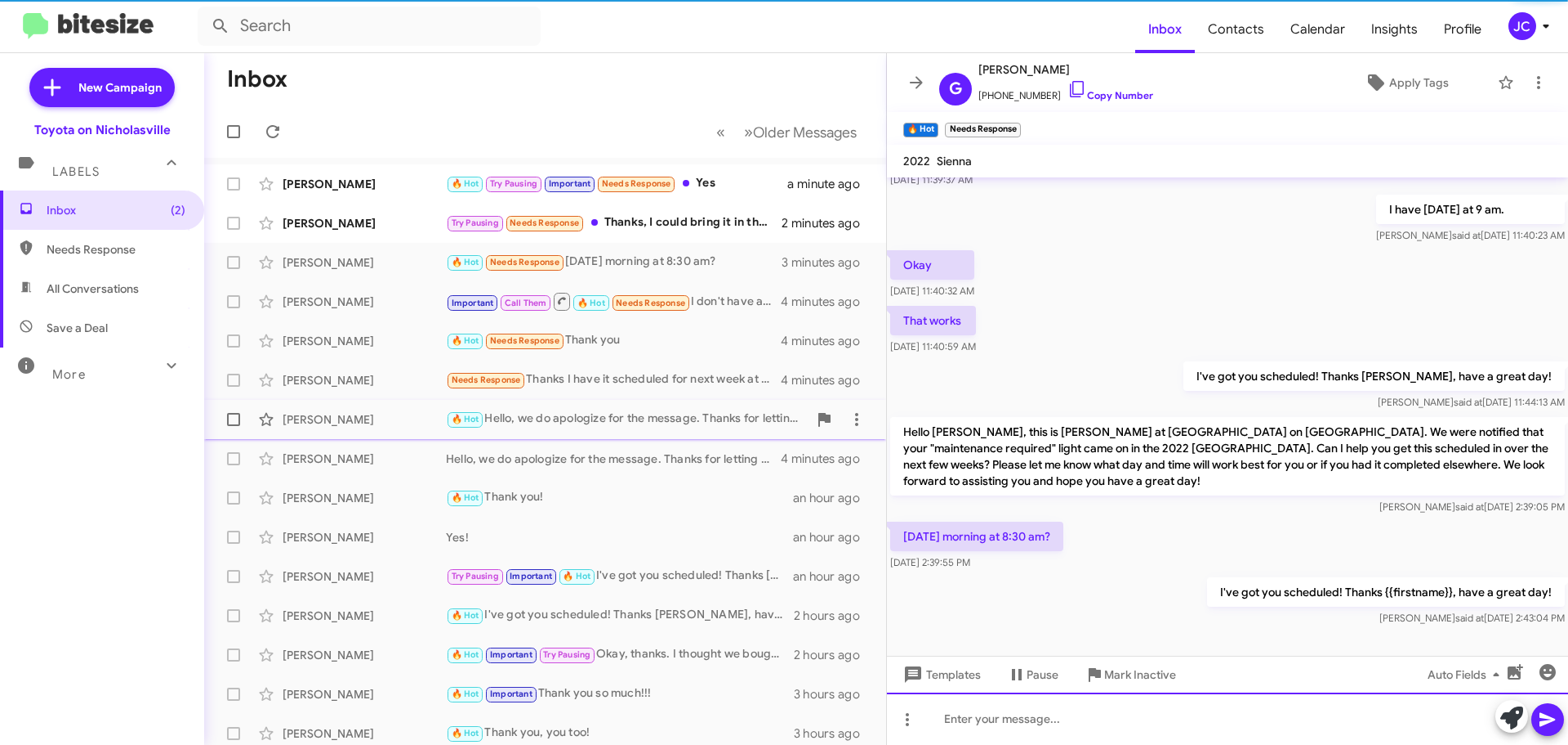
scroll to position [0, 0]
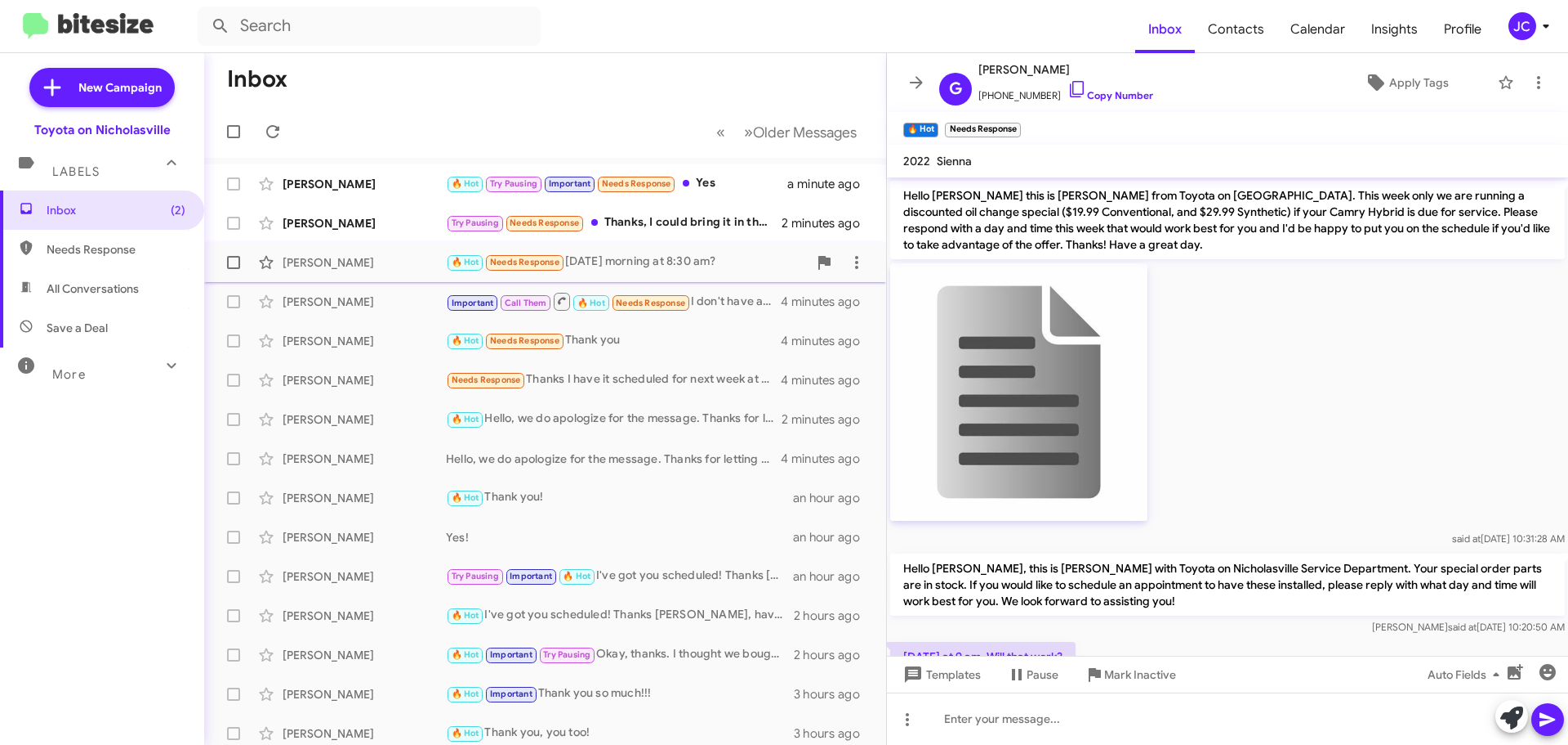
click at [295, 246] on div "Gaurav Sadhir 🔥 Hot Needs Response Tomorrow morning at 8:30 am? 3 minutes ago" at bounding box center [545, 262] width 656 height 33
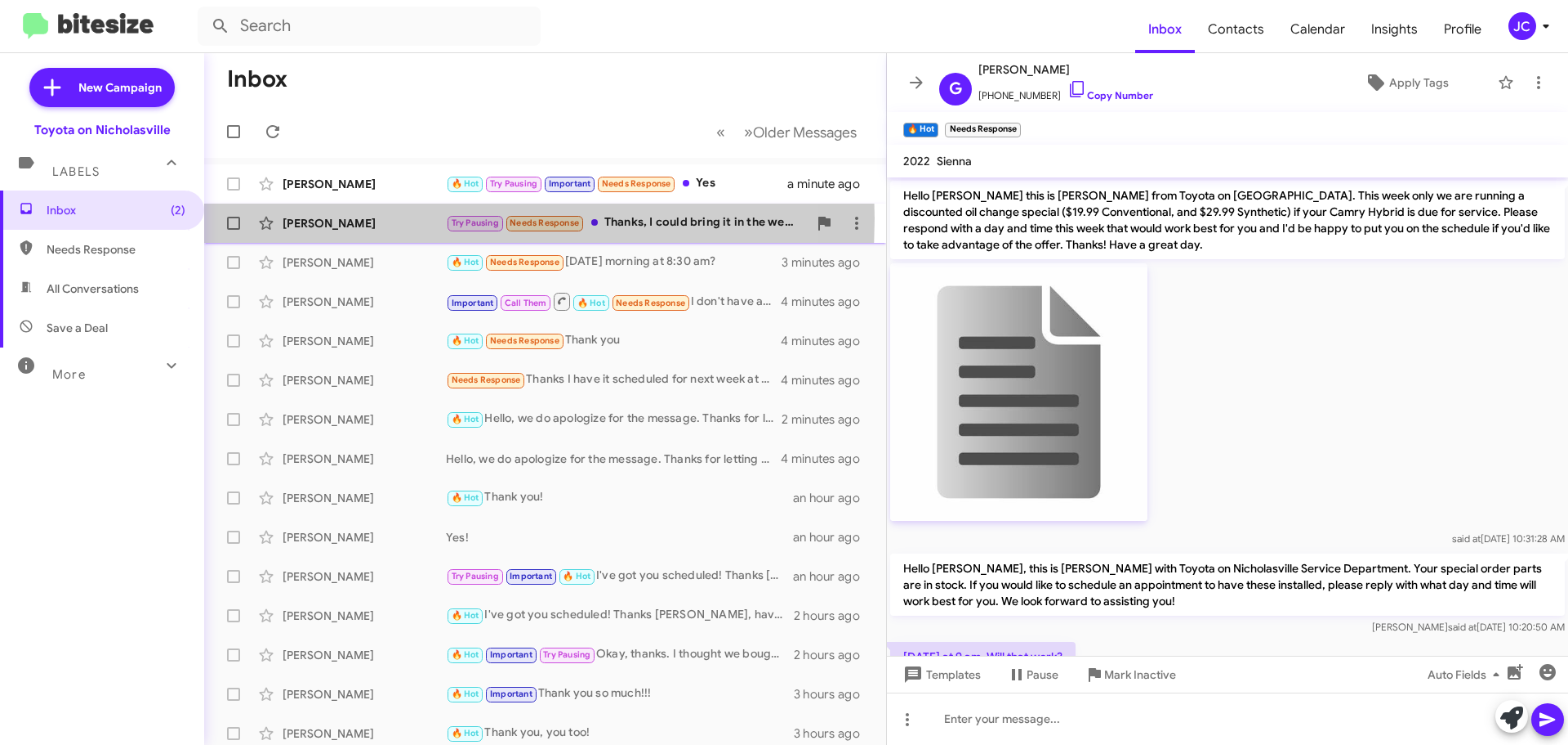
click at [327, 218] on div "[PERSON_NAME]" at bounding box center [364, 222] width 164 height 16
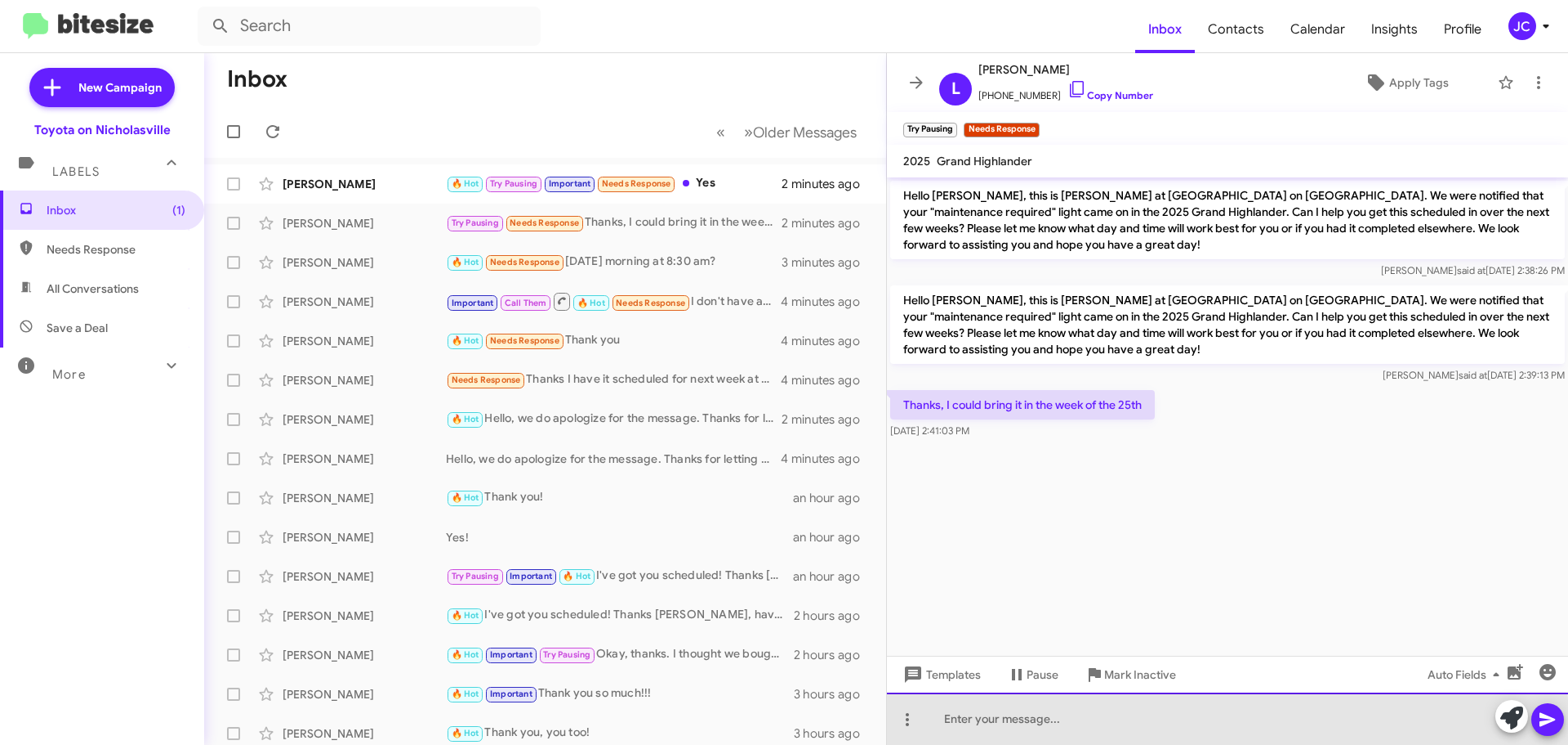
drag, startPoint x: 1123, startPoint y: 725, endPoint x: 1129, endPoint y: 718, distance: 9.2
click at [1123, 725] on div at bounding box center [1227, 719] width 681 height 53
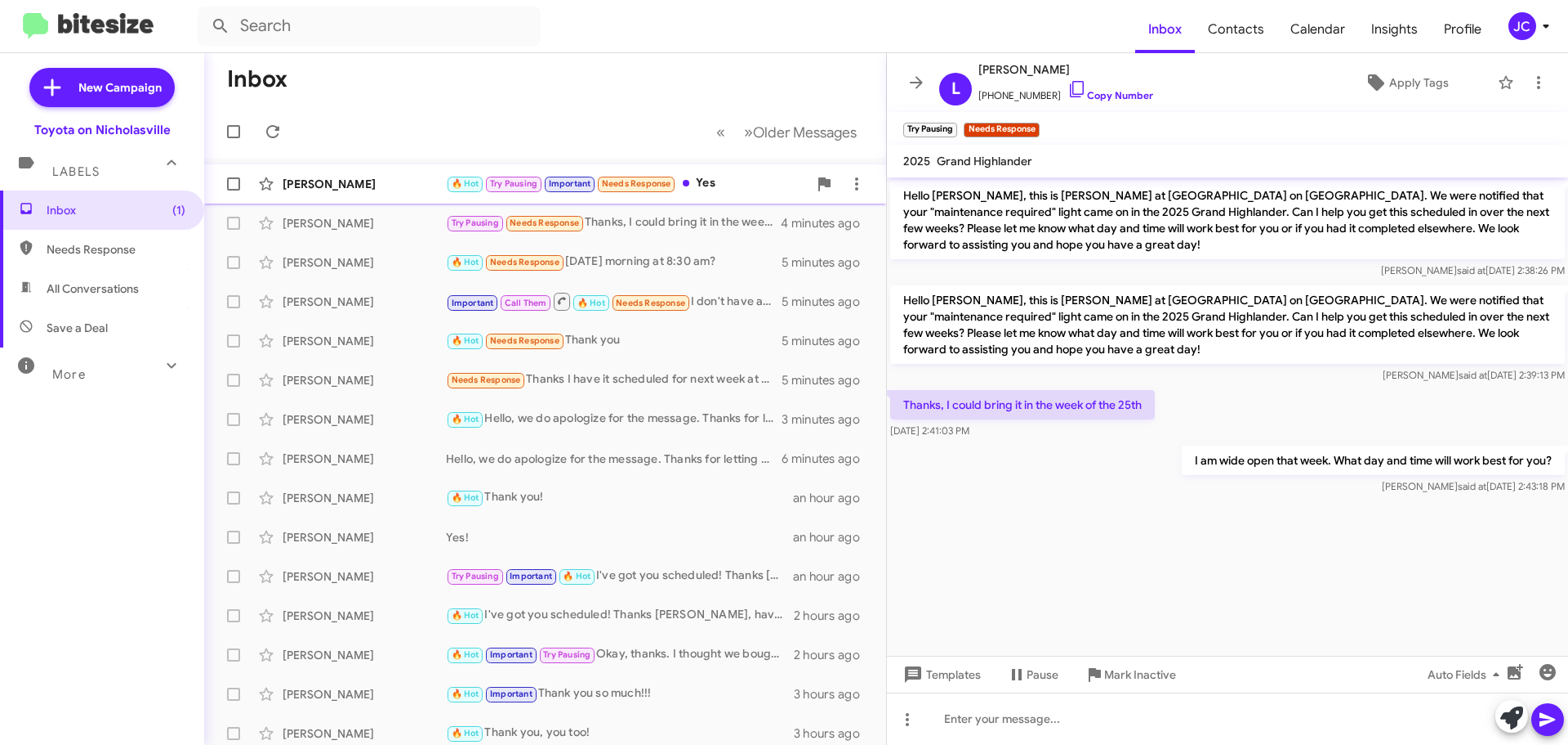
click at [362, 184] on div "[PERSON_NAME]" at bounding box center [364, 183] width 164 height 16
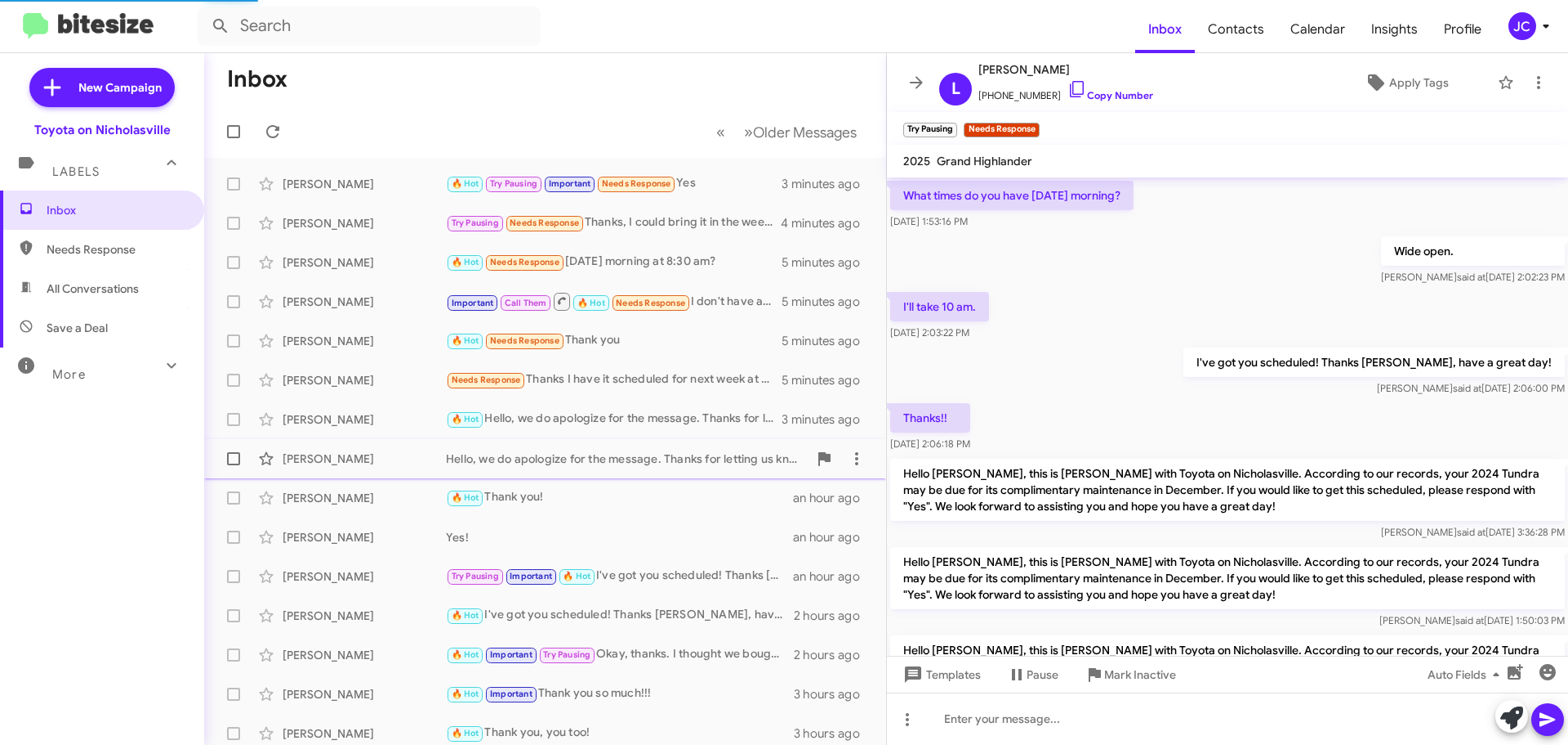
scroll to position [961, 0]
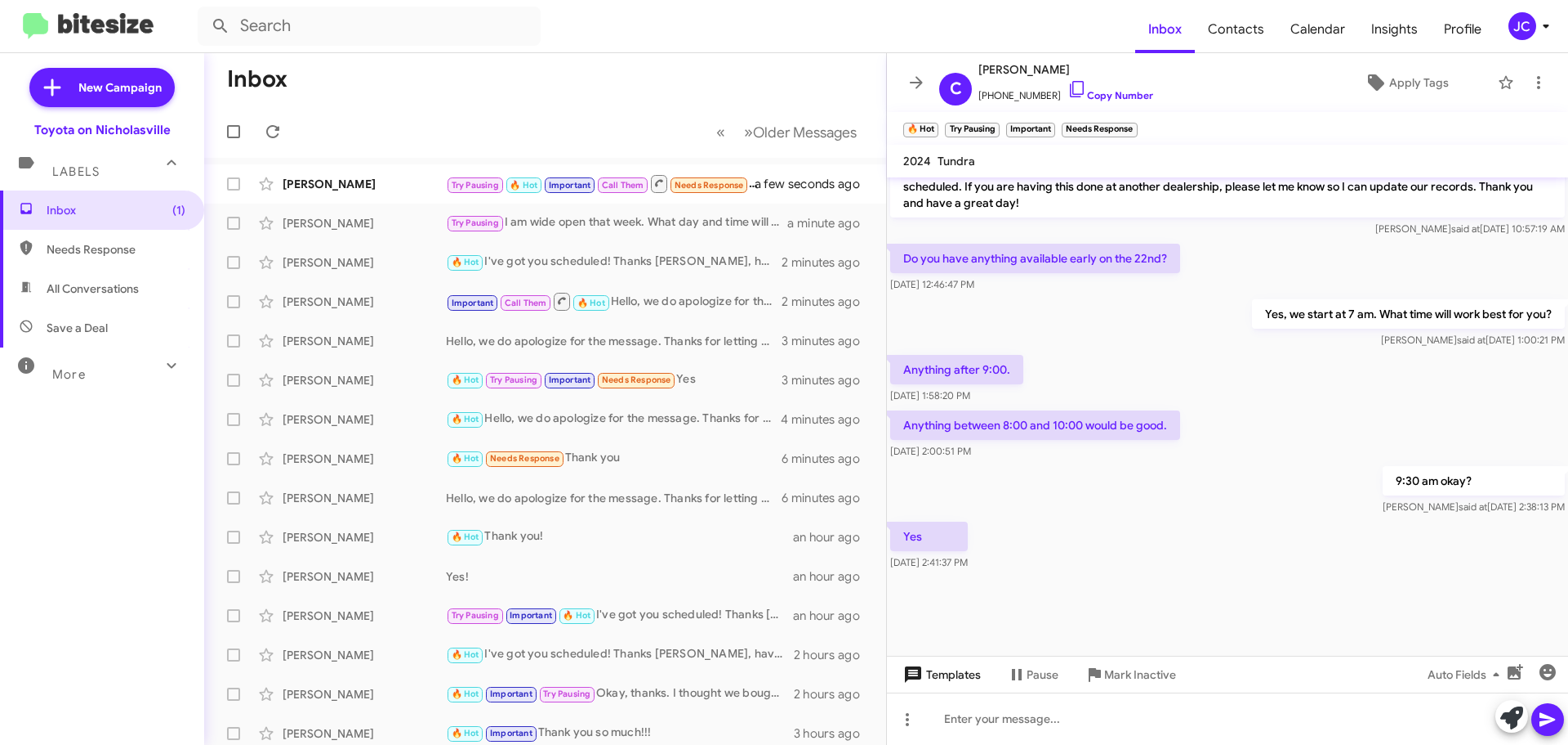
click at [951, 678] on span "Templates" at bounding box center [940, 674] width 81 height 30
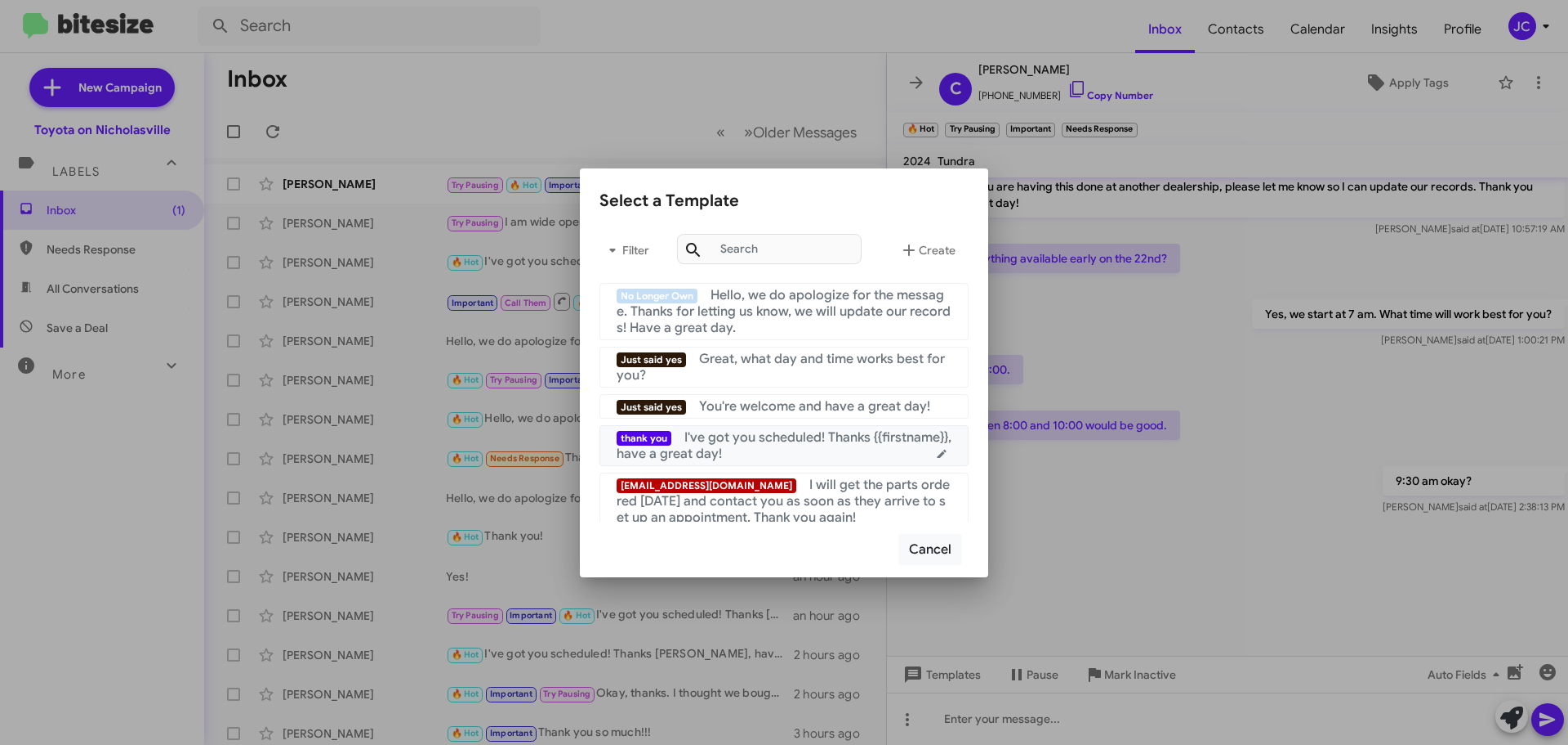
click at [775, 452] on div "thank you I've got you scheduled! Thanks {{firstname}}, have a great day!" at bounding box center [784, 445] width 335 height 33
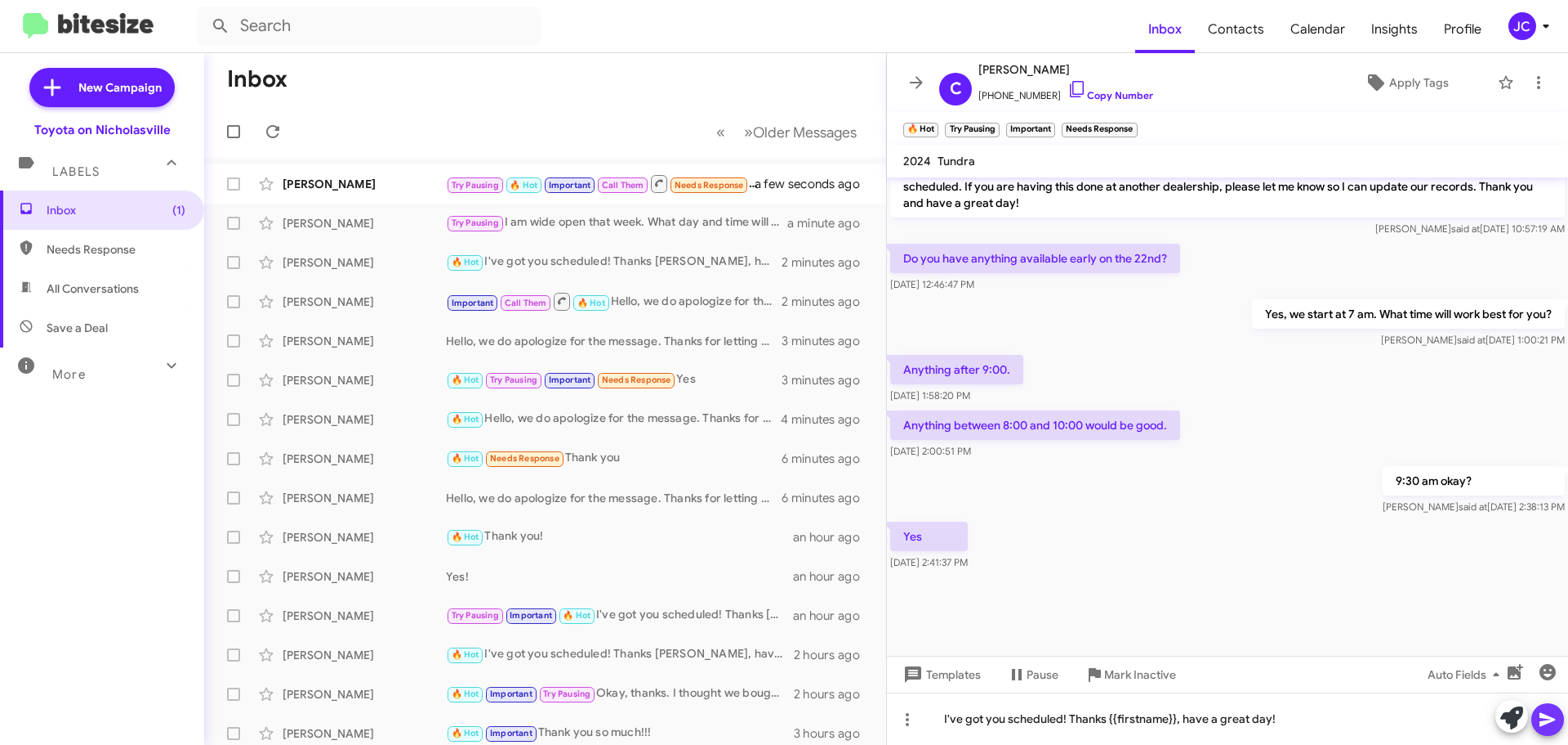
click at [1550, 715] on icon at bounding box center [1548, 719] width 20 height 20
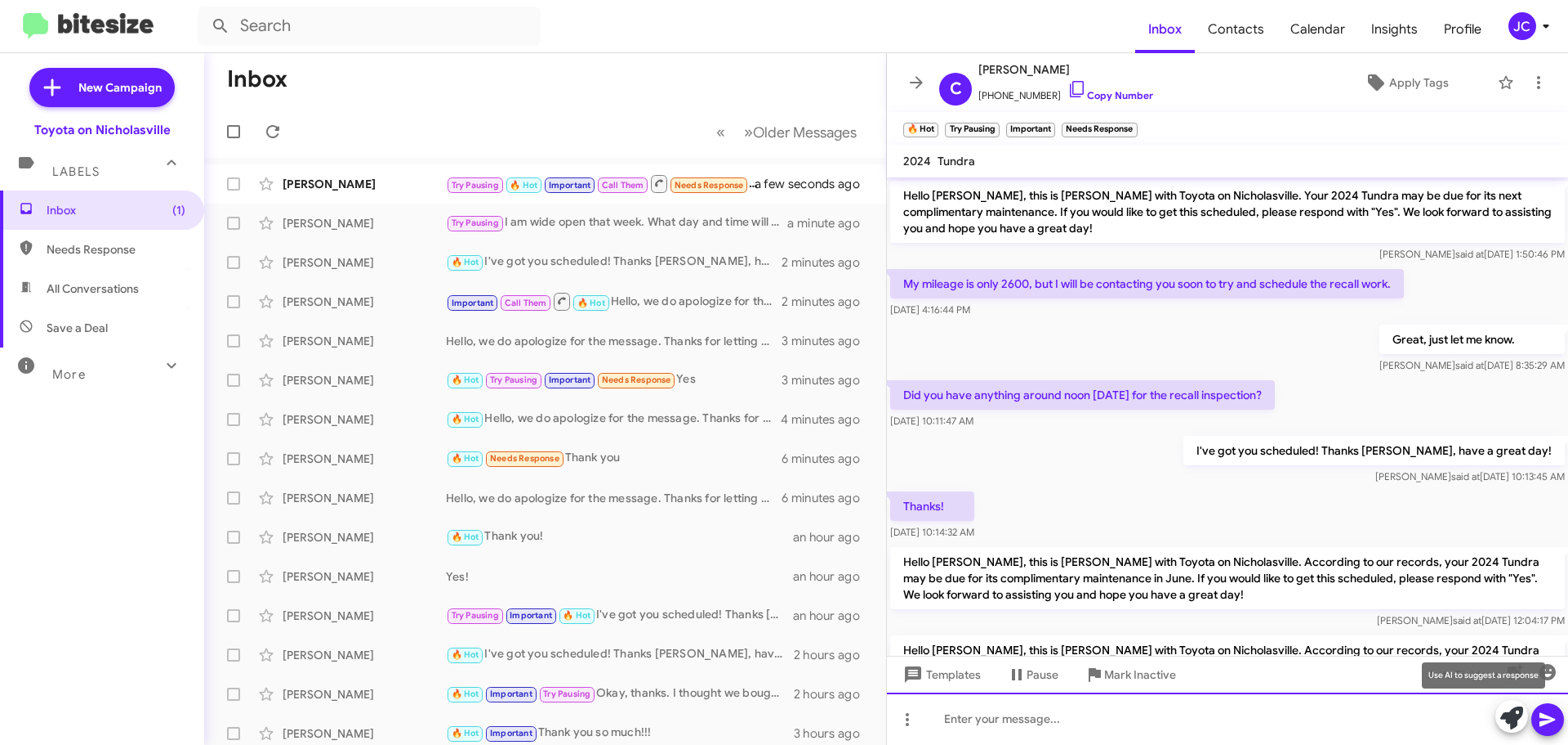
scroll to position [81, 0]
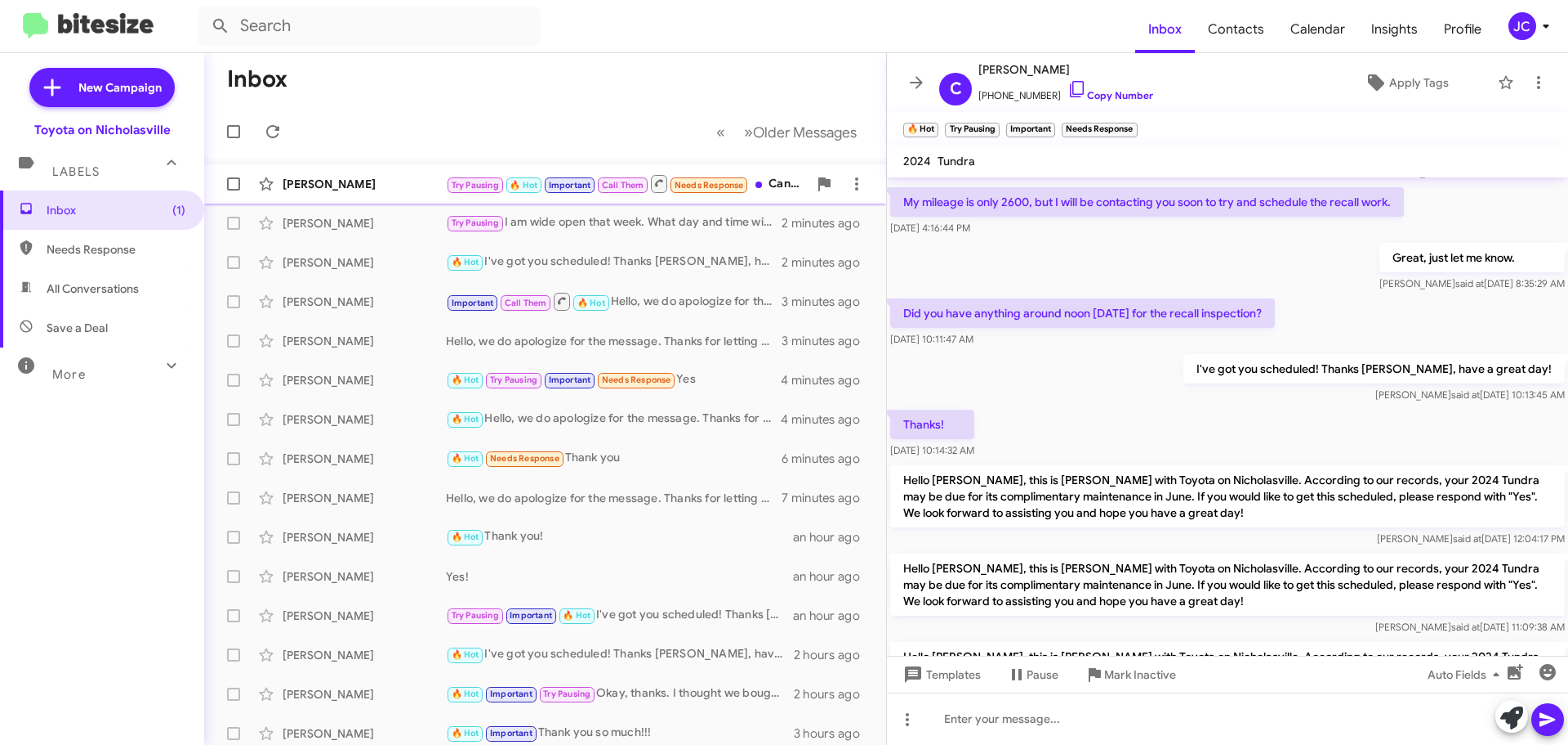
click at [313, 187] on div "[PERSON_NAME]" at bounding box center [364, 183] width 164 height 16
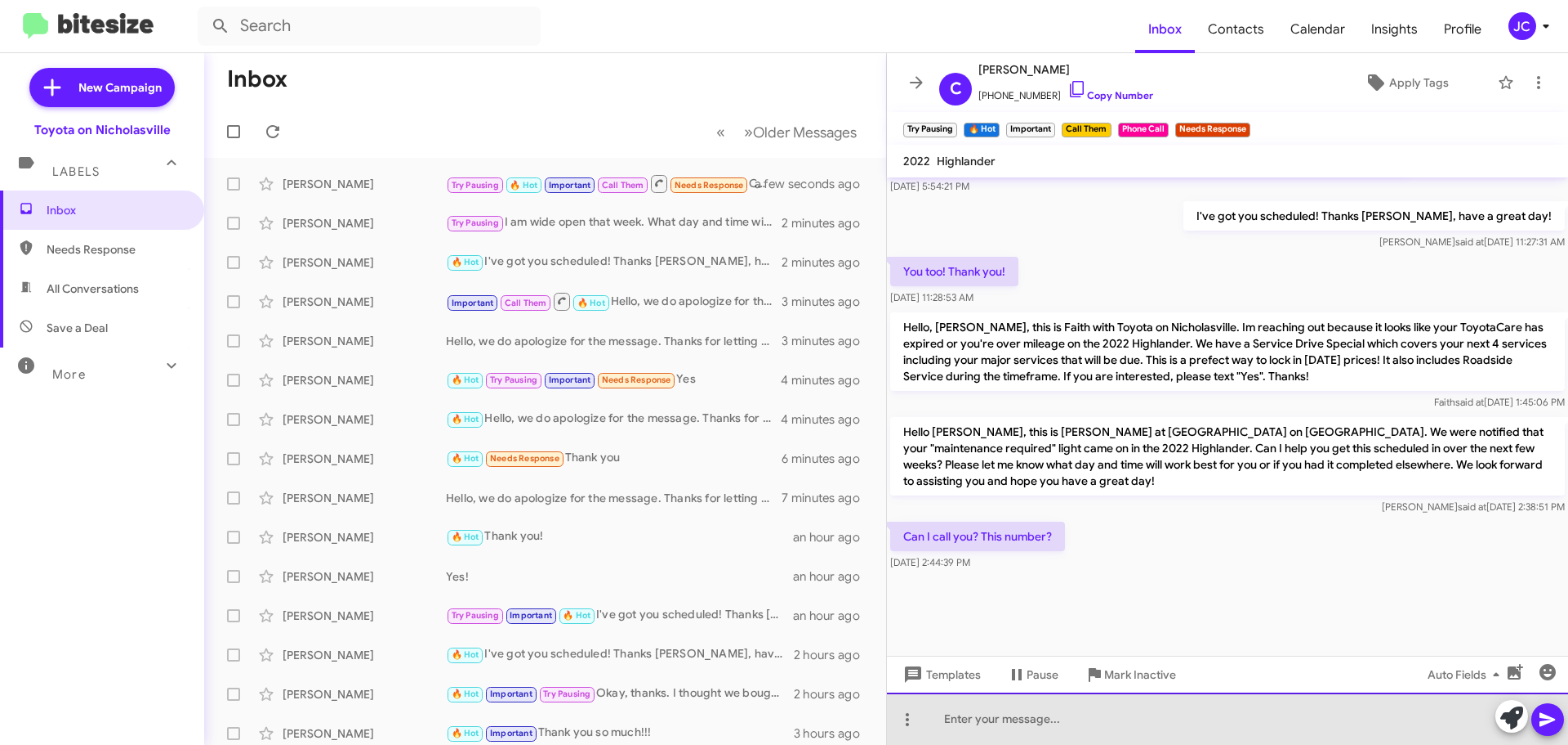
click at [1020, 723] on div at bounding box center [1227, 719] width 681 height 53
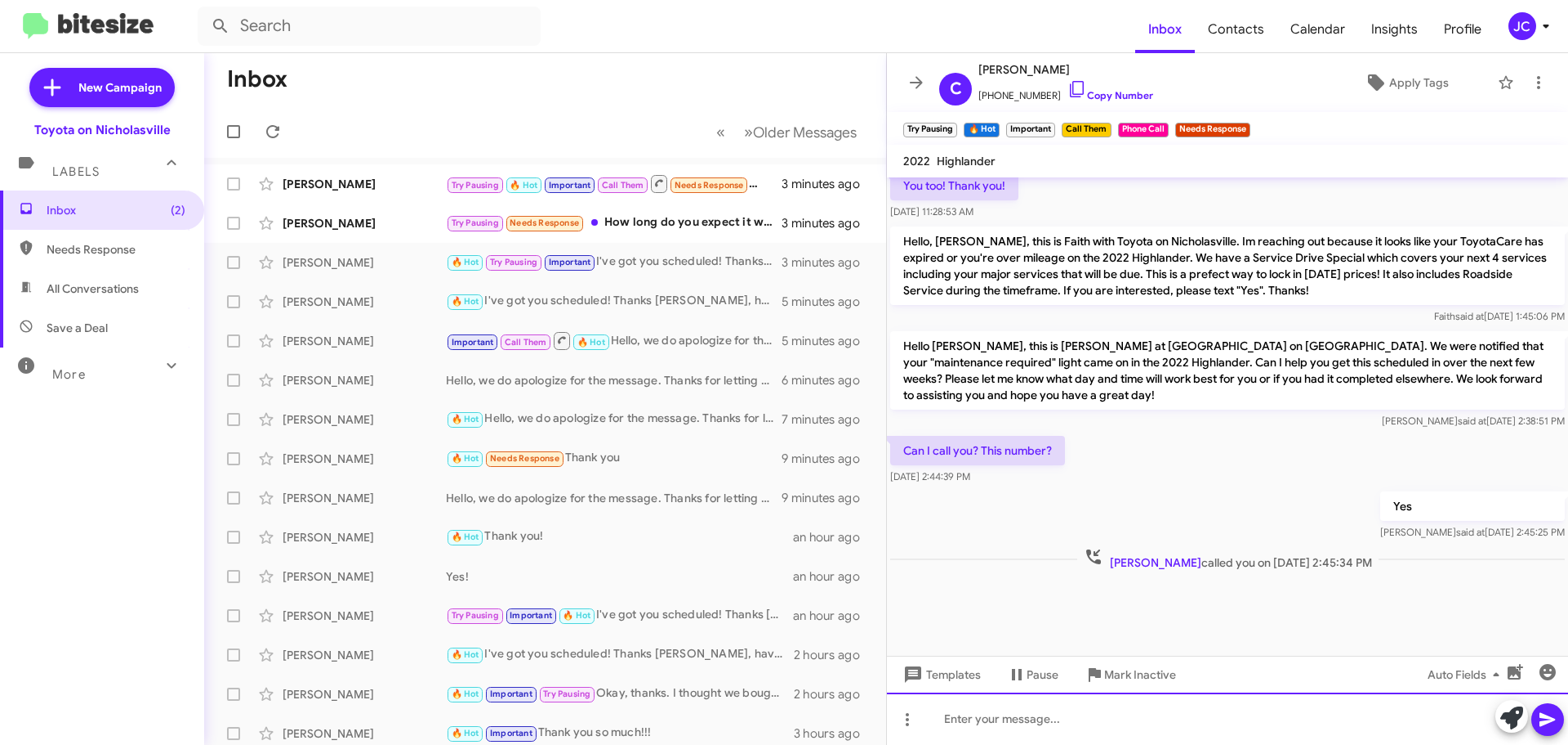
scroll to position [837, 0]
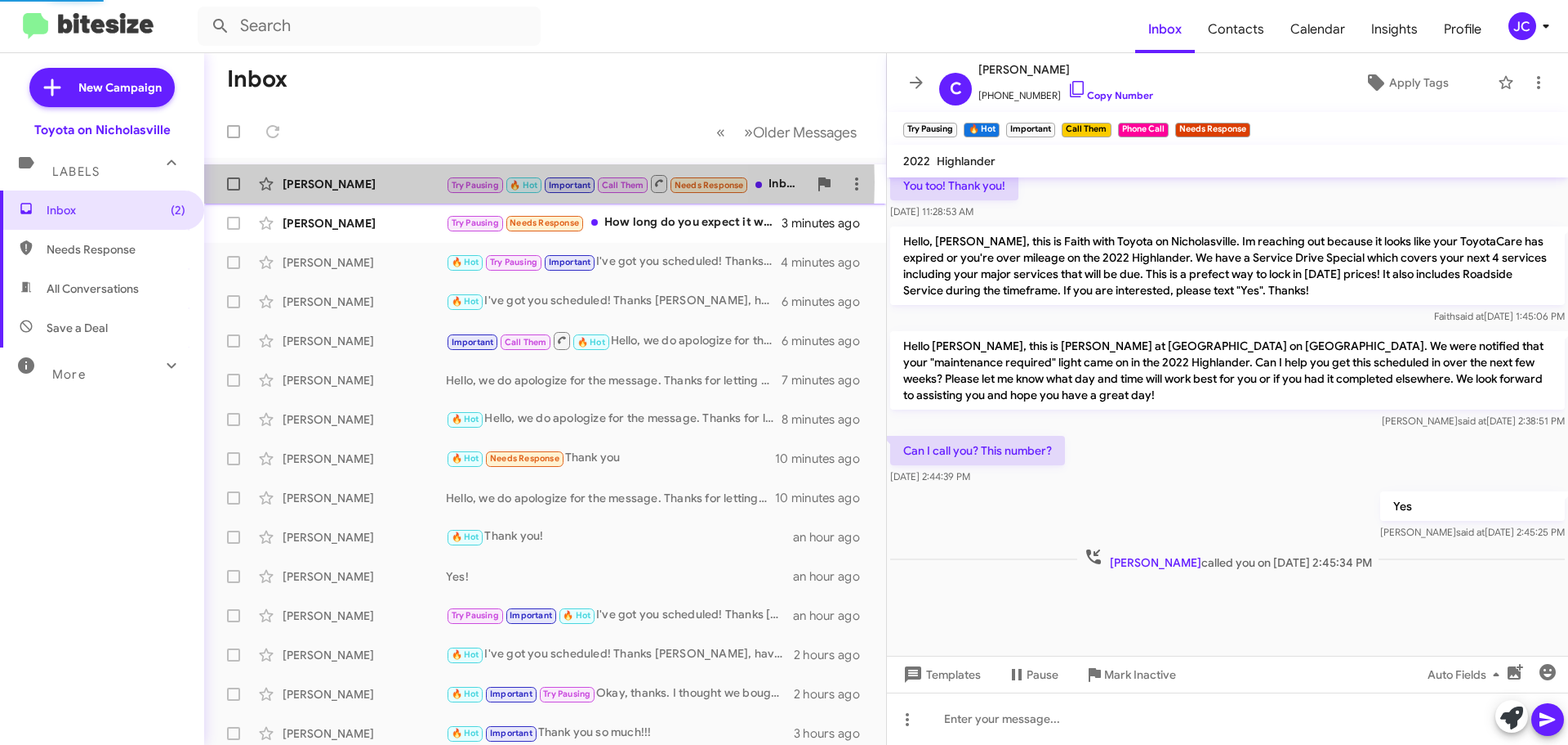
click at [396, 182] on div "[PERSON_NAME]" at bounding box center [364, 183] width 164 height 16
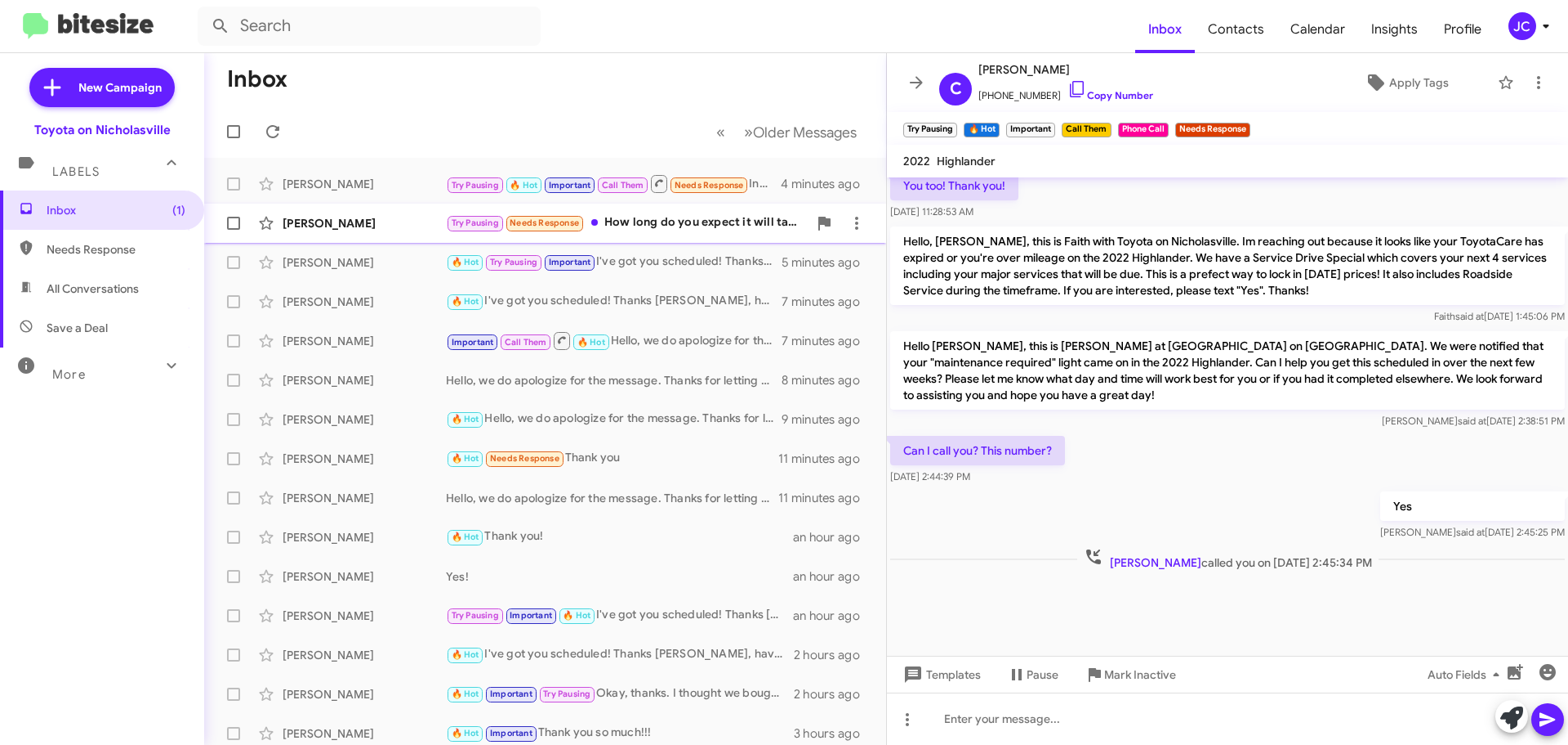
click at [337, 232] on div "Lauren Goedde Try Pausing Needs Response How long do you expect it will take? J…" at bounding box center [545, 223] width 656 height 33
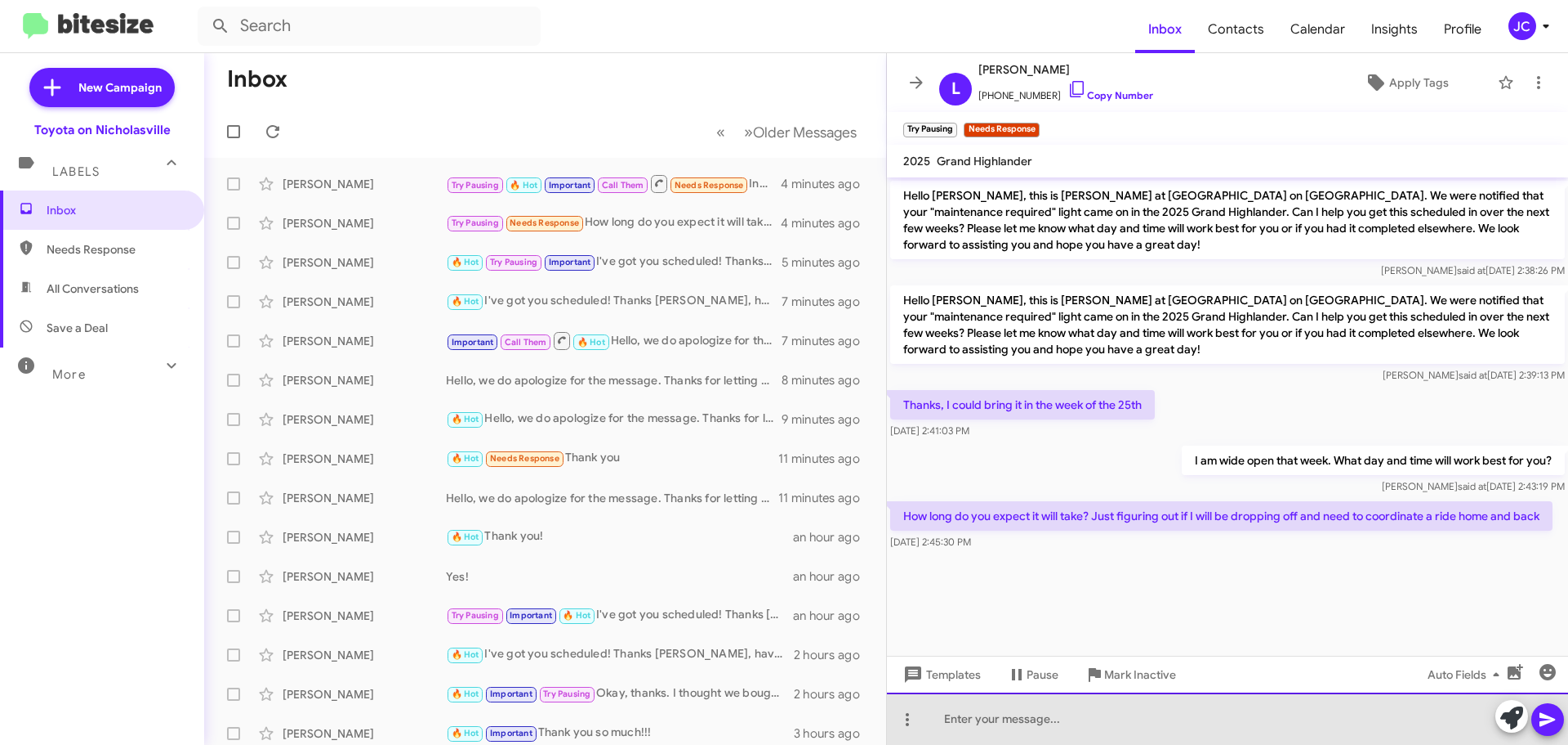
click at [1102, 709] on div at bounding box center [1227, 719] width 681 height 53
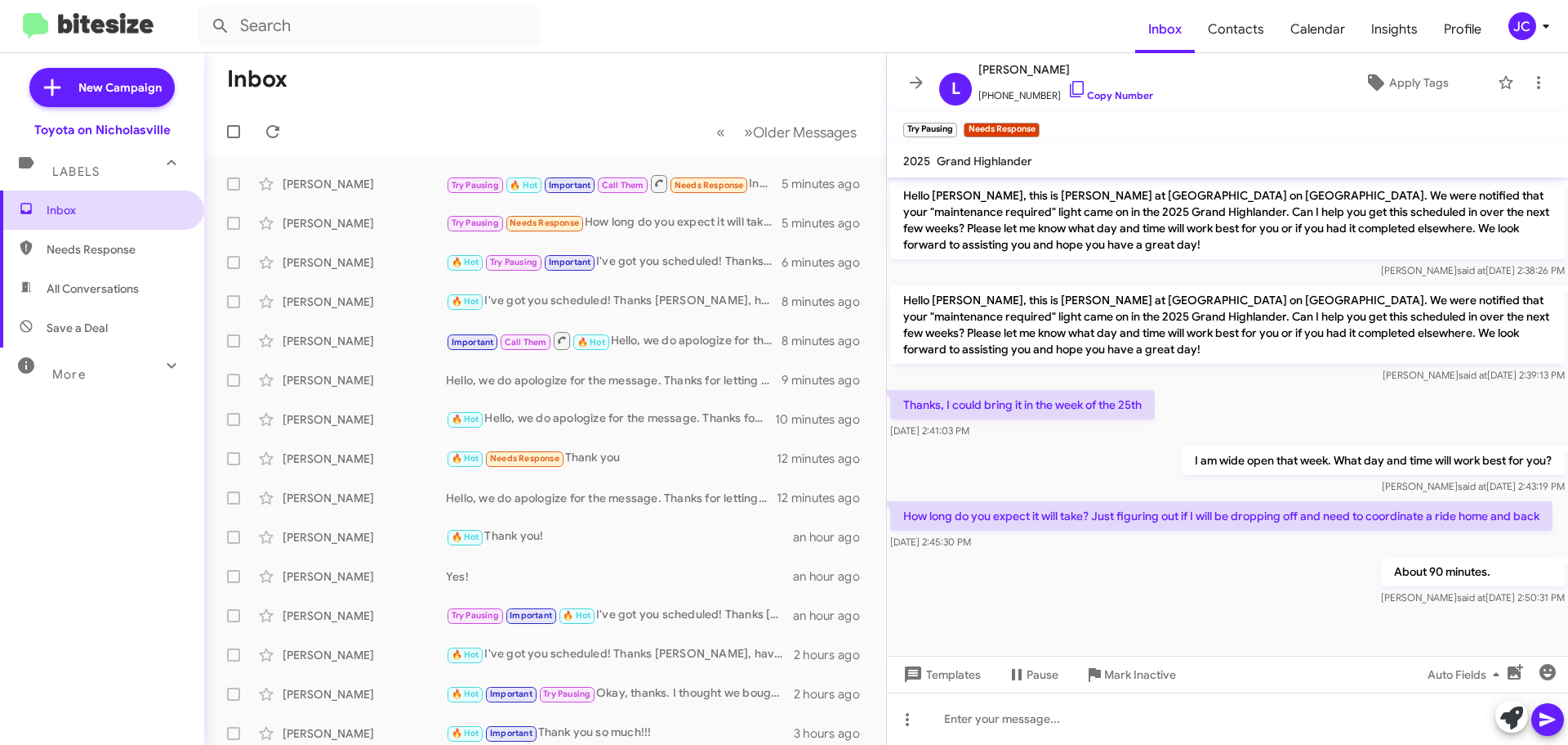
drag, startPoint x: 46, startPoint y: 200, endPoint x: 109, endPoint y: 216, distance: 65.0
click at [46, 200] on span "Inbox" at bounding box center [102, 210] width 204 height 39
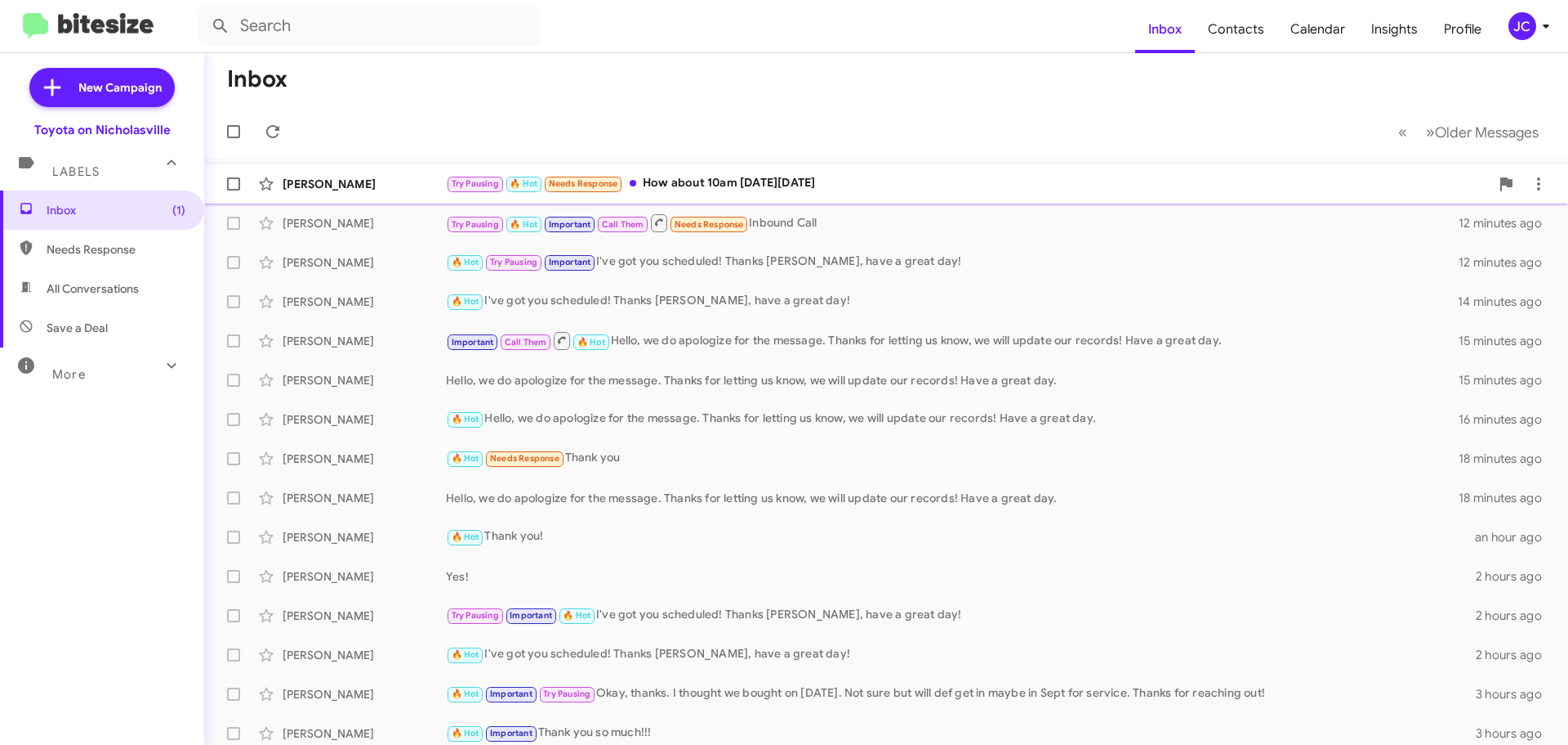
click at [348, 178] on div "[PERSON_NAME]" at bounding box center [364, 183] width 164 height 16
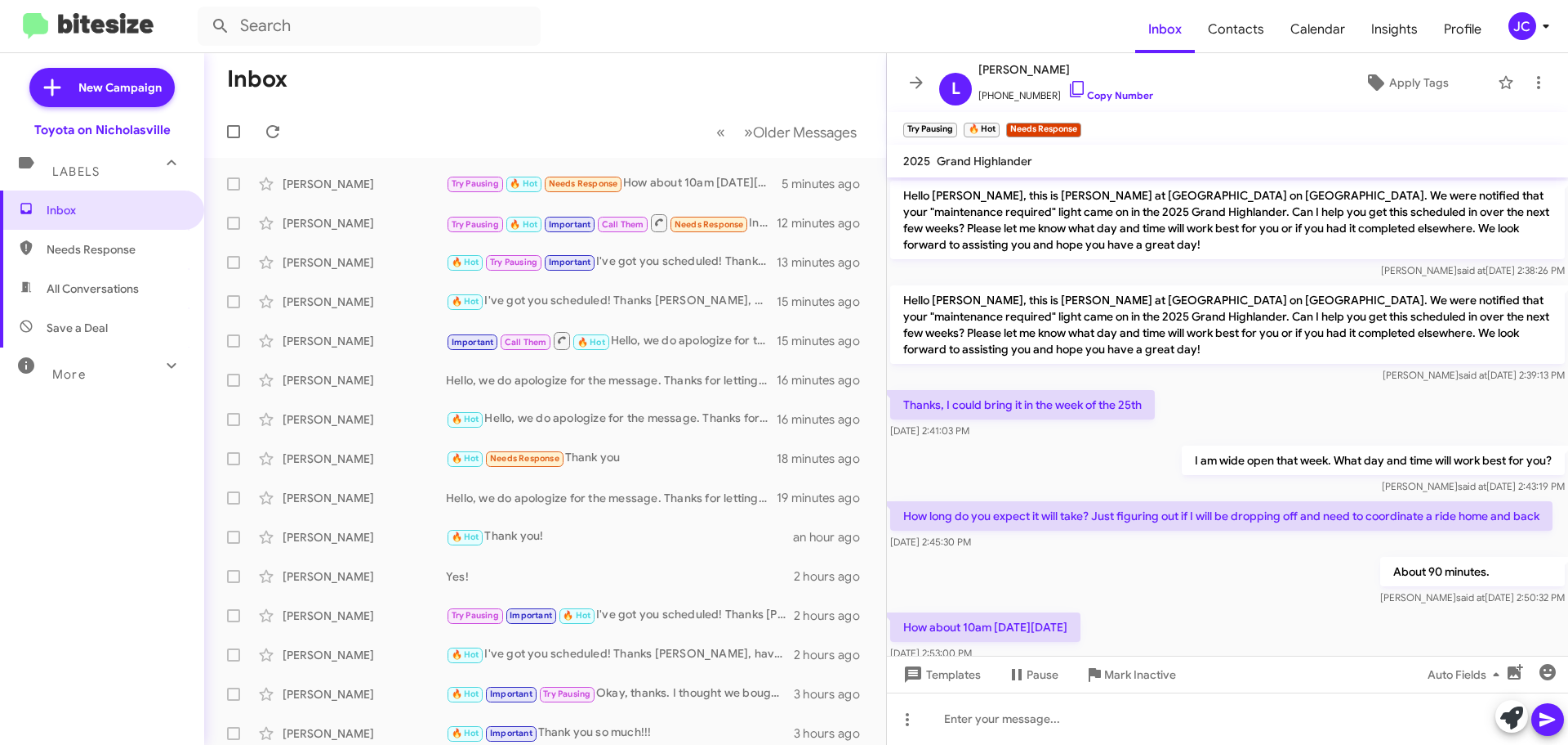
scroll to position [54, 0]
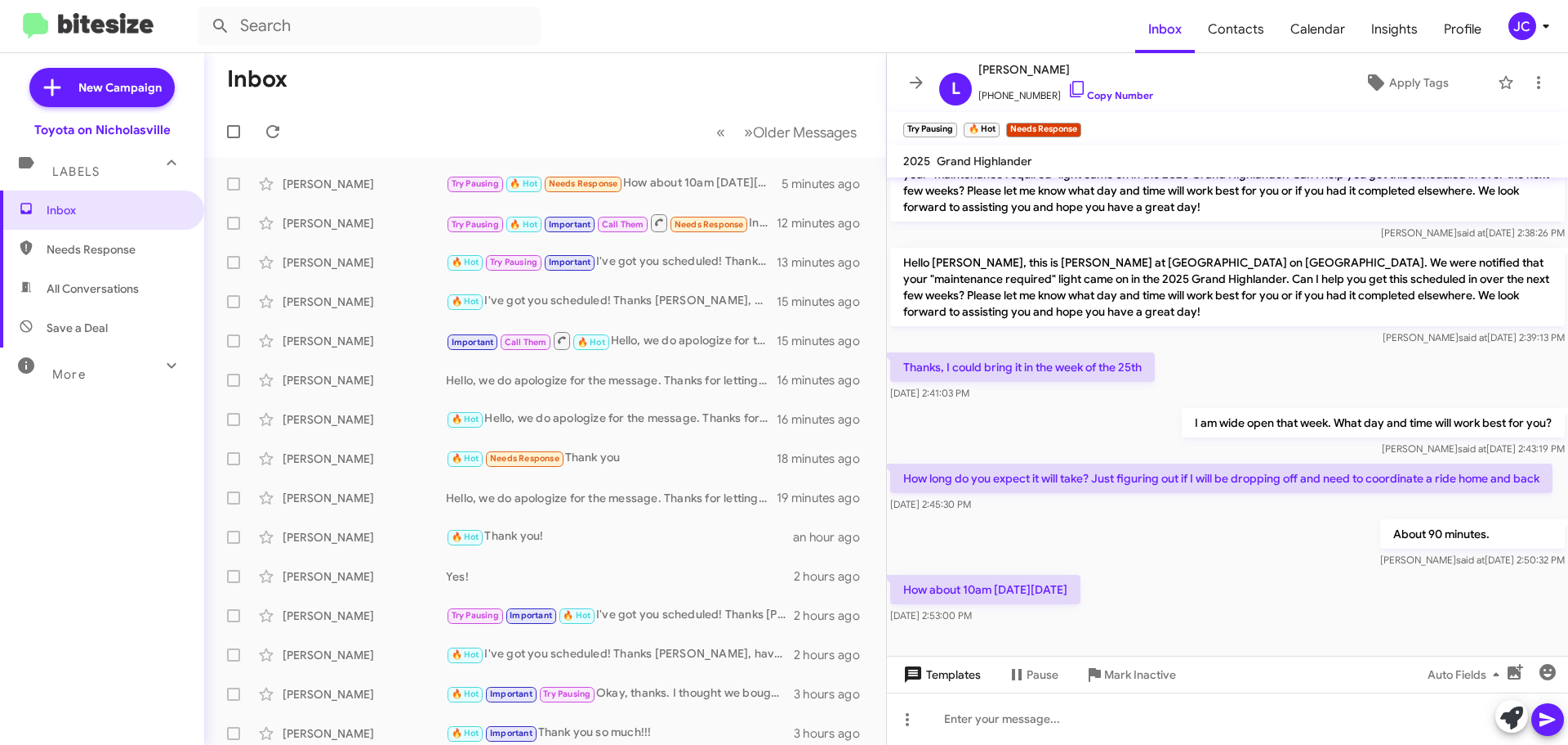
click at [923, 682] on span "Templates" at bounding box center [940, 674] width 81 height 30
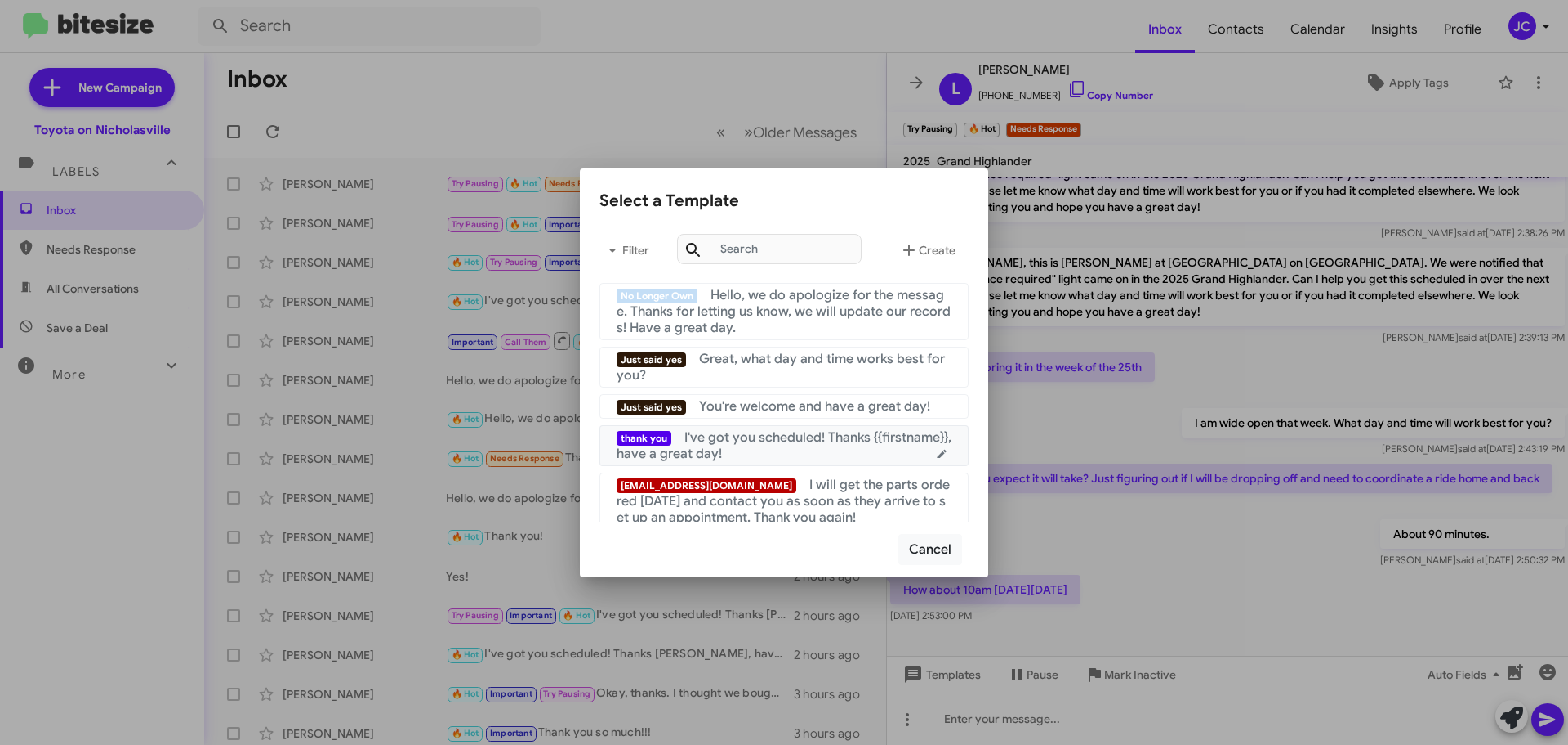
click at [765, 439] on span "I've got you scheduled! Thanks {{firstname}}, have a great day!" at bounding box center [784, 445] width 335 height 33
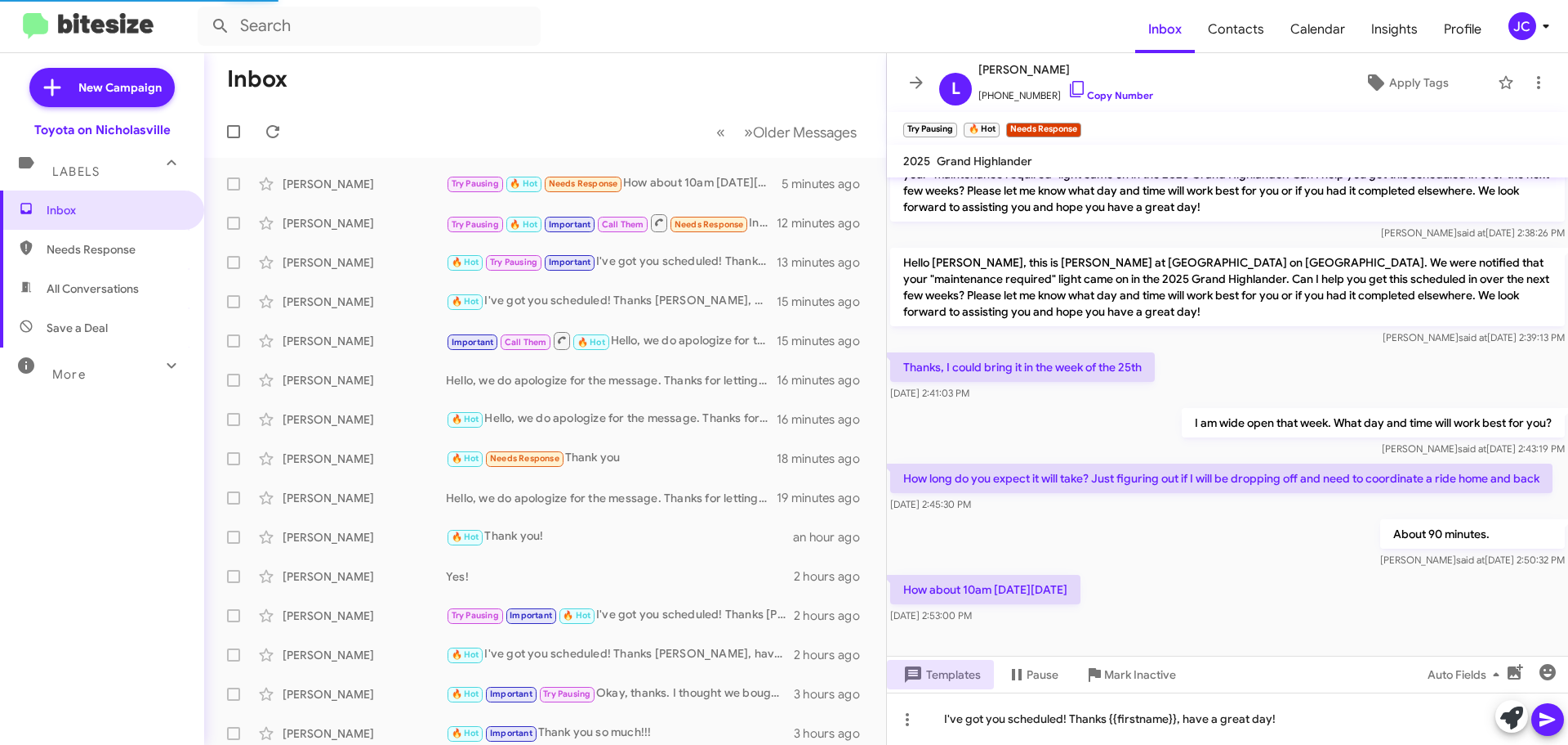
click at [1538, 720] on icon at bounding box center [1548, 719] width 20 height 20
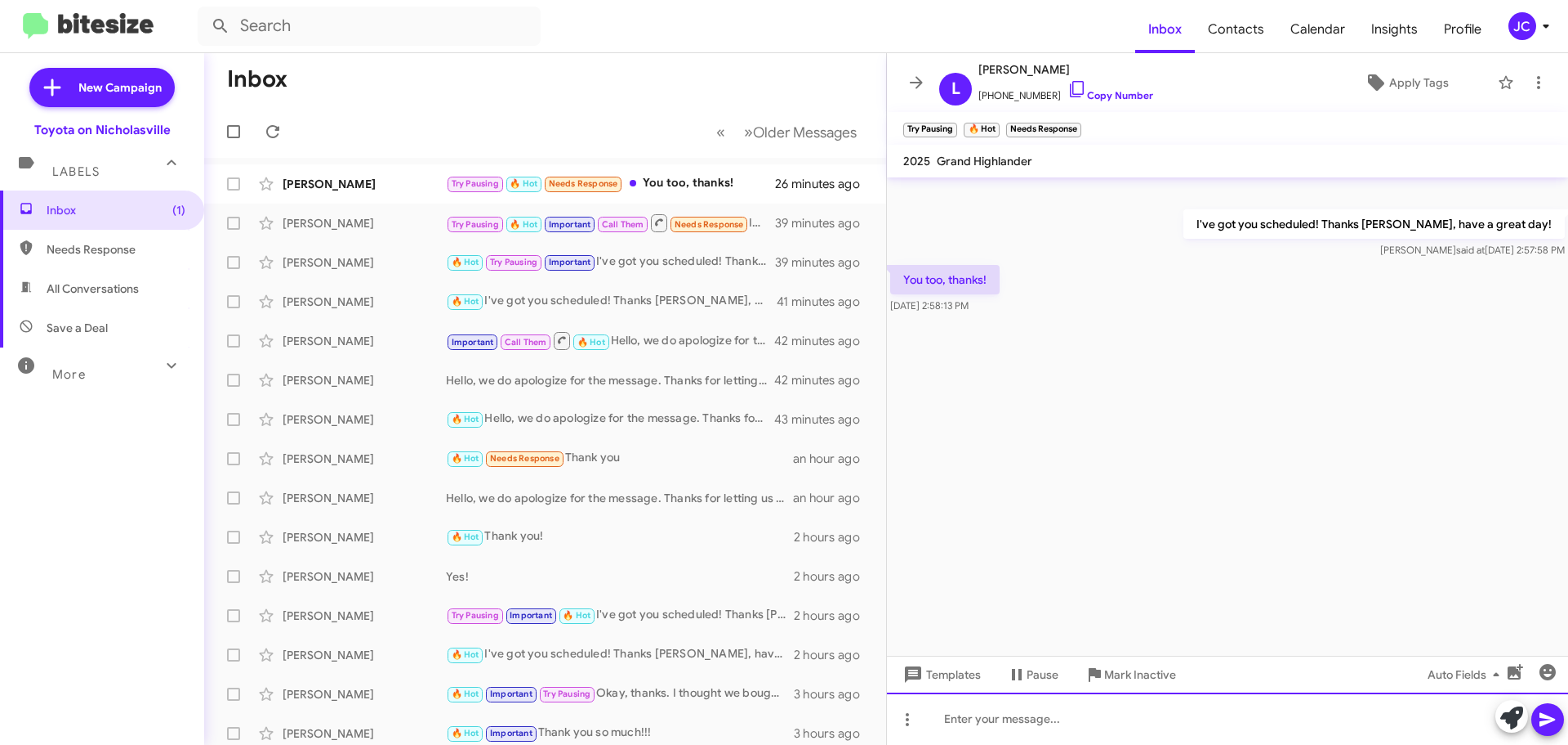
scroll to position [0, 0]
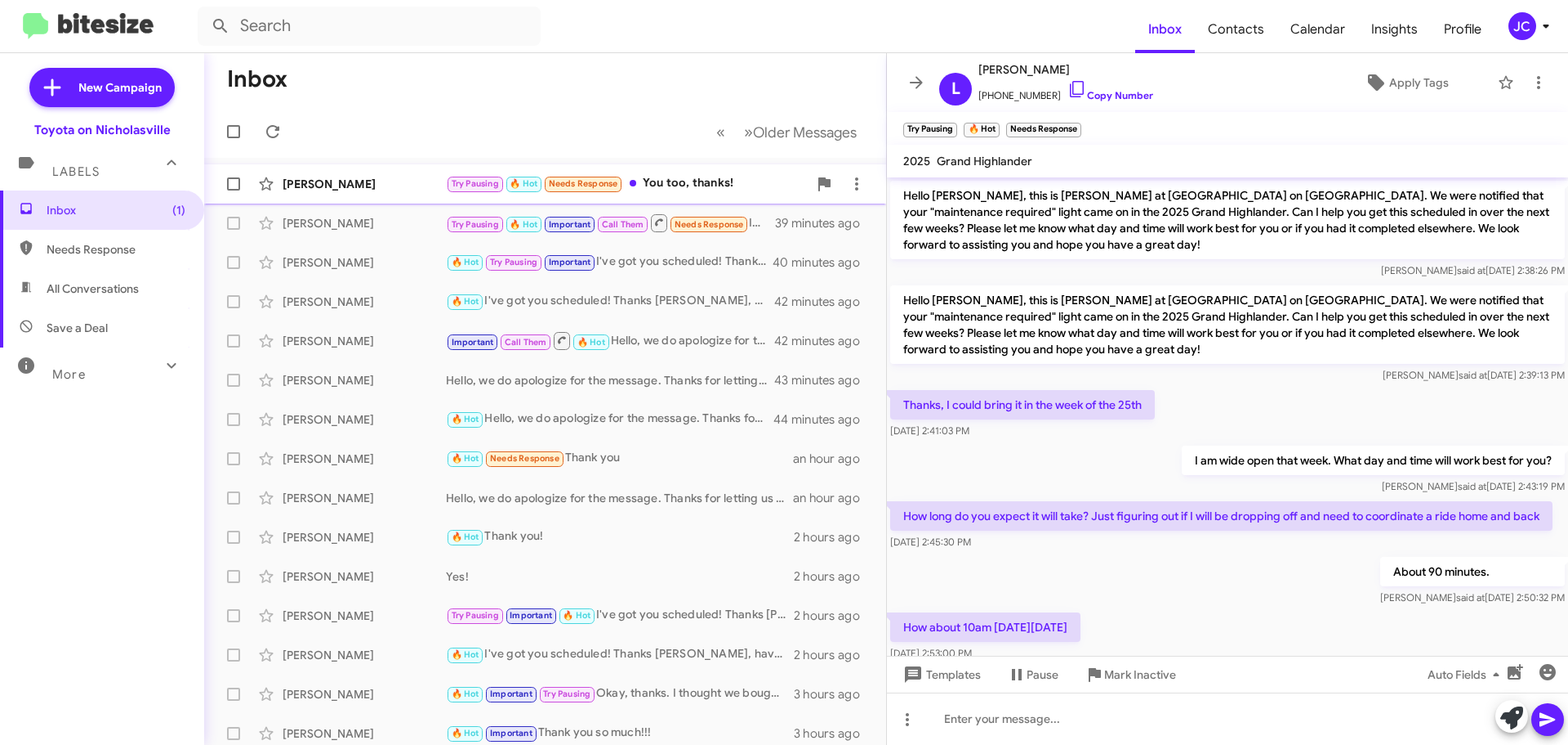
click at [361, 176] on div "[PERSON_NAME]" at bounding box center [364, 183] width 164 height 16
drag, startPoint x: 139, startPoint y: 219, endPoint x: 131, endPoint y: 197, distance: 23.4
click at [139, 219] on span "Inbox" at bounding box center [102, 210] width 204 height 39
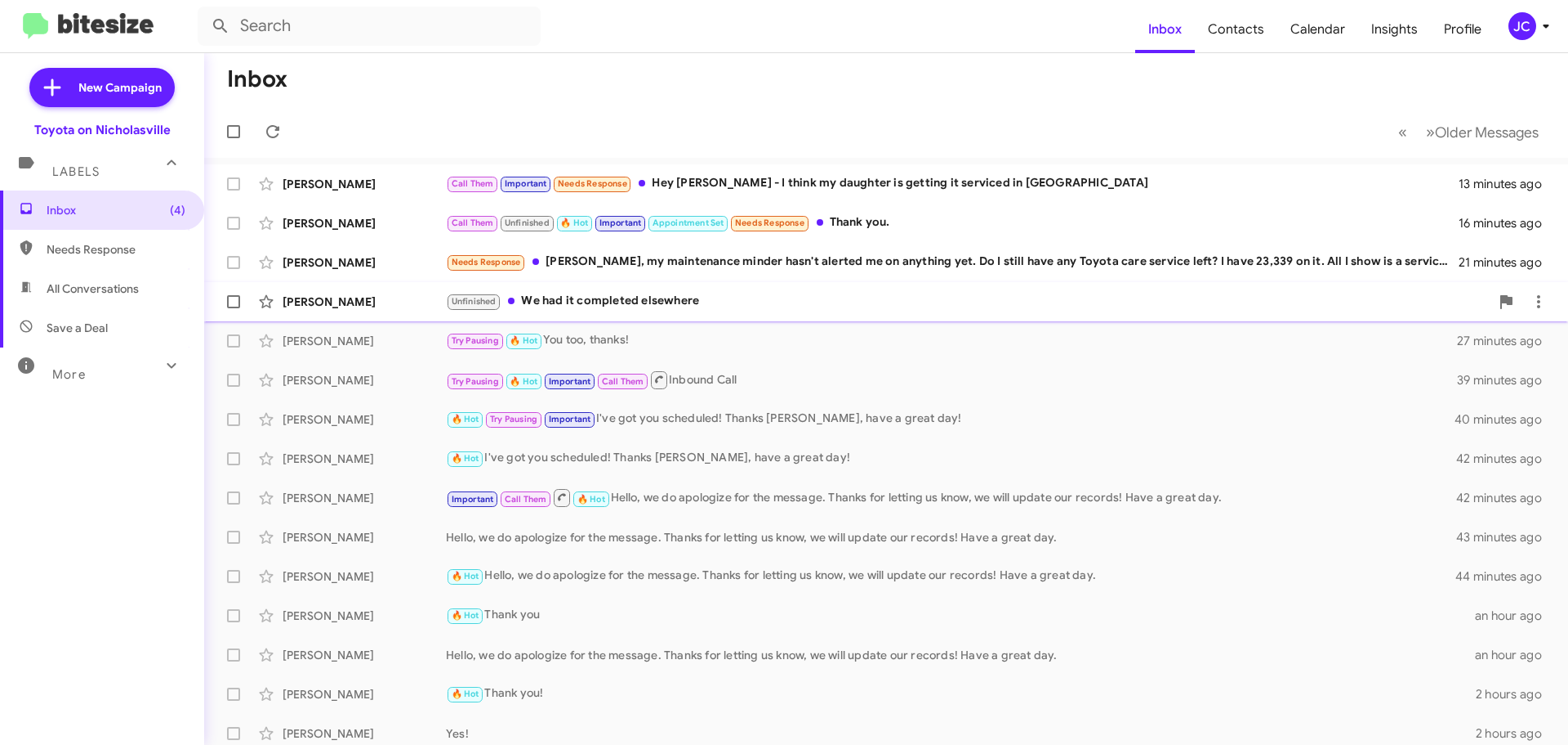
click at [333, 307] on div "[PERSON_NAME]" at bounding box center [364, 301] width 164 height 16
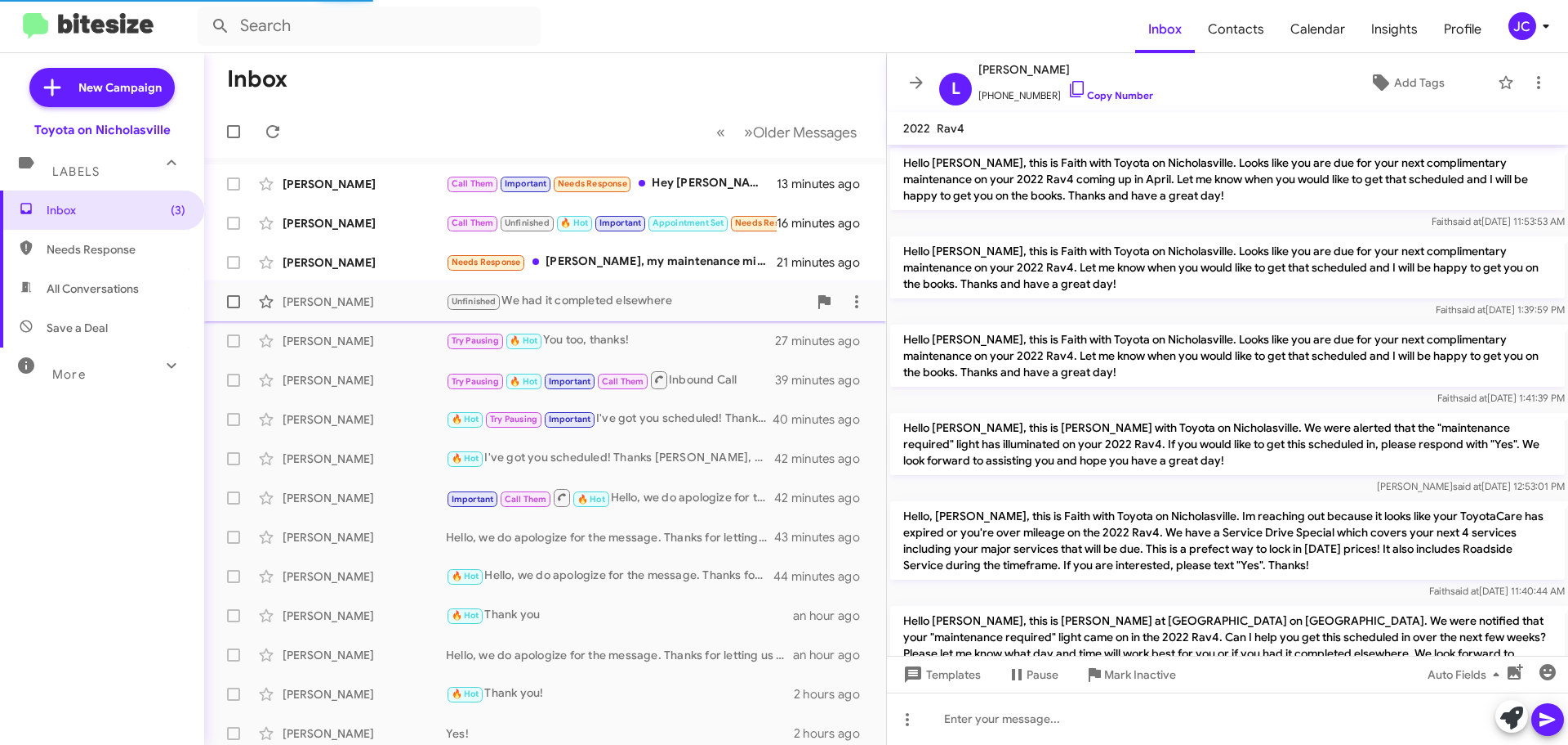
scroll to position [188, 0]
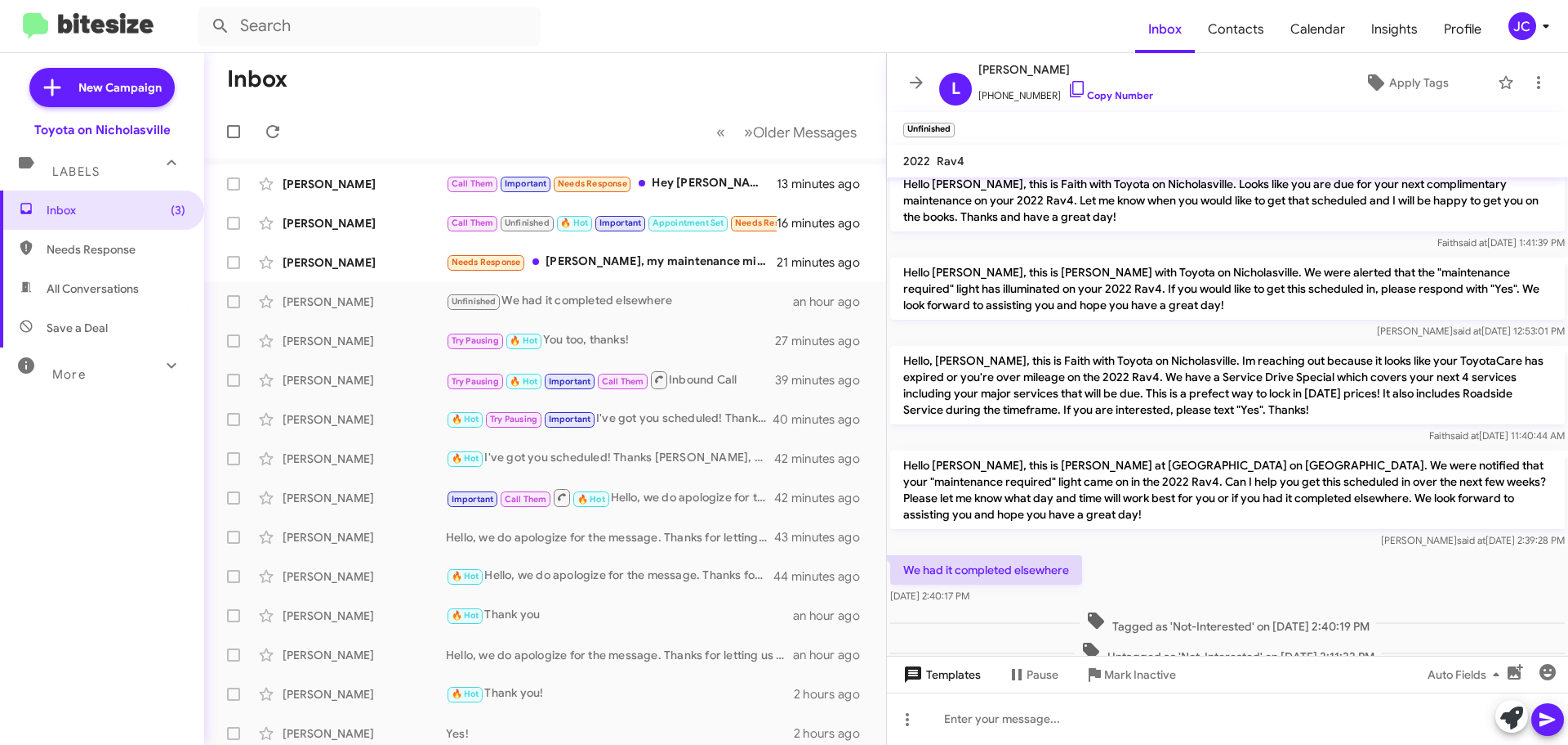
click at [947, 673] on span "Templates" at bounding box center [940, 674] width 81 height 30
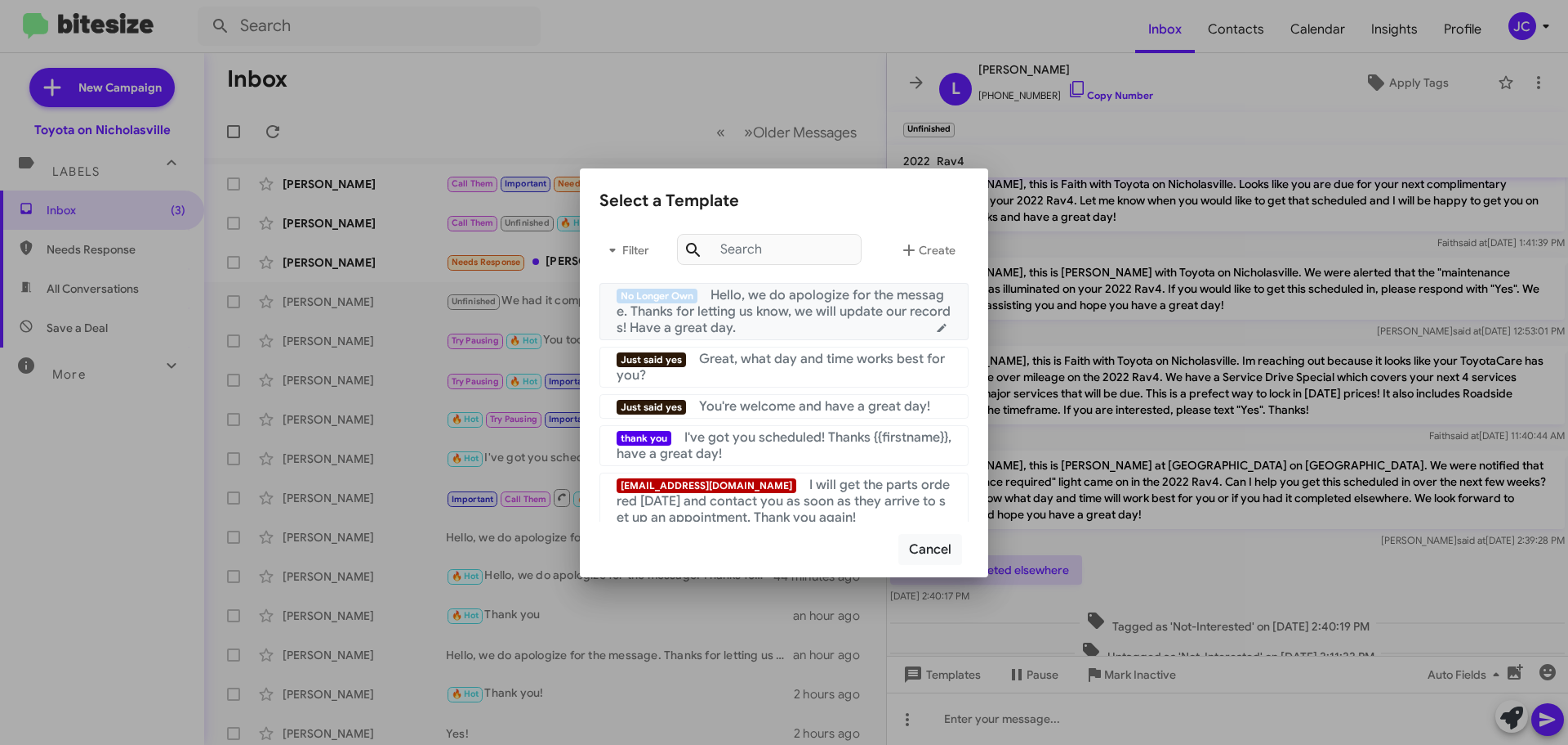
click at [802, 311] on span "Hello, we do apologize for the message. Thanks for letting us know, we will upd…" at bounding box center [784, 311] width 334 height 49
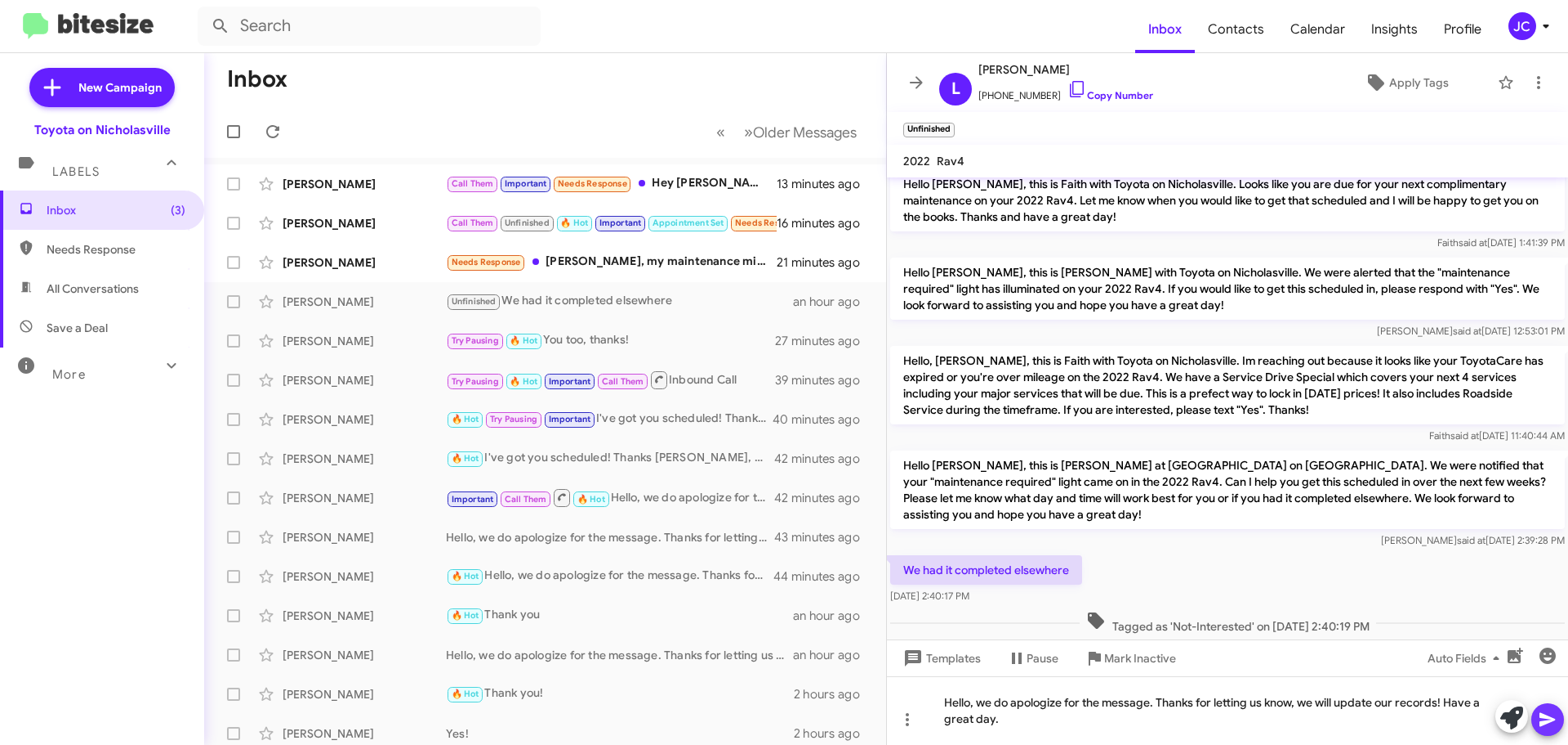
click at [1549, 721] on icon at bounding box center [1548, 720] width 15 height 14
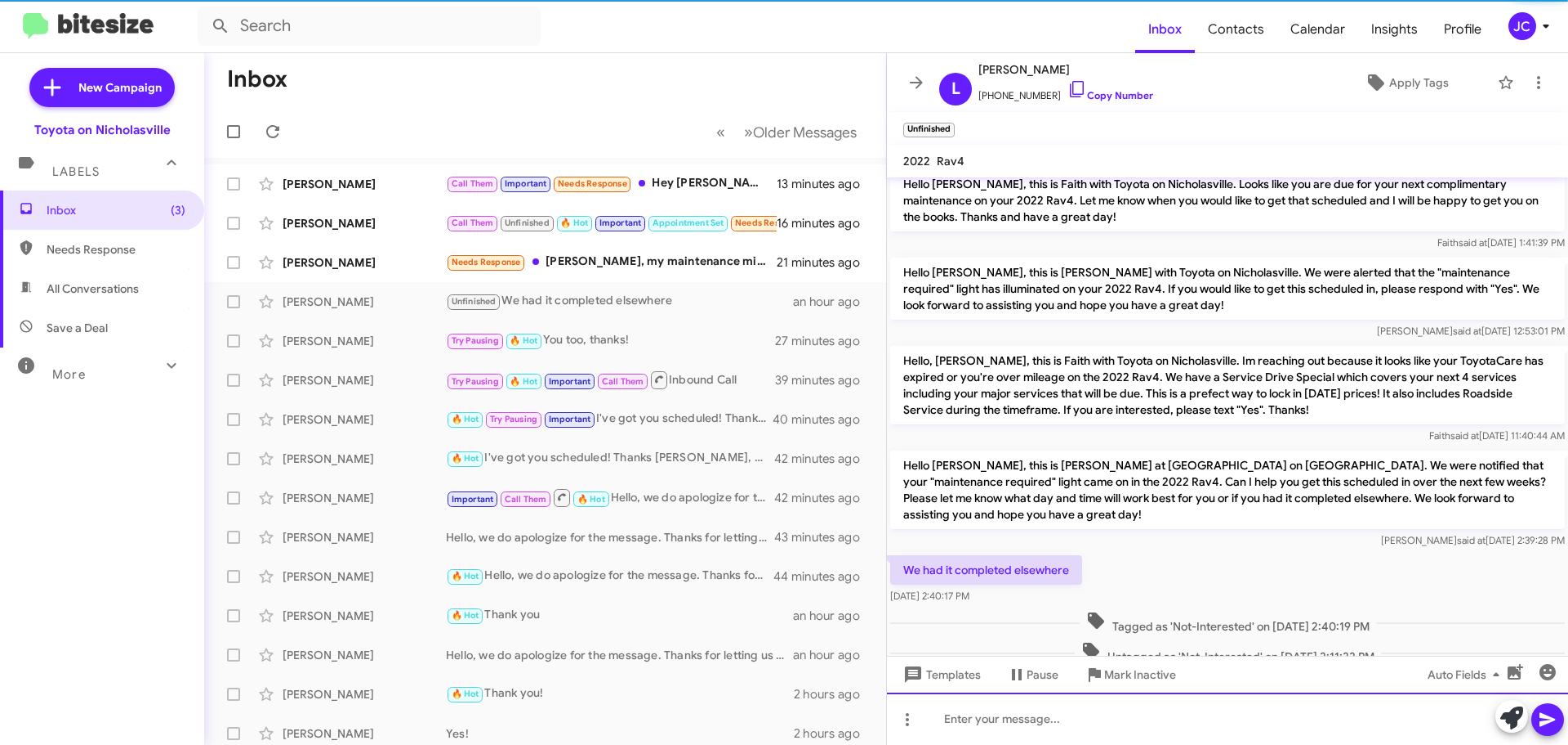
scroll to position [0, 0]
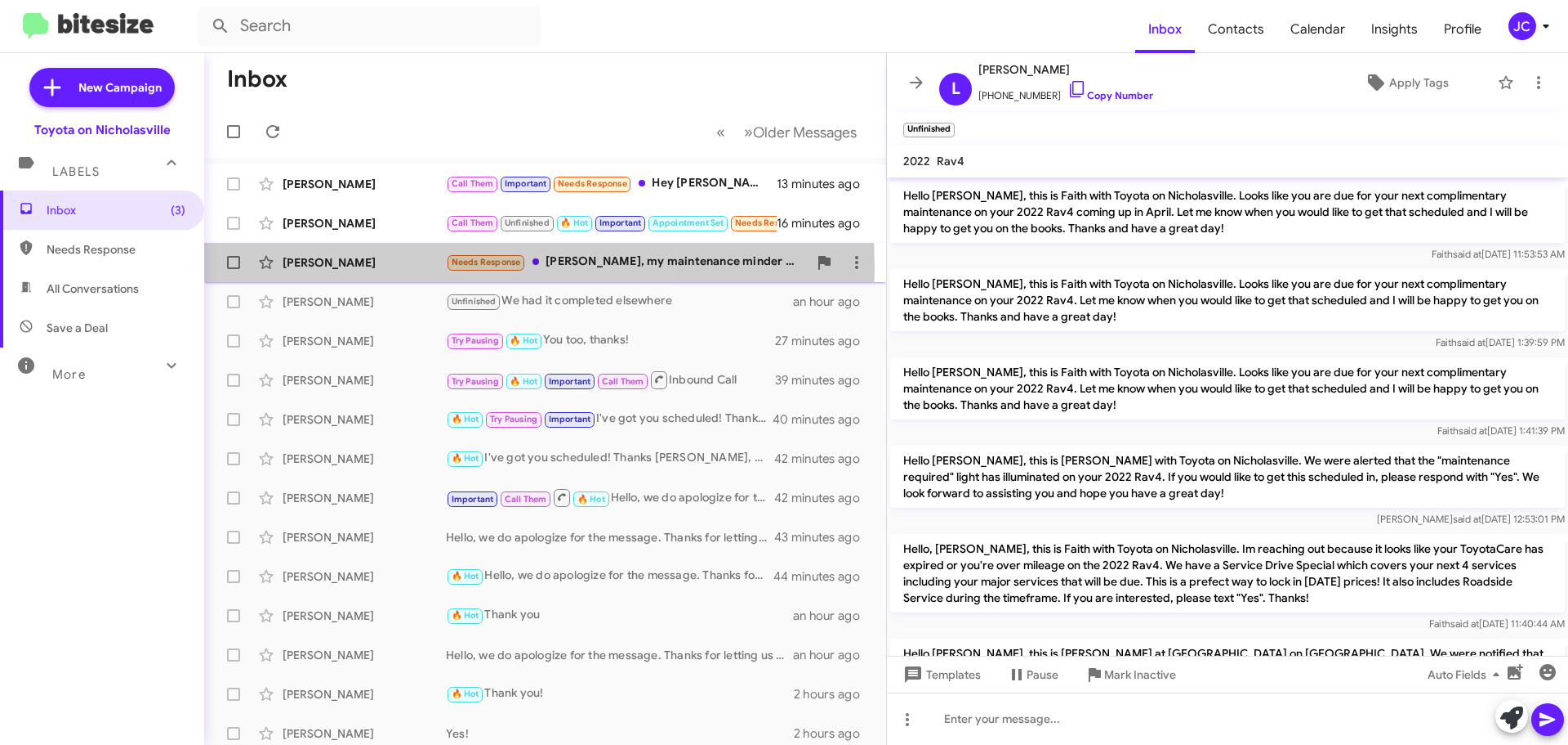
click at [361, 268] on div "[PERSON_NAME]" at bounding box center [364, 262] width 164 height 16
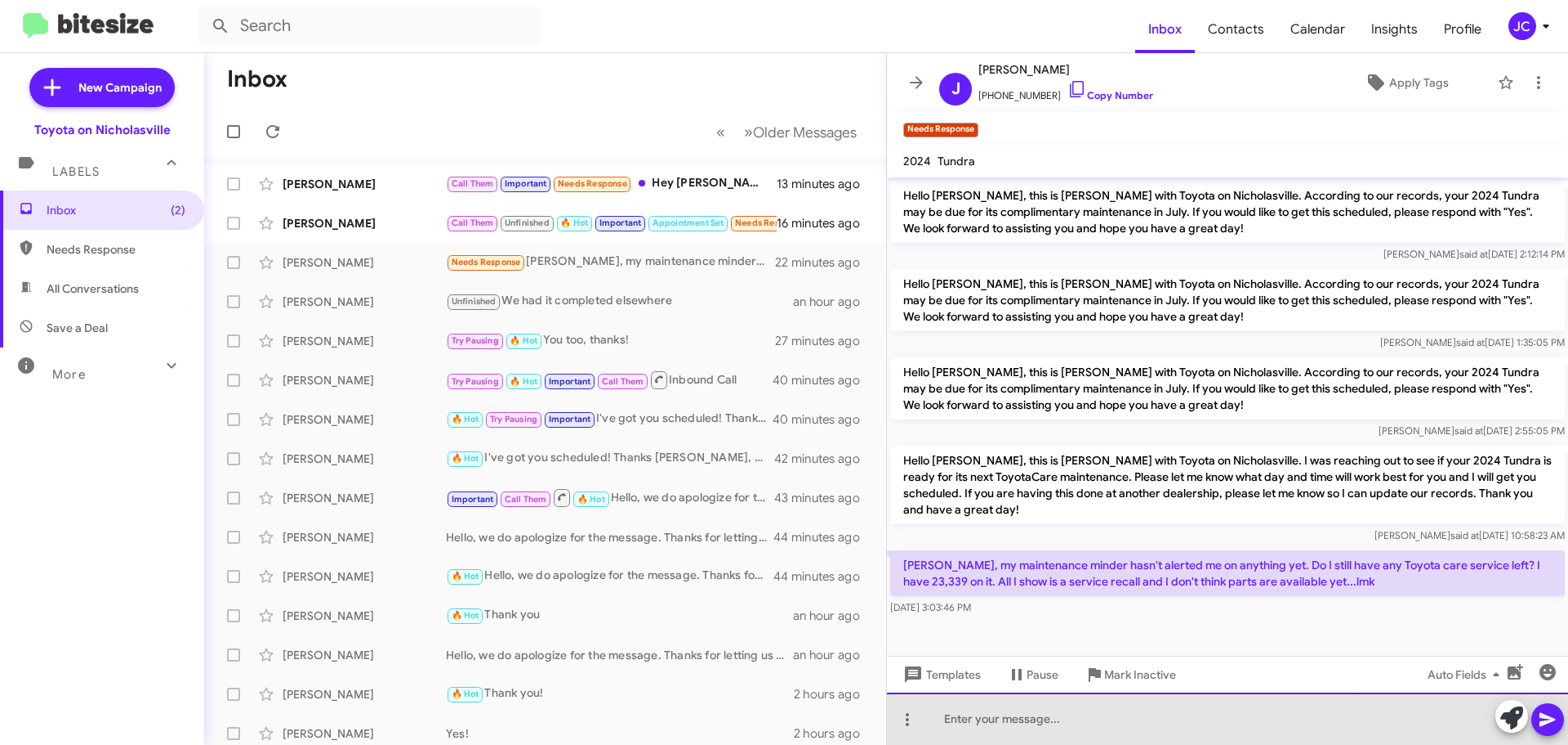
click at [1048, 720] on div at bounding box center [1227, 719] width 681 height 53
click at [1013, 735] on div "Yes, you" at bounding box center [1227, 719] width 681 height 53
click at [1243, 731] on div "Yes, you have one more maintenance left. We" at bounding box center [1227, 719] width 681 height 53
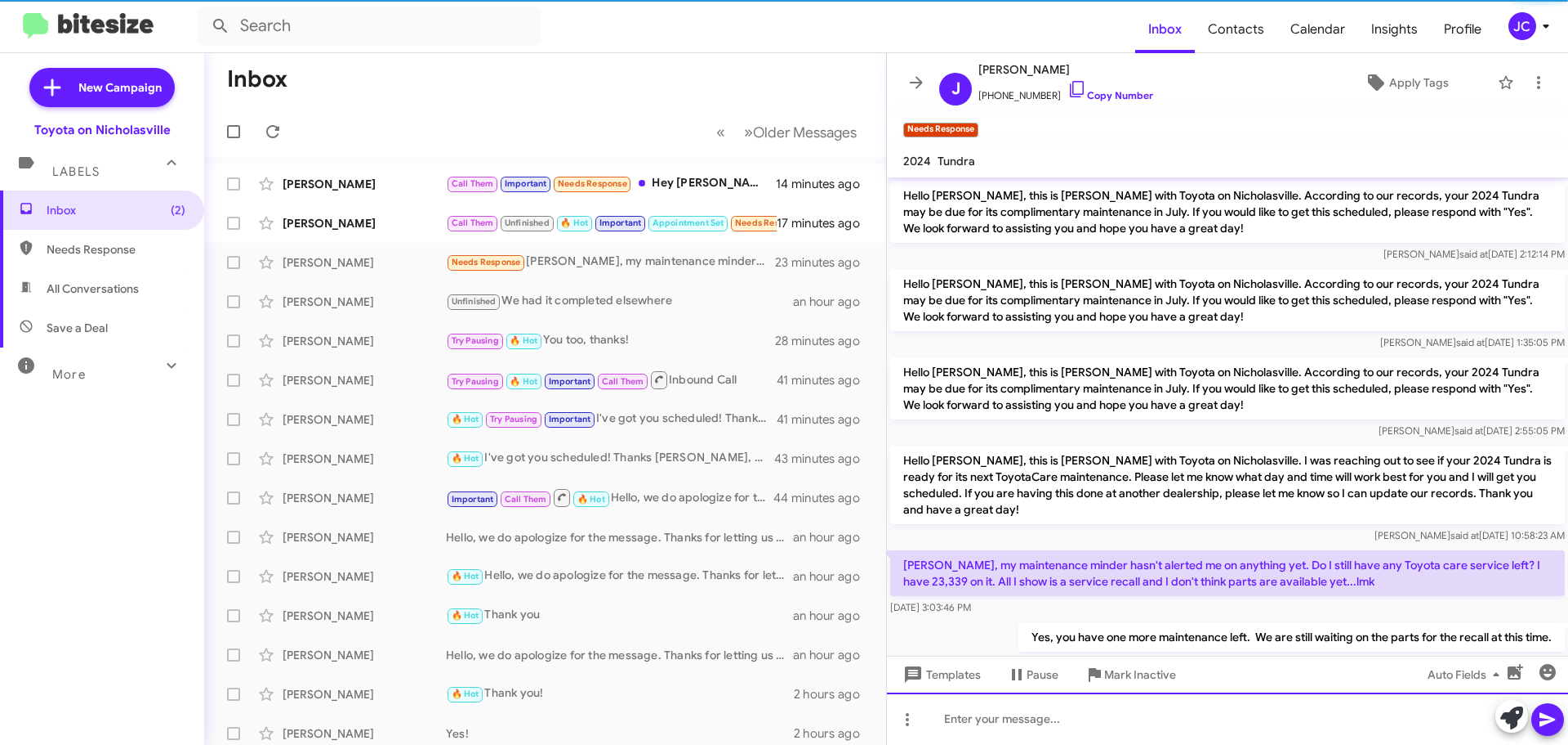
scroll to position [43, 0]
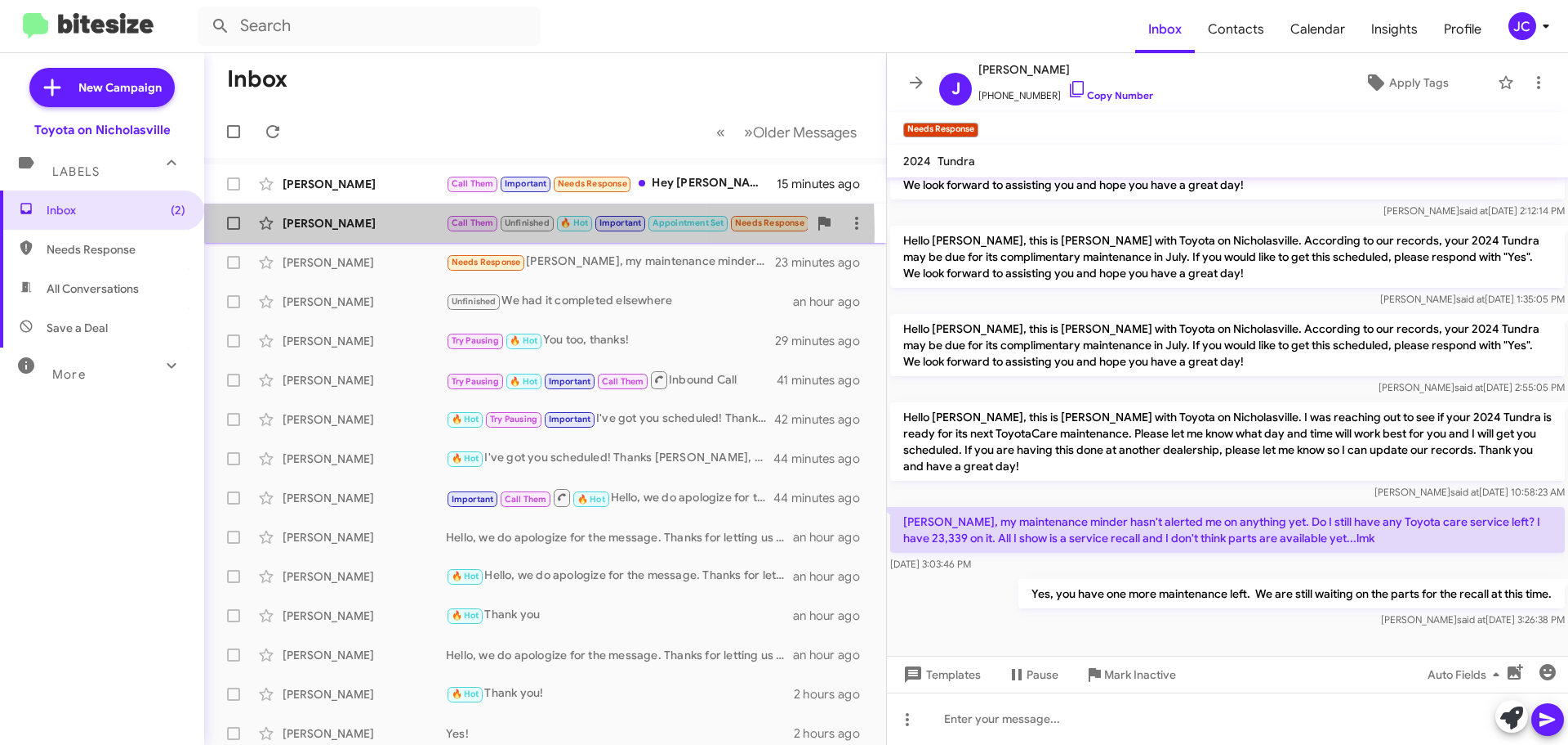
click at [376, 232] on div "[PERSON_NAME] Call Them Unfinished 🔥 Hot Important Appointment Set Needs Respon…" at bounding box center [545, 223] width 656 height 33
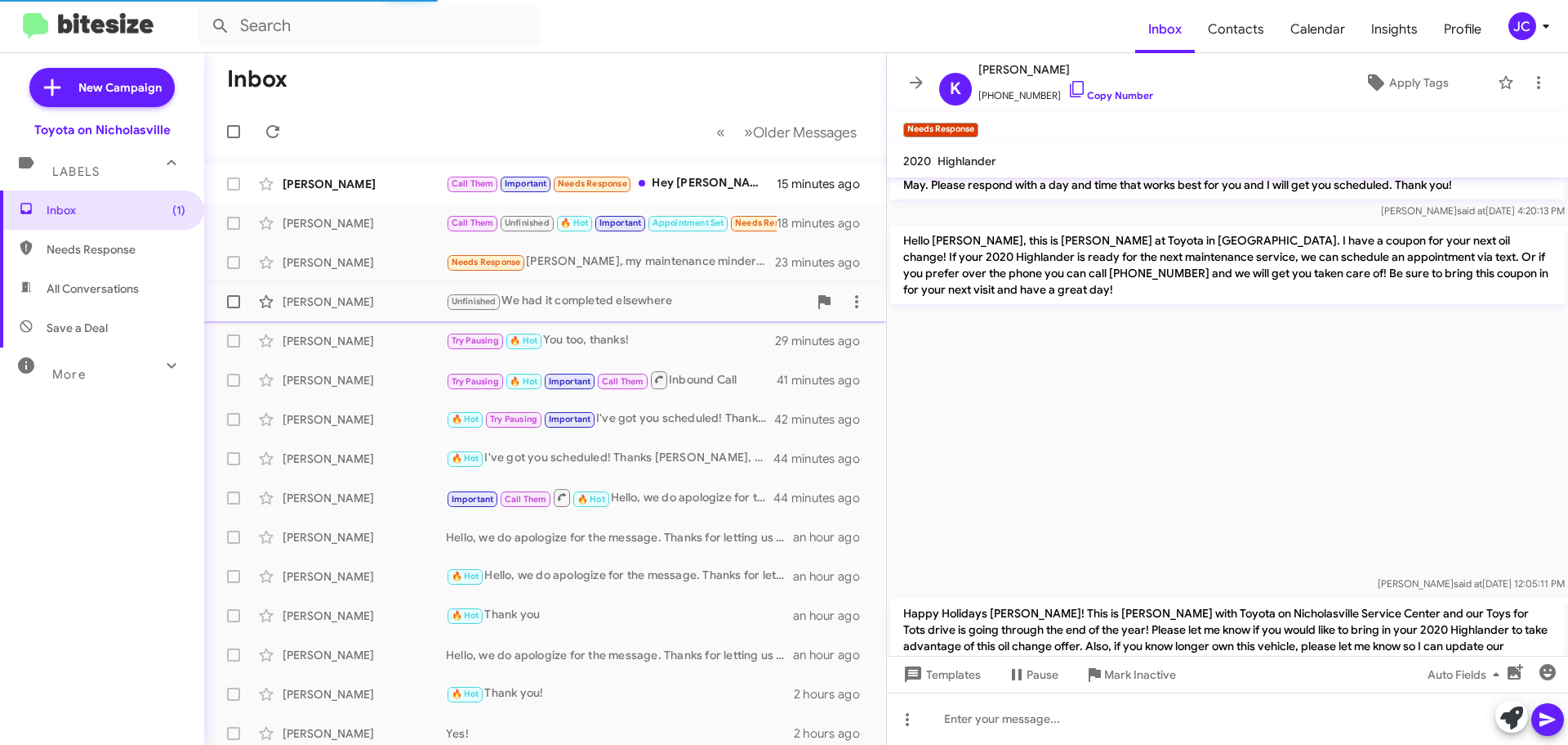
scroll to position [3519, 0]
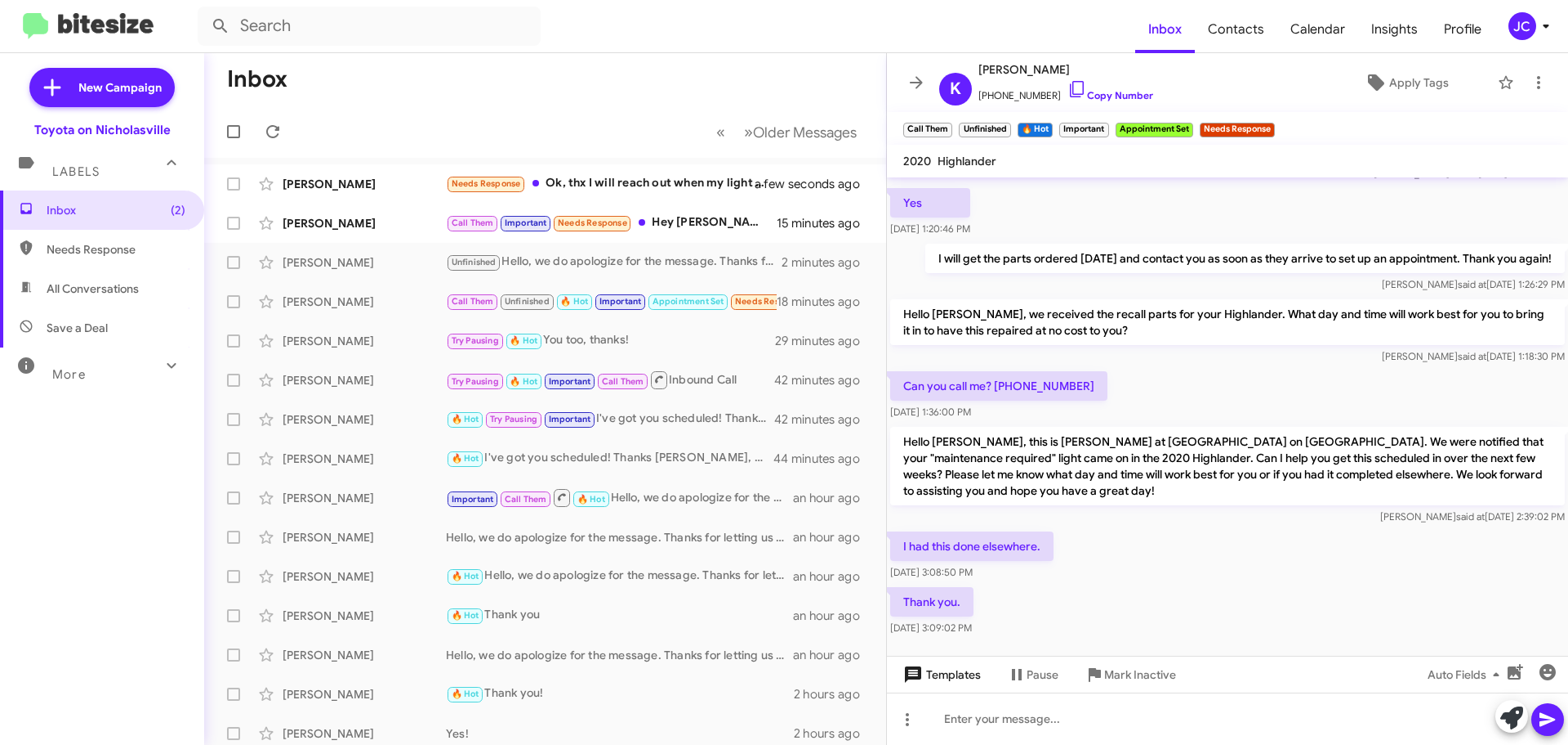
click at [946, 683] on span "Templates" at bounding box center [940, 674] width 81 height 30
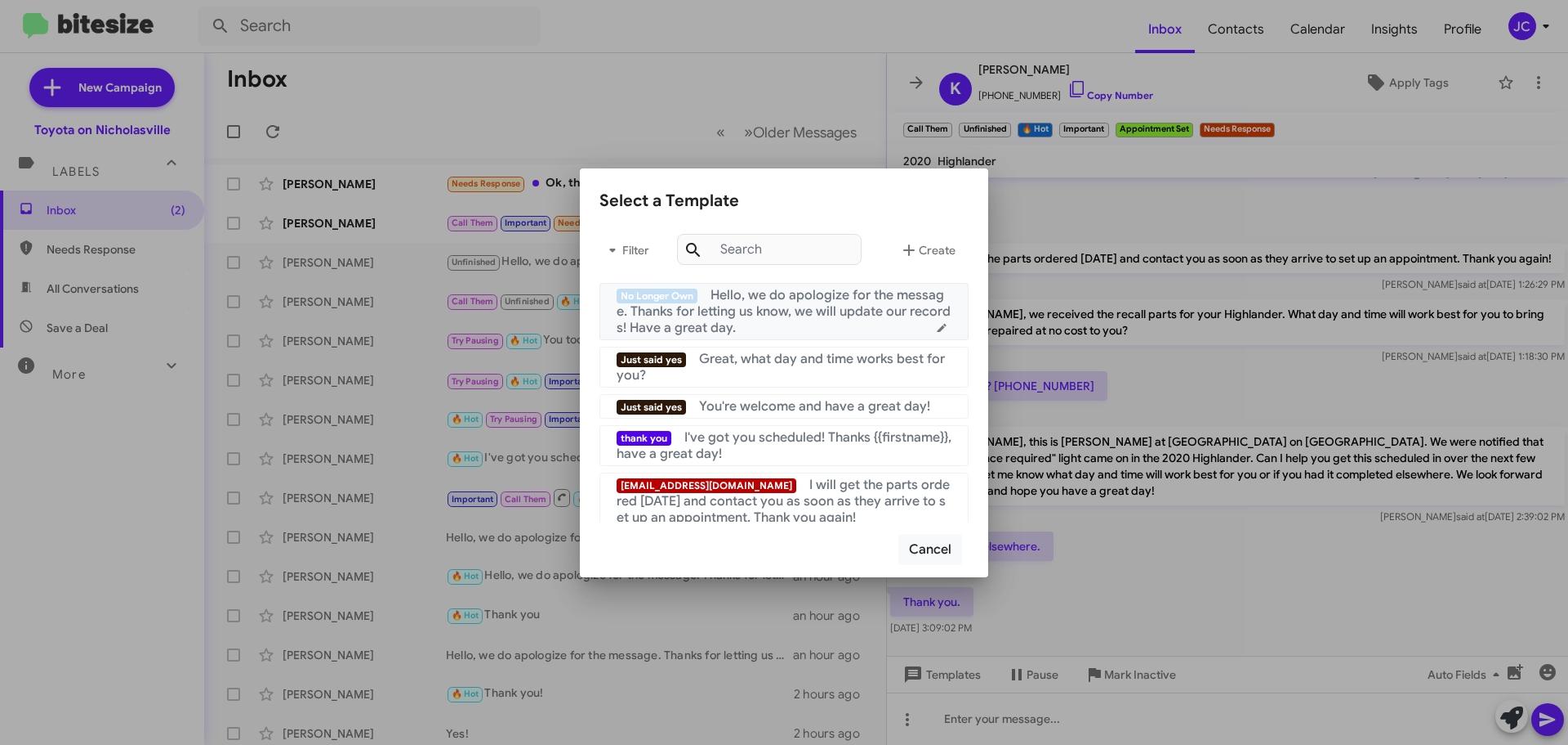
click at [791, 306] on span "Hello, we do apologize for the message. Thanks for letting us know, we will upd…" at bounding box center [784, 311] width 334 height 49
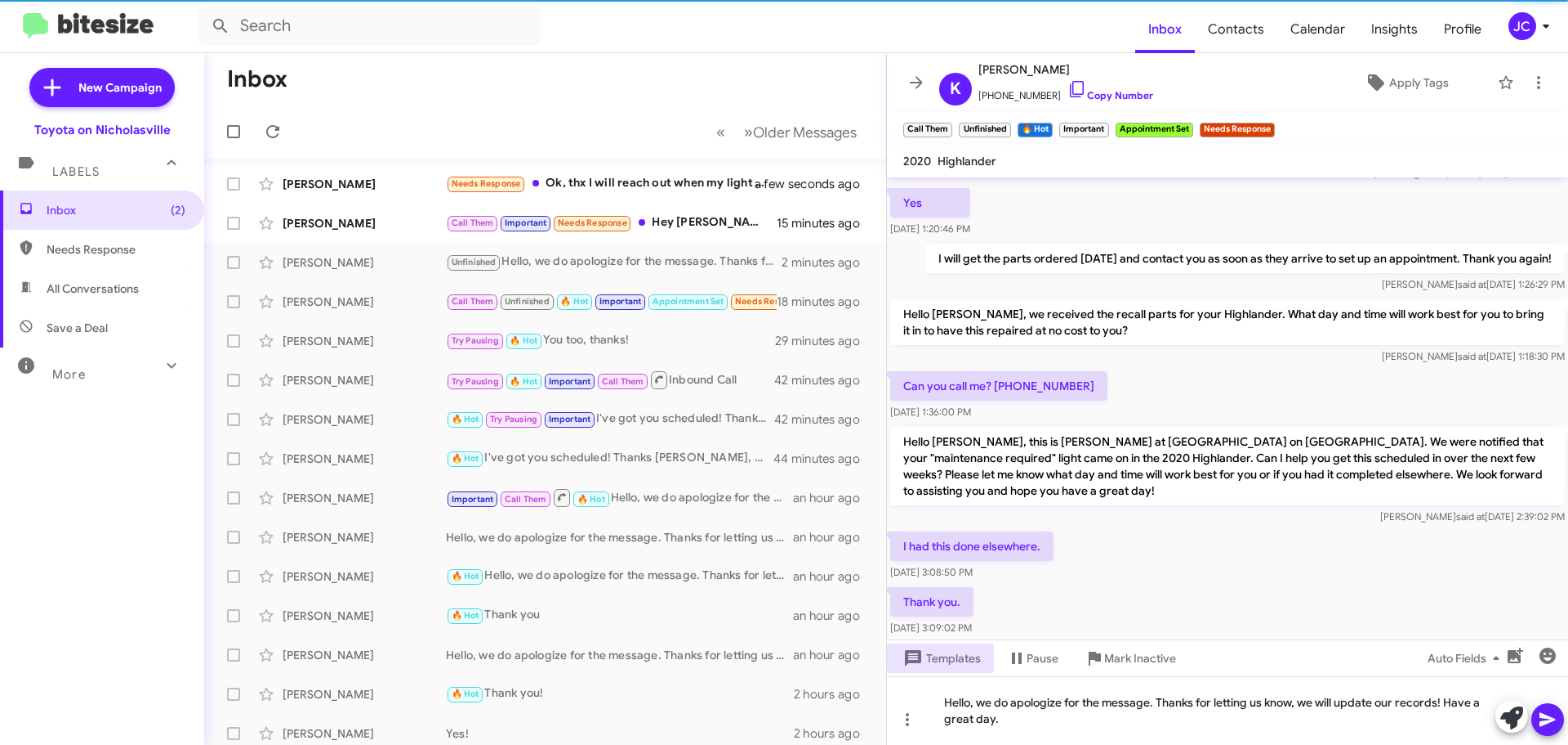
click at [1553, 721] on icon at bounding box center [1548, 720] width 15 height 14
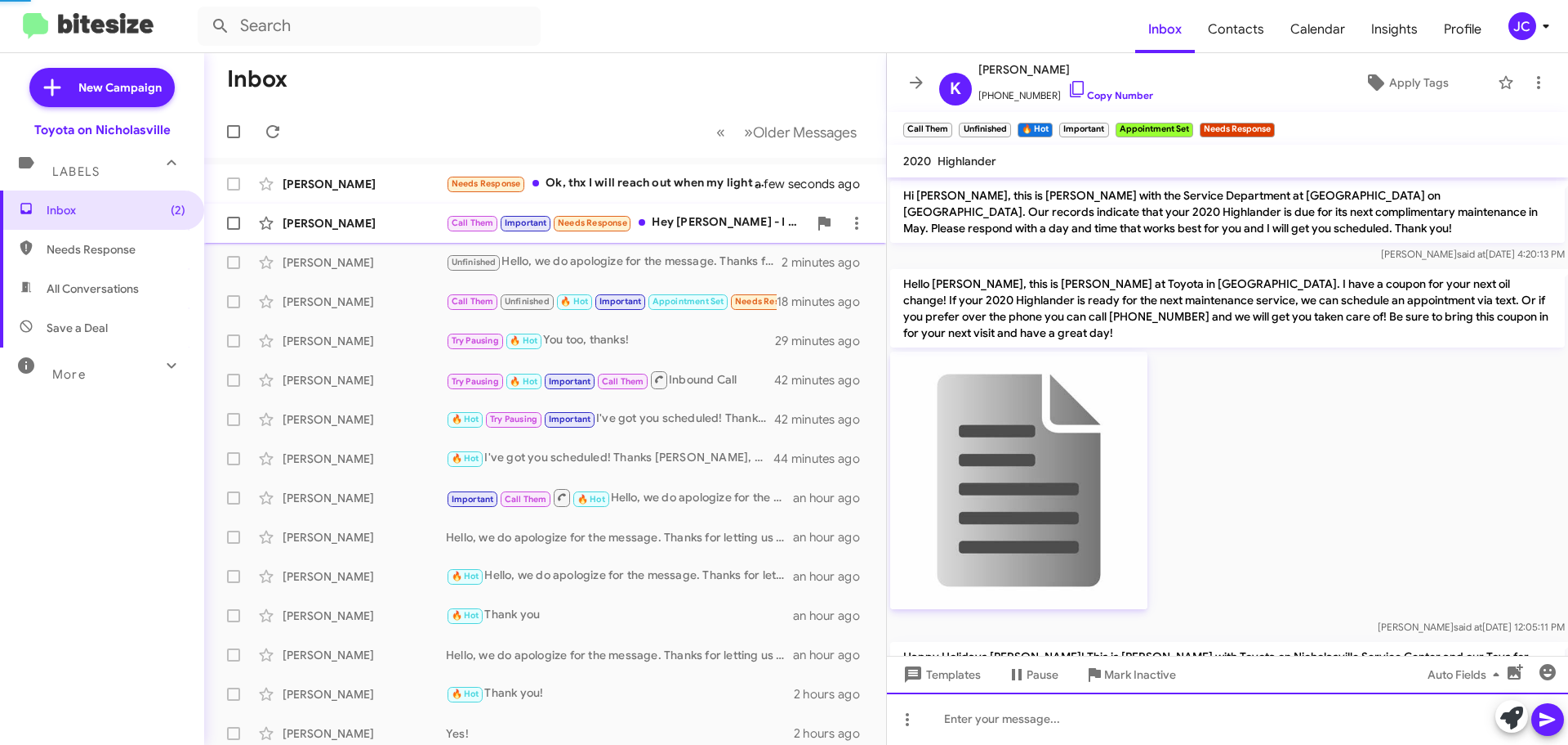
scroll to position [81, 0]
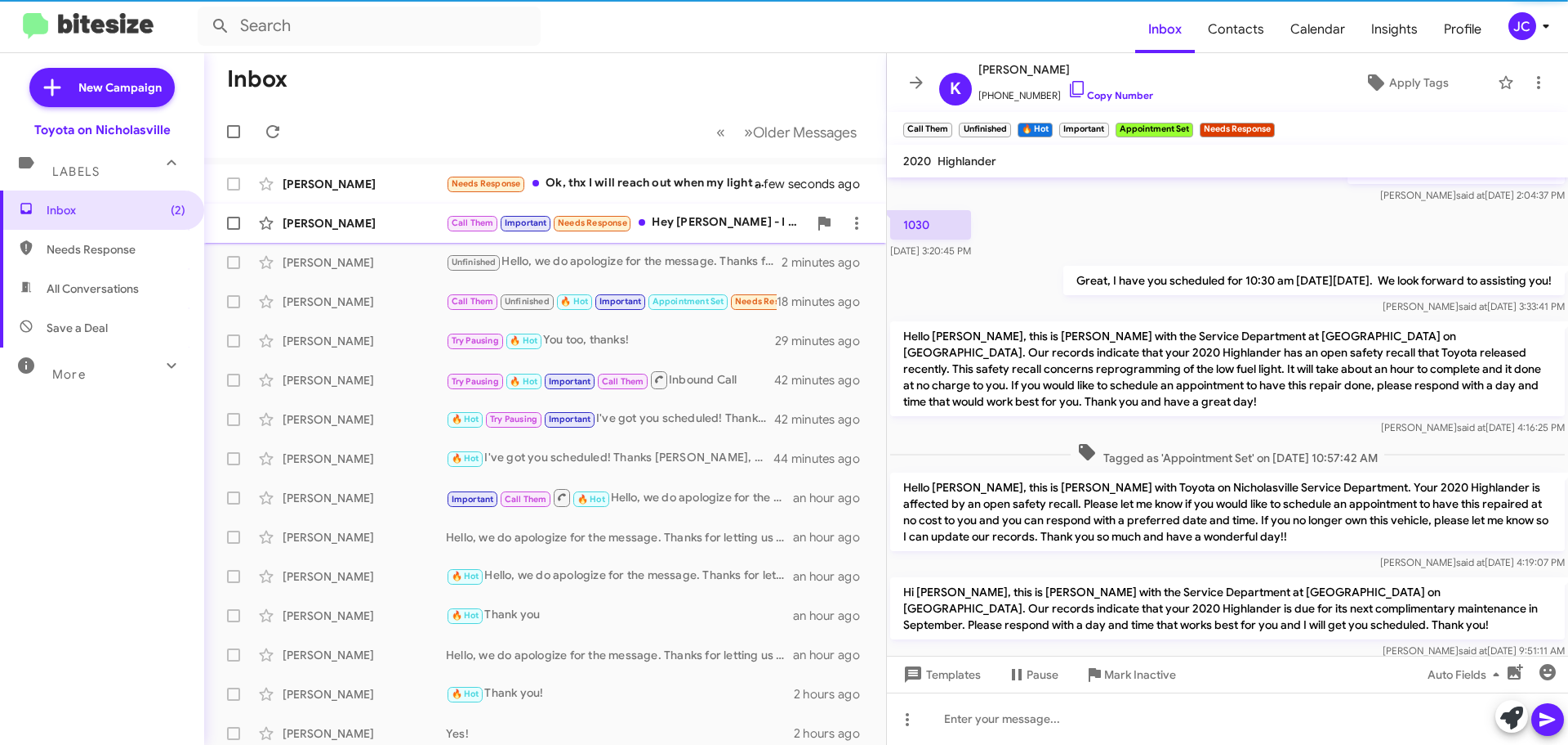
click at [388, 232] on div "[PERSON_NAME] Call Them Important Needs Response Hey [PERSON_NAME] - I think my…" at bounding box center [545, 223] width 656 height 33
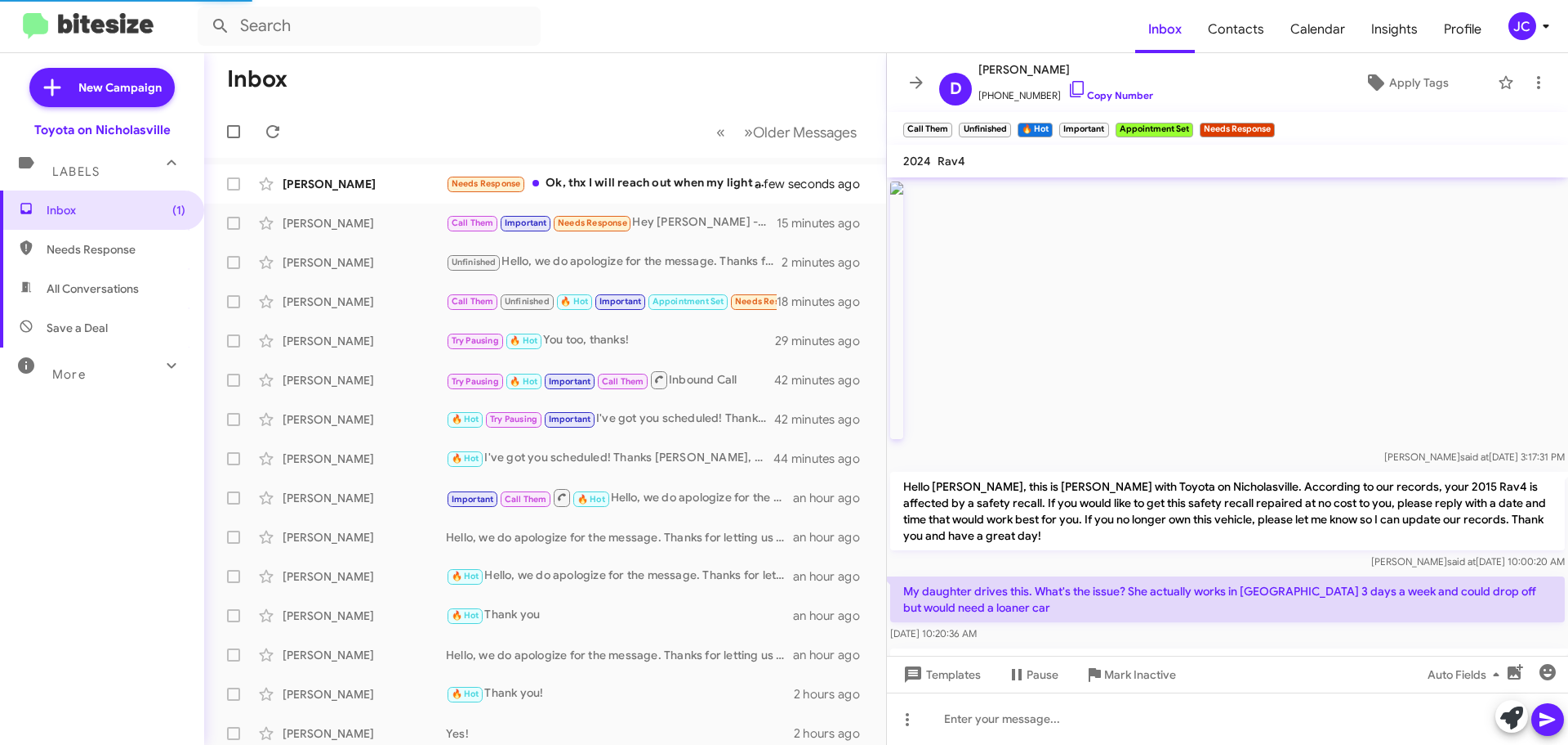
scroll to position [1267, 0]
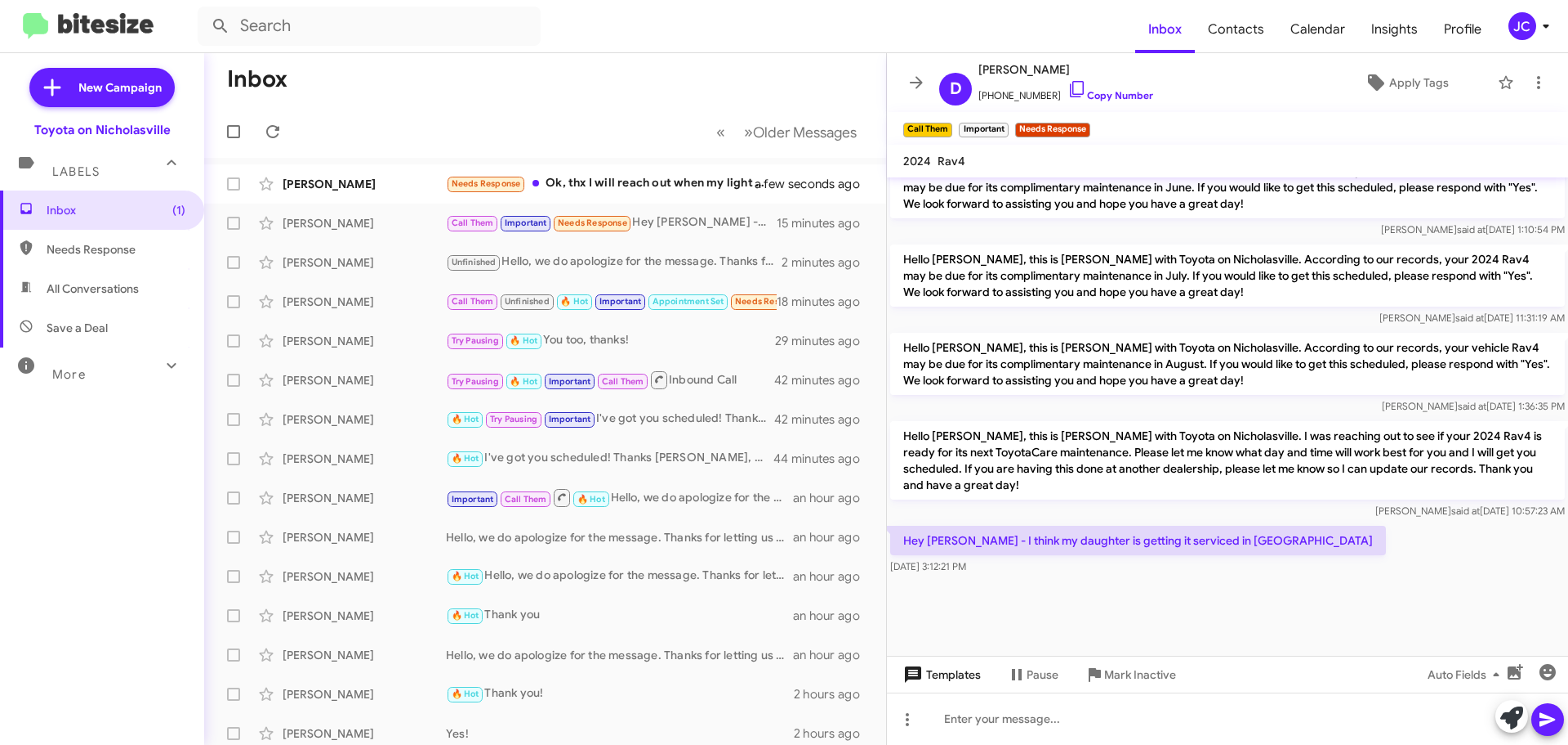
click at [951, 674] on span "Templates" at bounding box center [940, 674] width 81 height 30
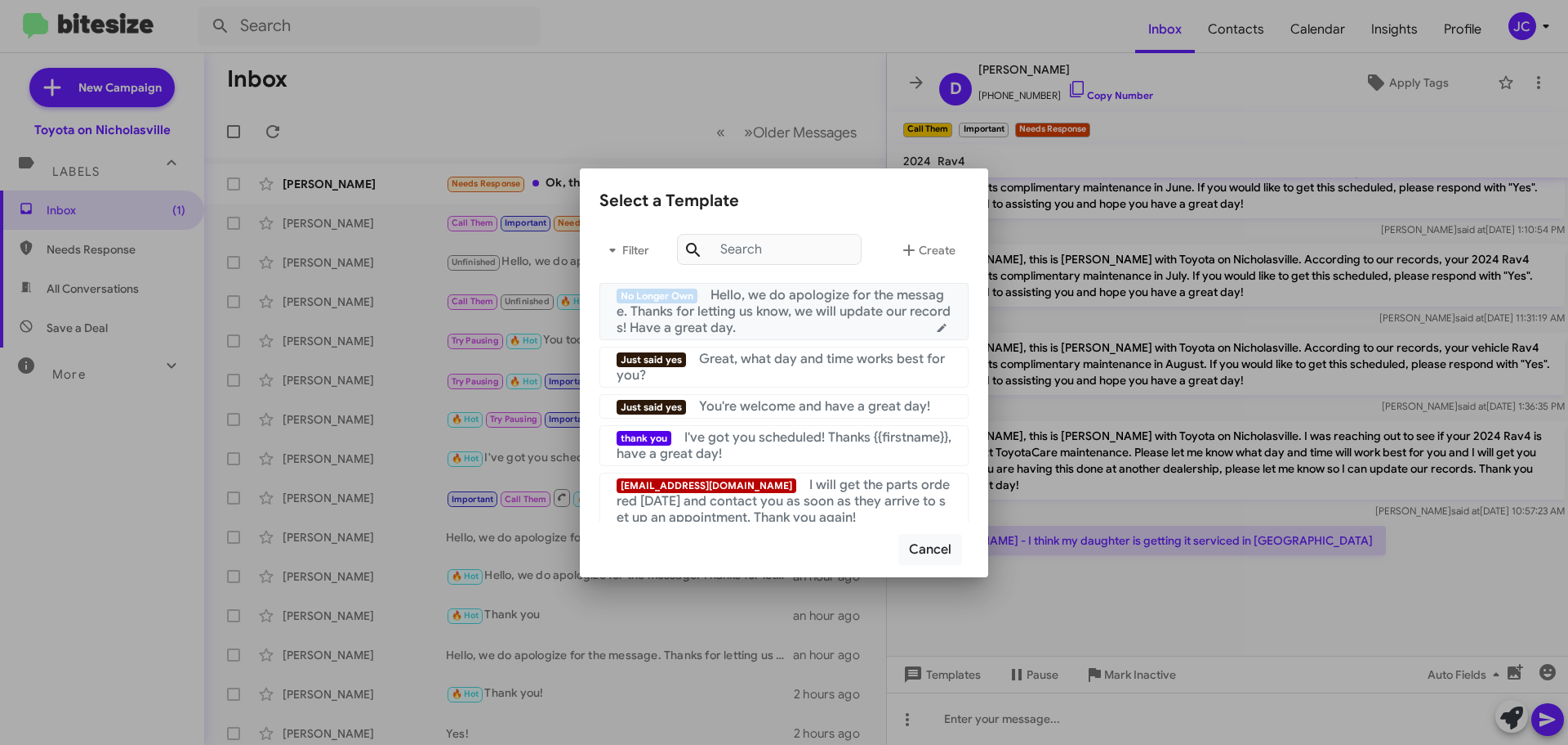
click at [754, 305] on span "Hello, we do apologize for the message. Thanks for letting us know, we will upd…" at bounding box center [784, 311] width 334 height 49
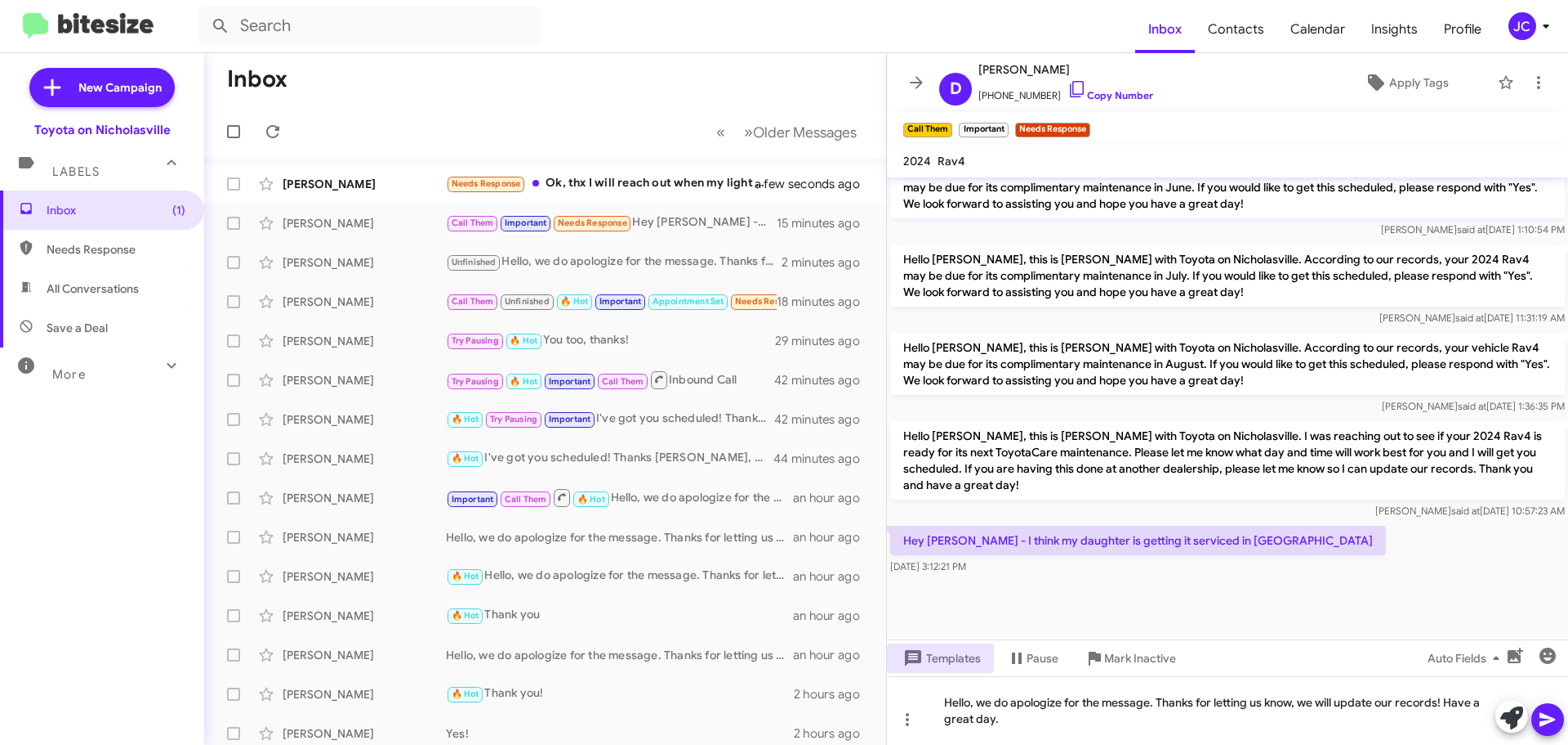
click at [1539, 712] on icon at bounding box center [1548, 719] width 20 height 20
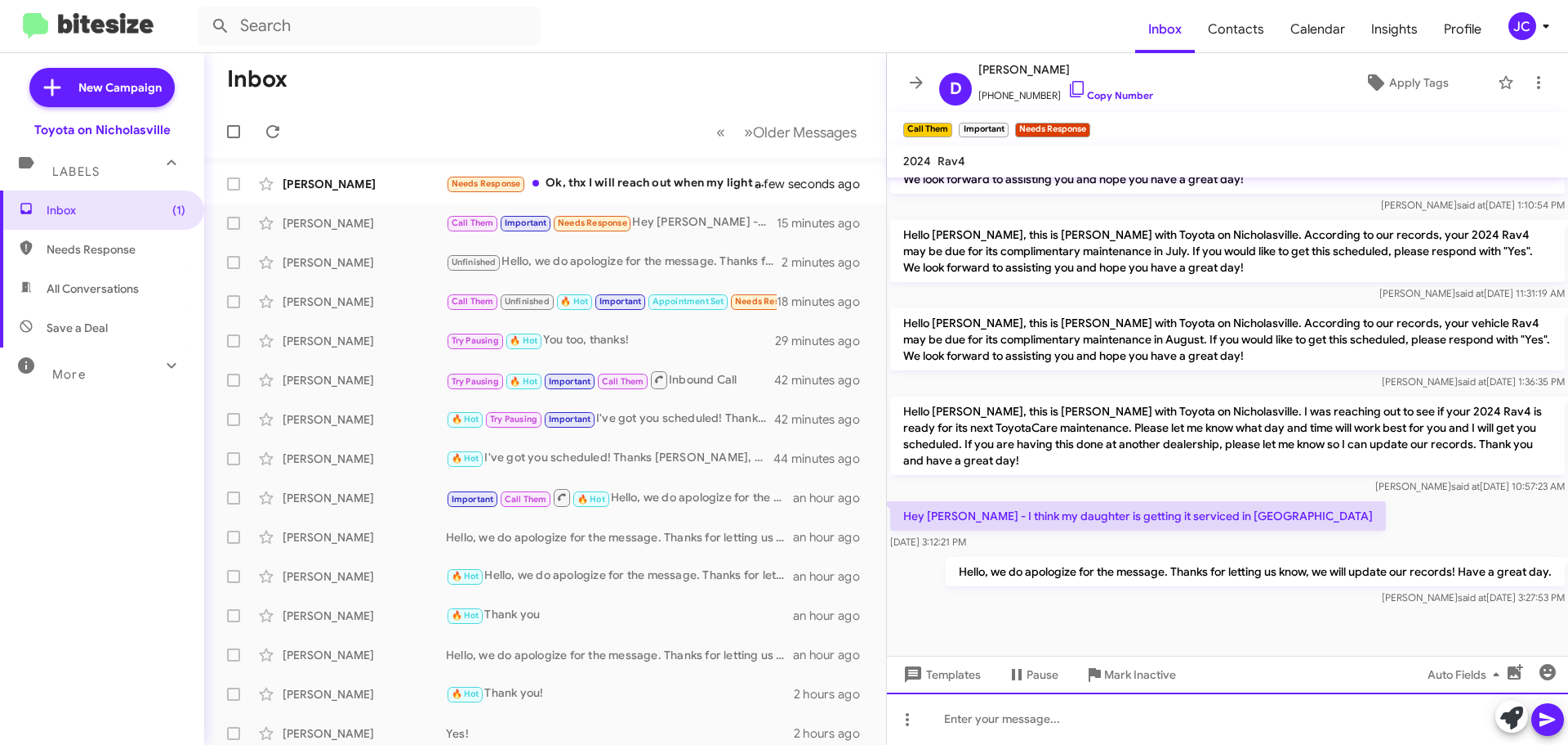
scroll to position [1326, 0]
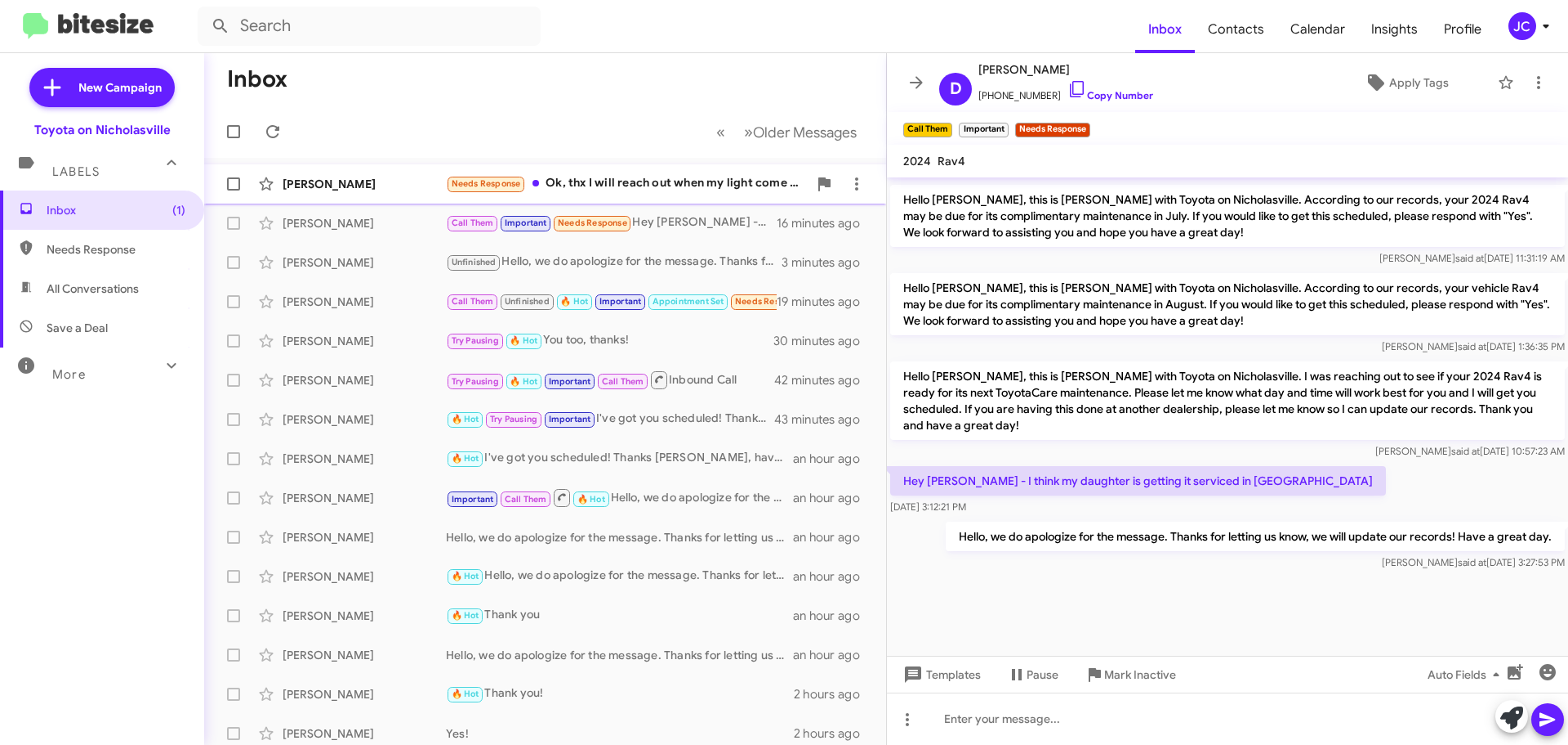
click at [361, 175] on div "[PERSON_NAME] Needs Response Ok, thx I will reach out when my light come on... …" at bounding box center [545, 183] width 656 height 33
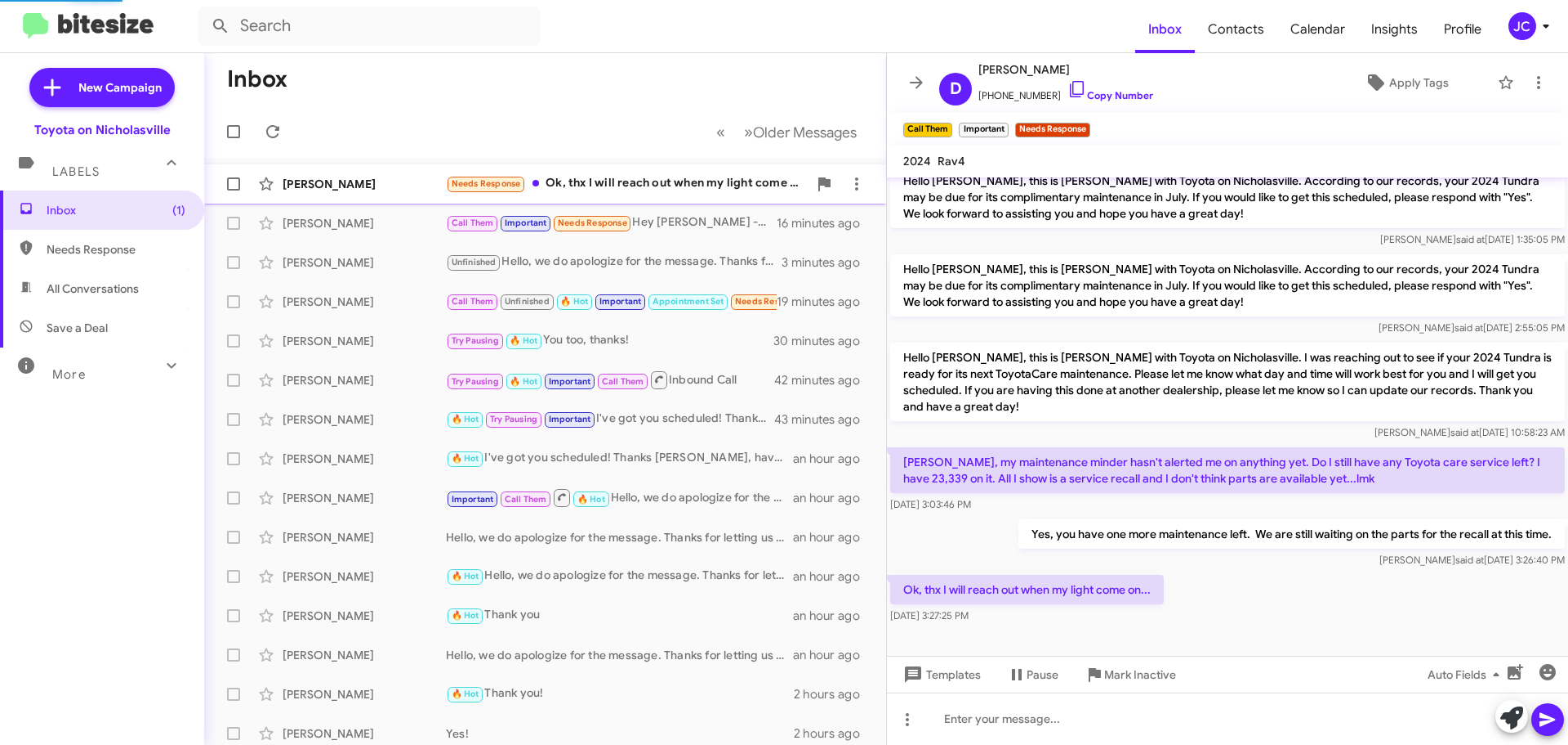
scroll to position [103, 0]
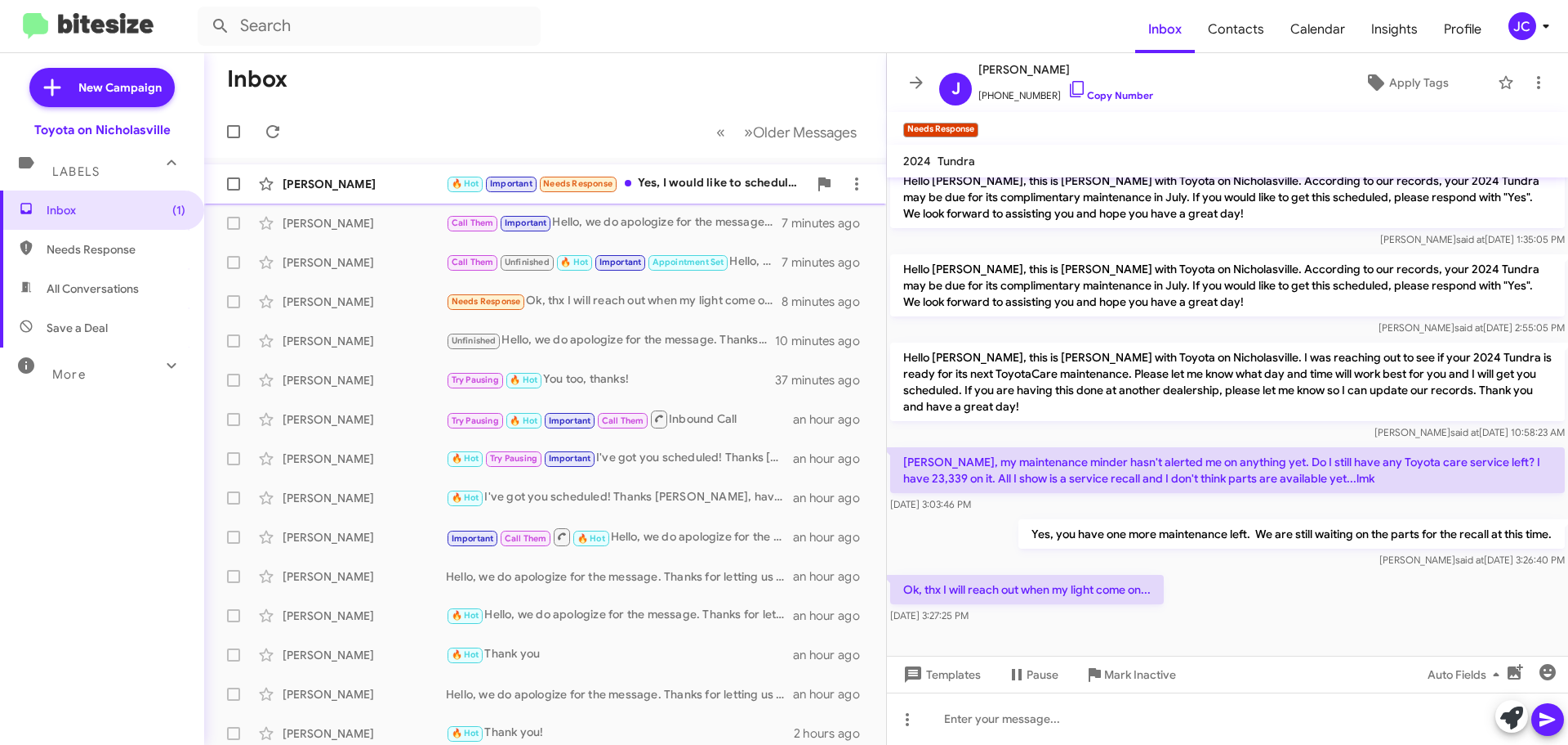
drag, startPoint x: 397, startPoint y: 173, endPoint x: 384, endPoint y: 173, distance: 13.0
click at [397, 173] on div "[PERSON_NAME] 🔥 Hot Important Needs Response Yes, I would like to schedule a ti…" at bounding box center [545, 183] width 656 height 33
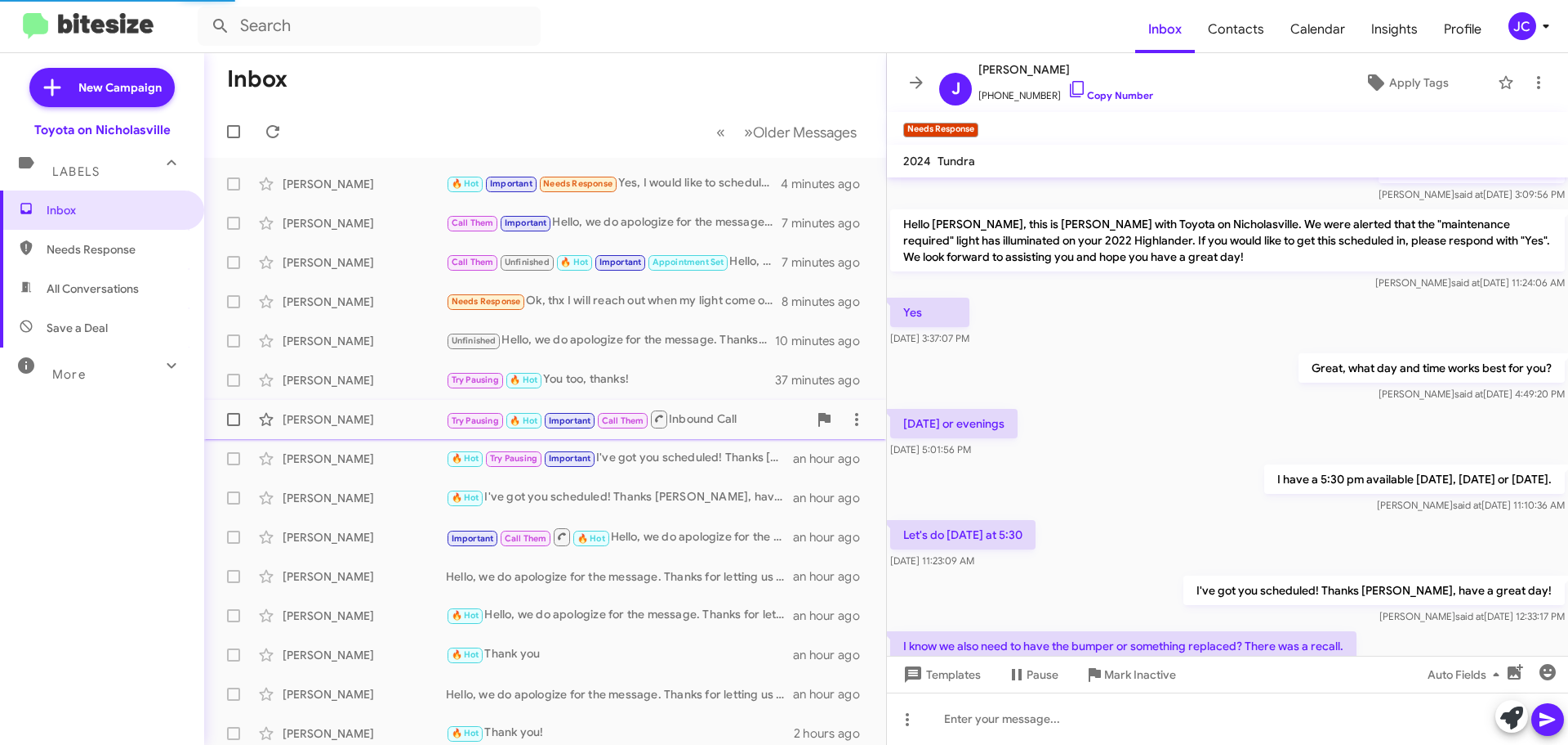
scroll to position [519, 0]
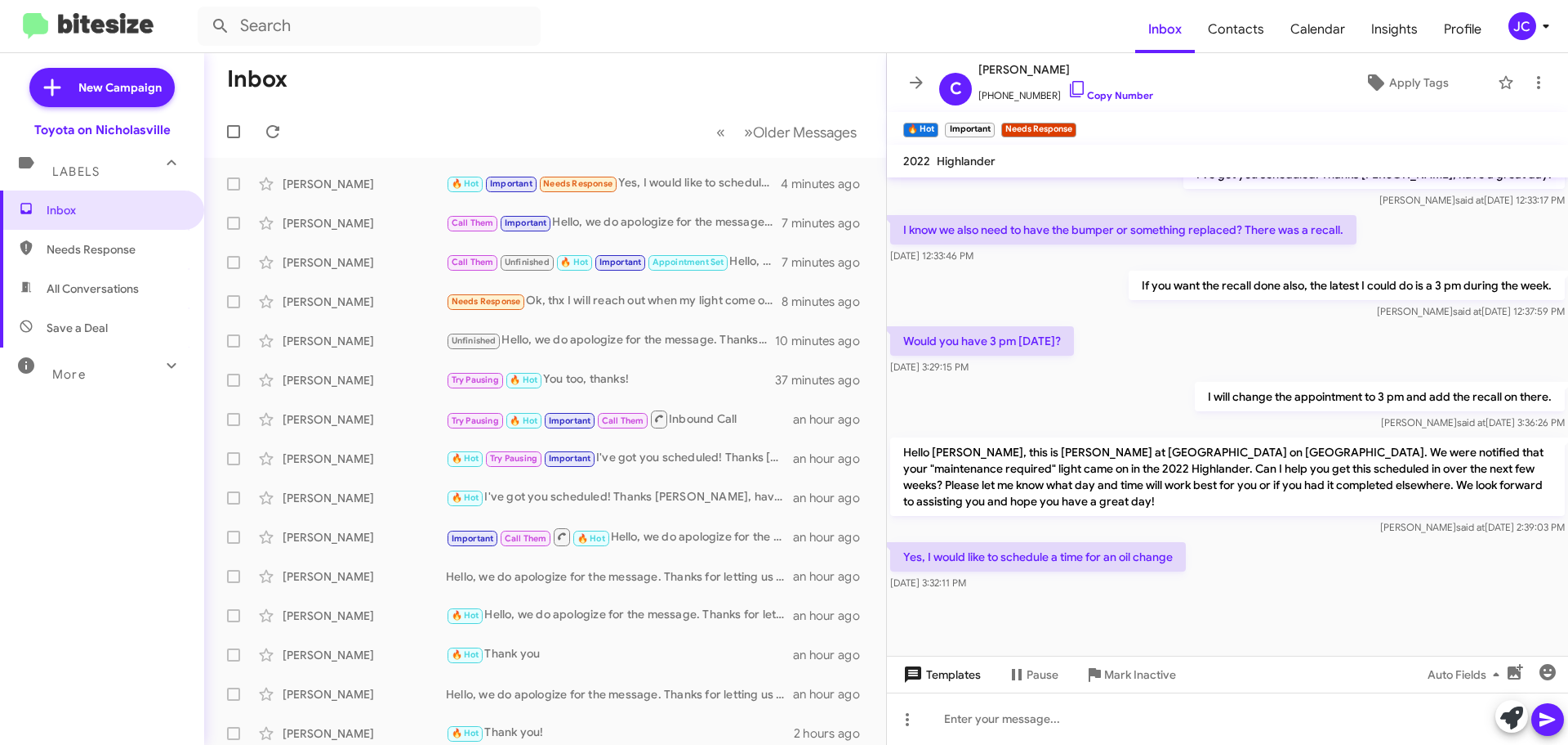
click at [957, 676] on span "Templates" at bounding box center [940, 674] width 81 height 30
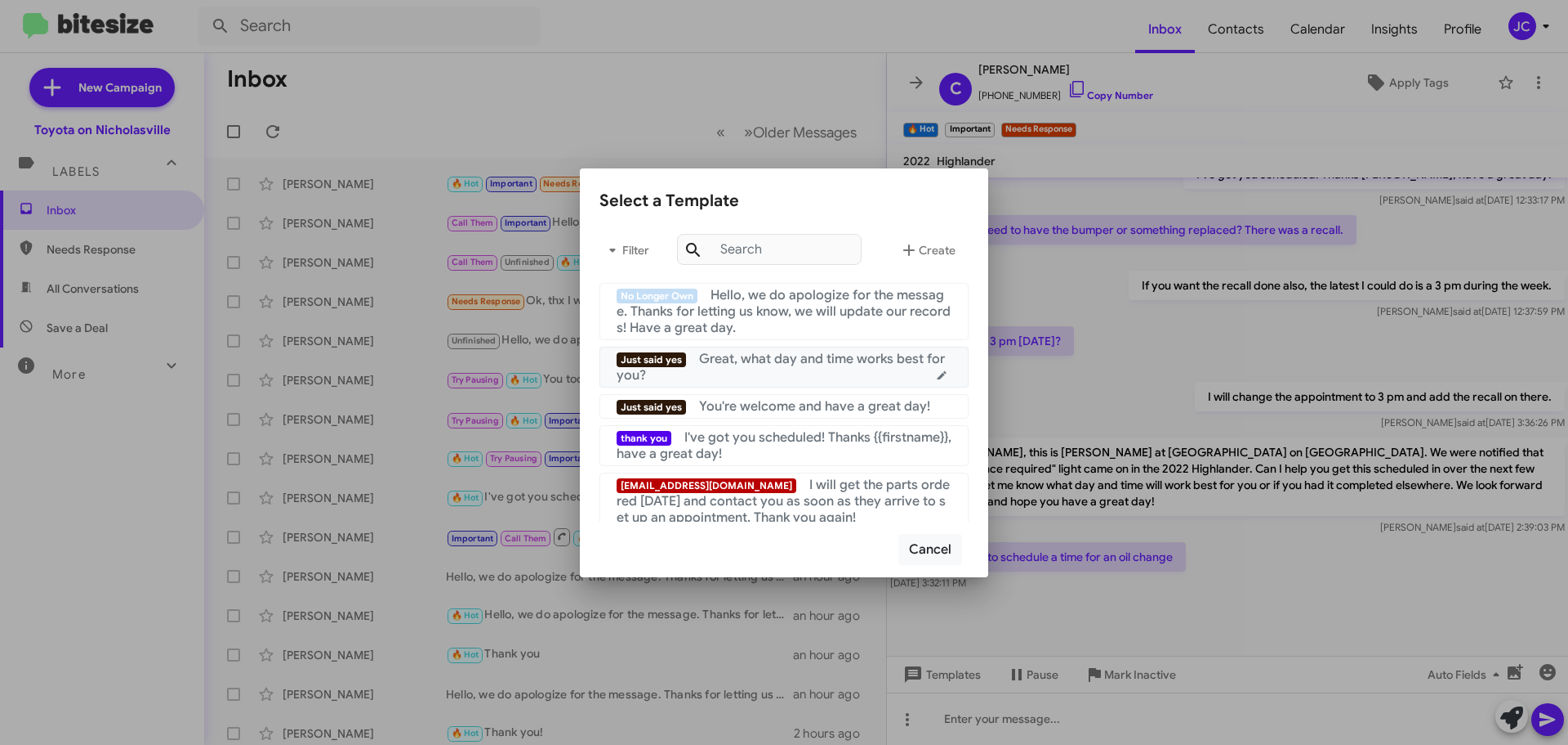
click at [812, 374] on div "Just said yes Great, what day and time works best for you?" at bounding box center [784, 367] width 335 height 33
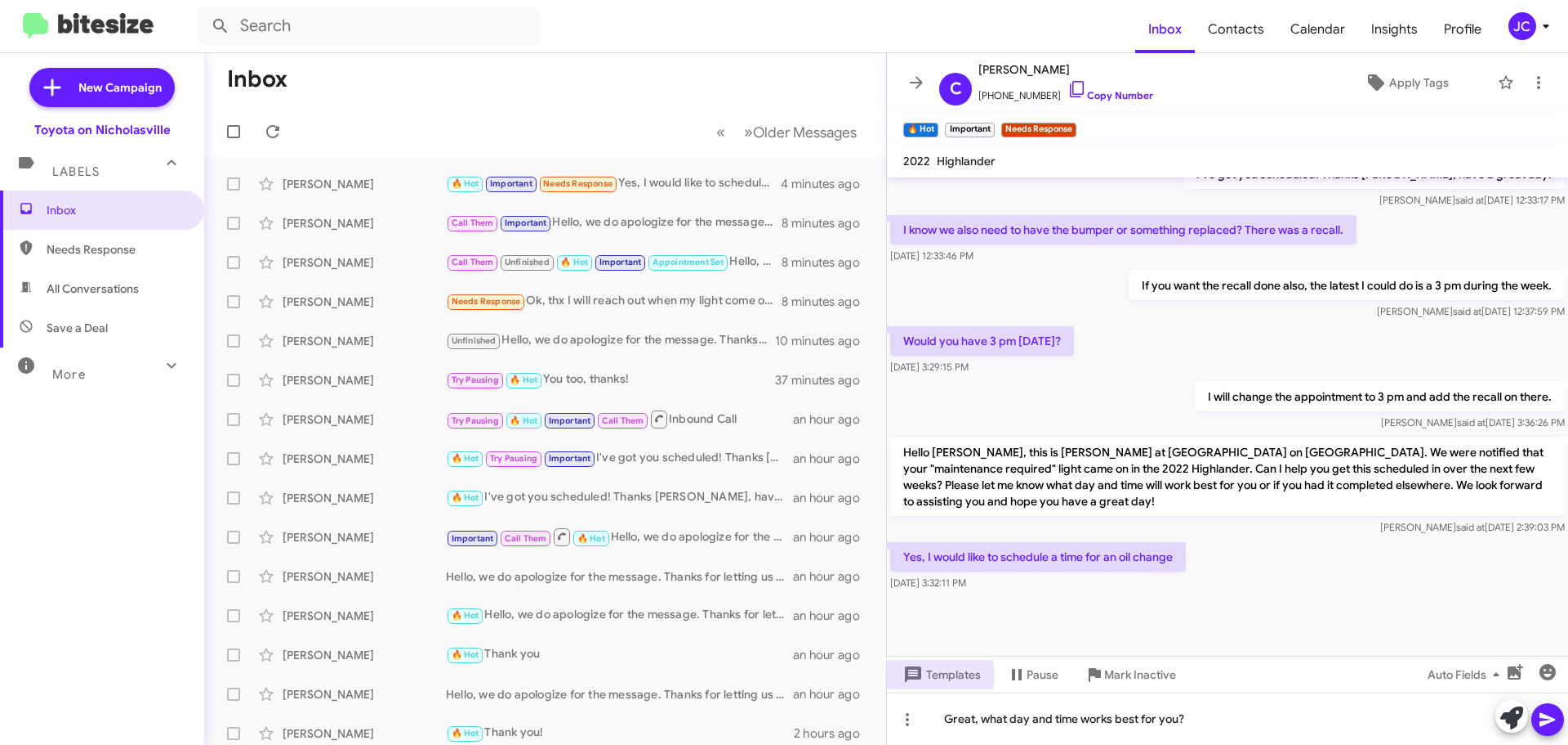
click at [1546, 716] on icon at bounding box center [1548, 720] width 15 height 14
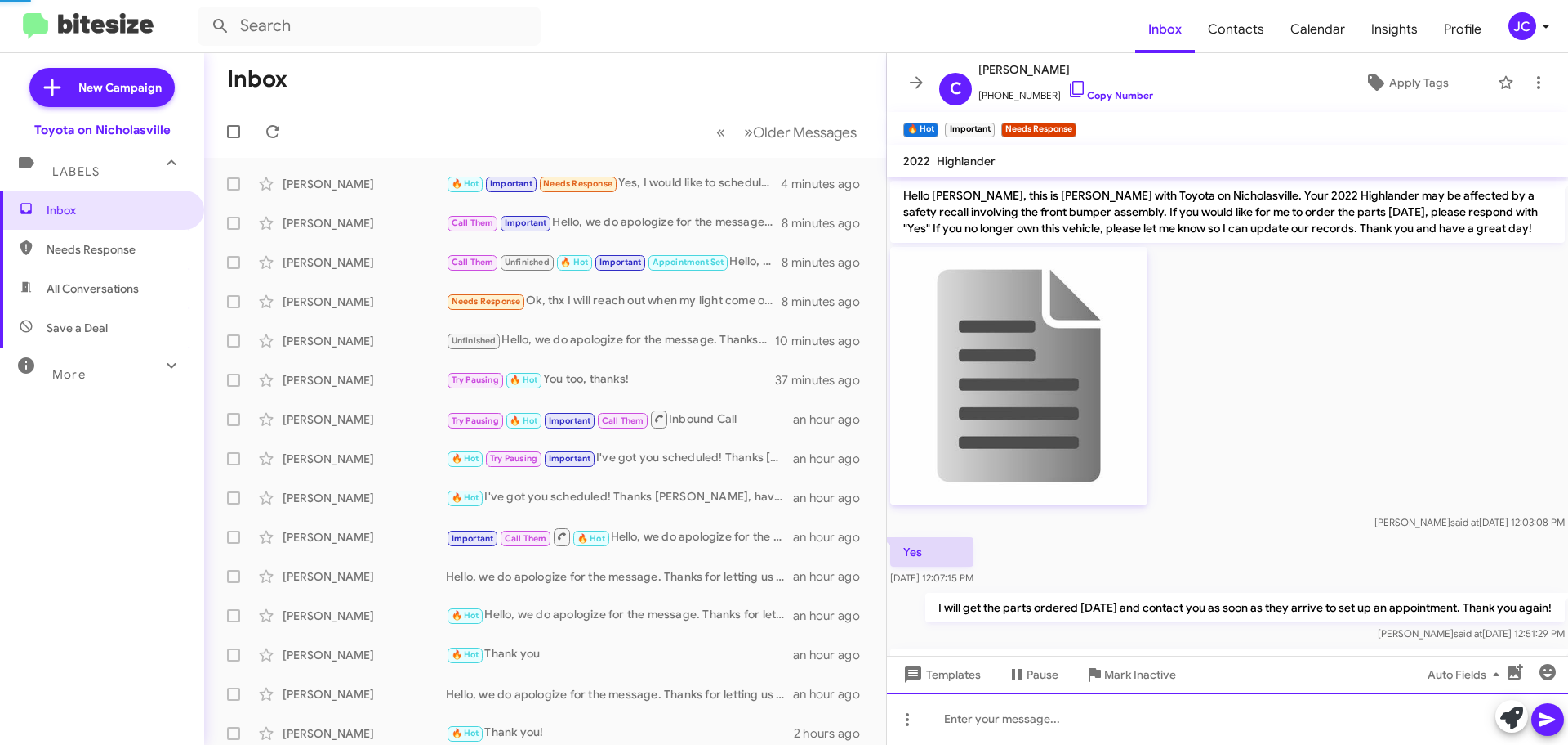
scroll to position [81, 0]
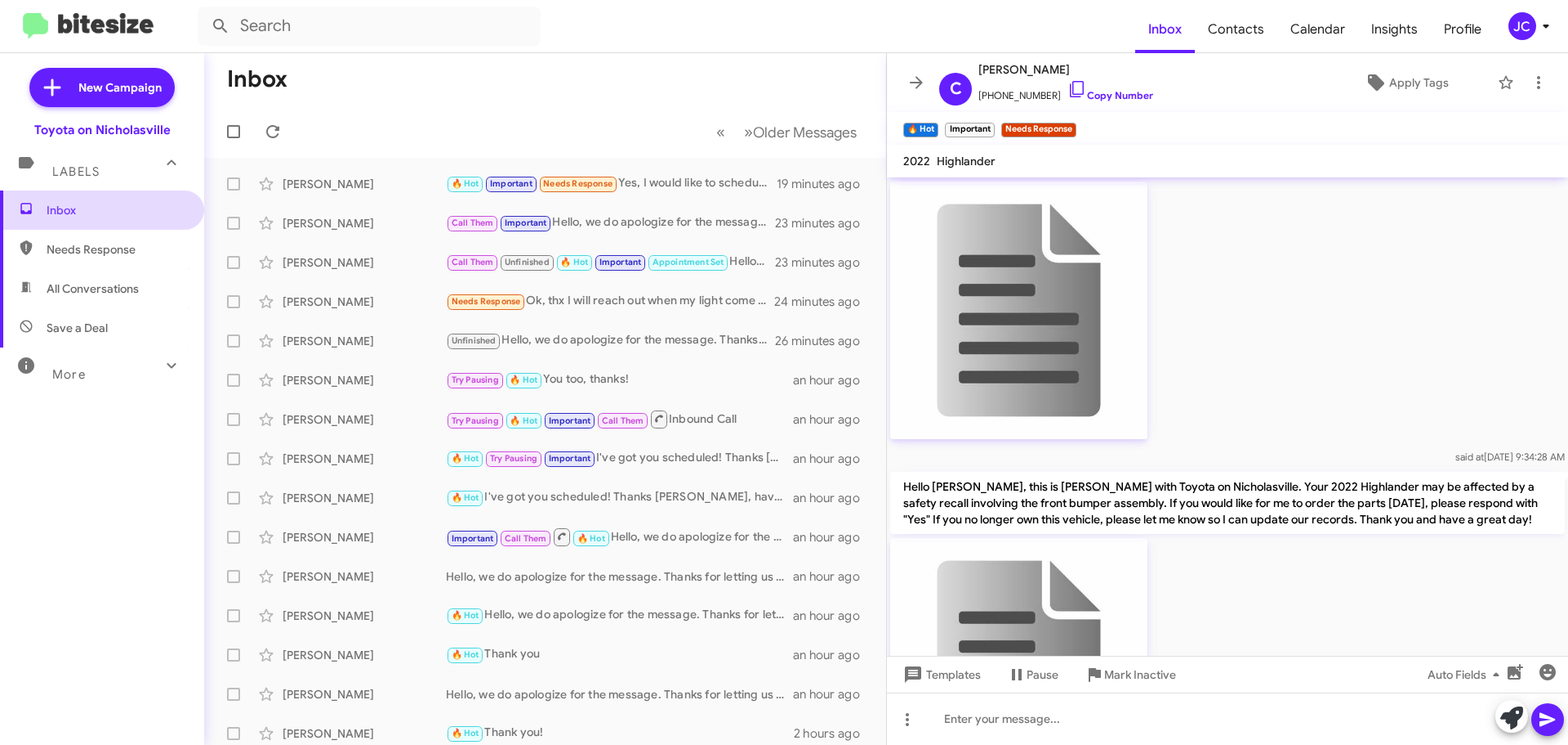
click at [71, 212] on span "Inbox" at bounding box center [116, 210] width 139 height 16
